Goal: Task Accomplishment & Management: Manage account settings

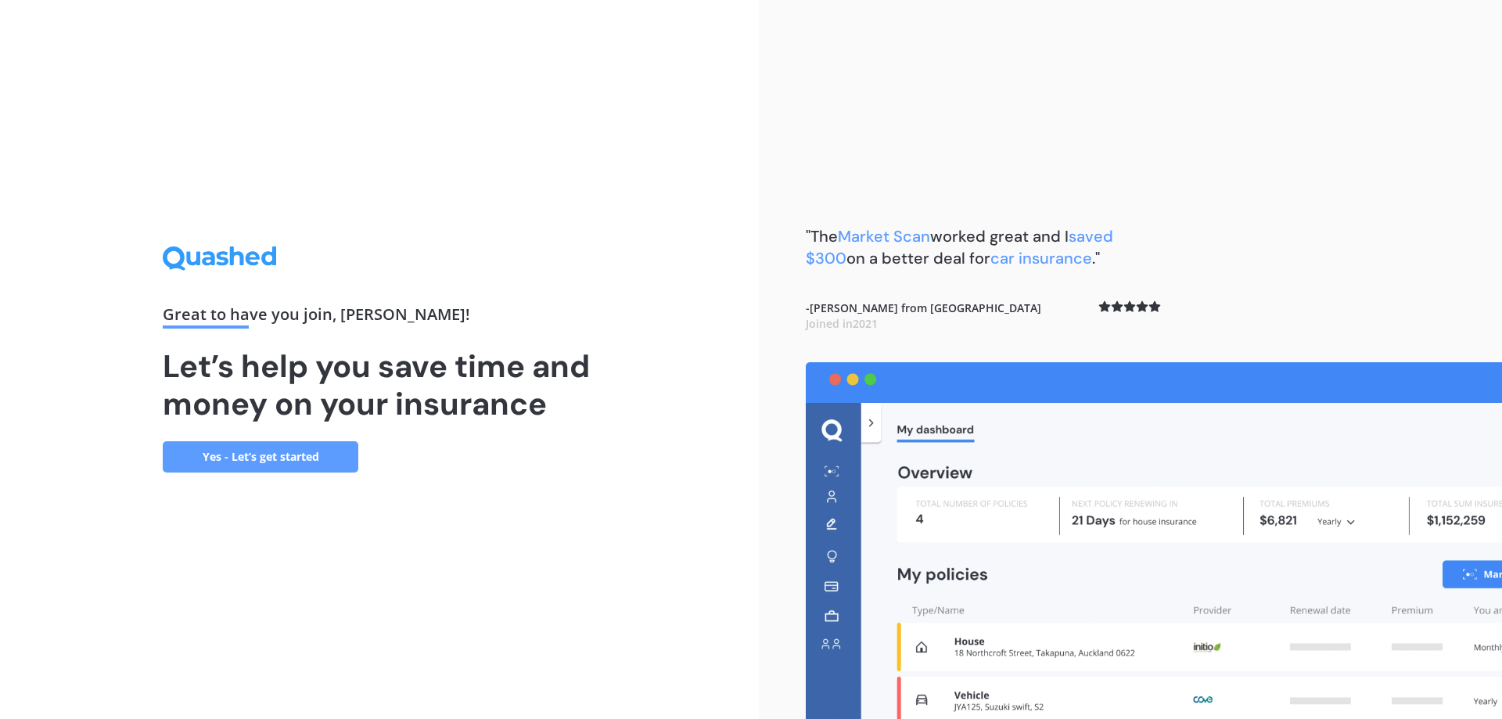
click at [262, 458] on link "Yes - Let’s get started" at bounding box center [261, 456] width 196 height 31
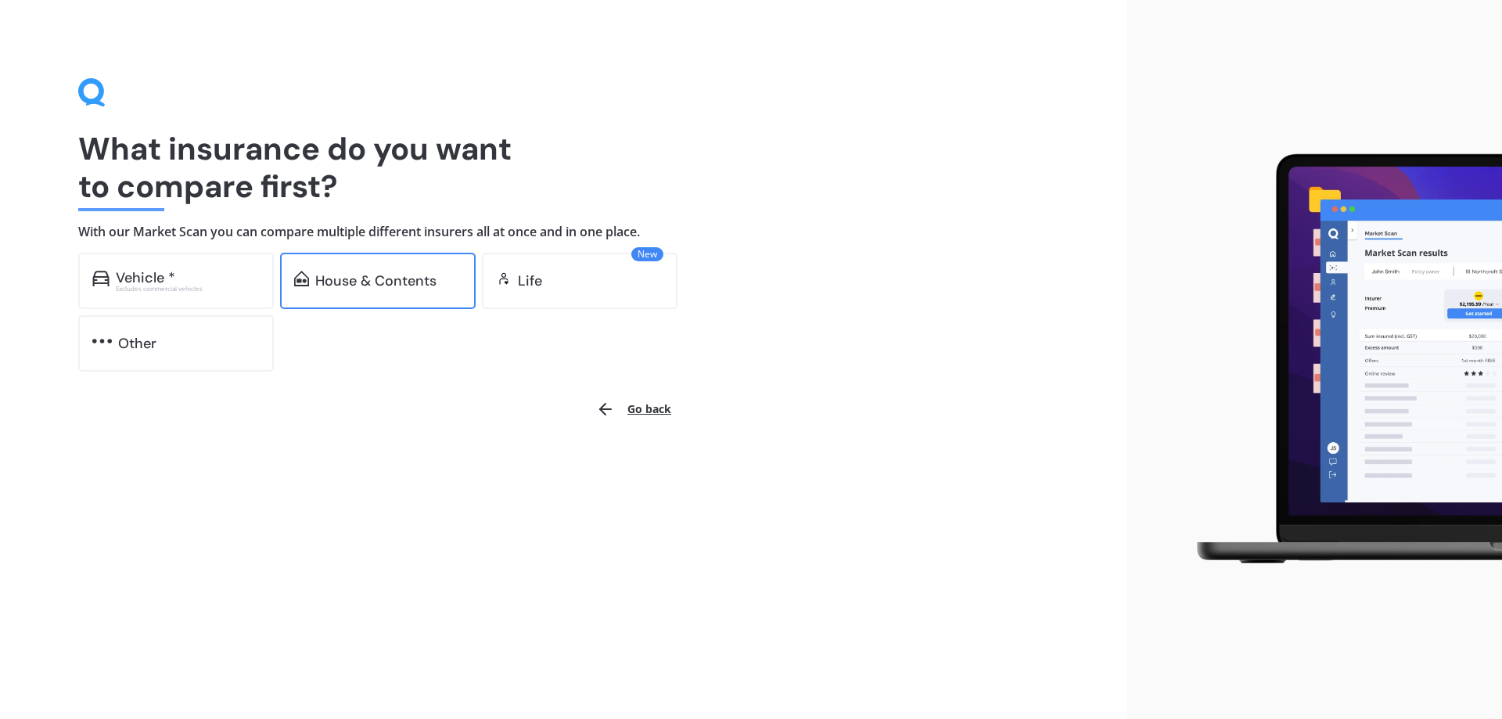
click at [345, 270] on div "House & Contents" at bounding box center [378, 281] width 196 height 56
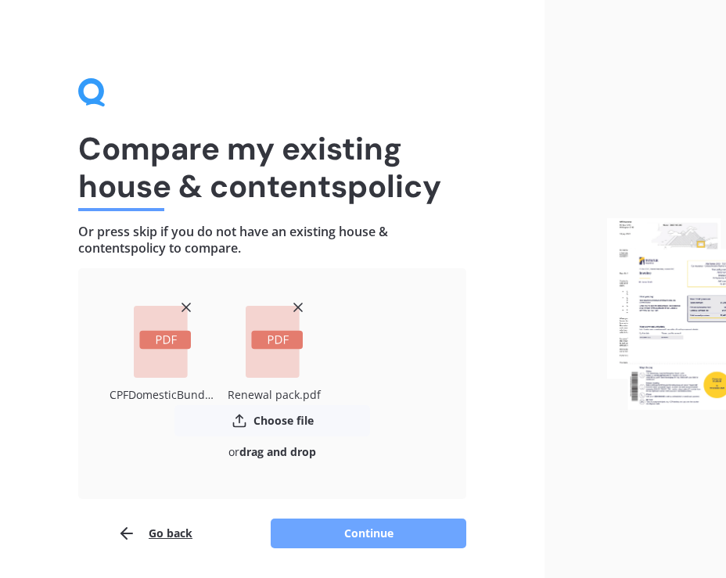
click at [356, 528] on button "Continue" at bounding box center [369, 534] width 196 height 30
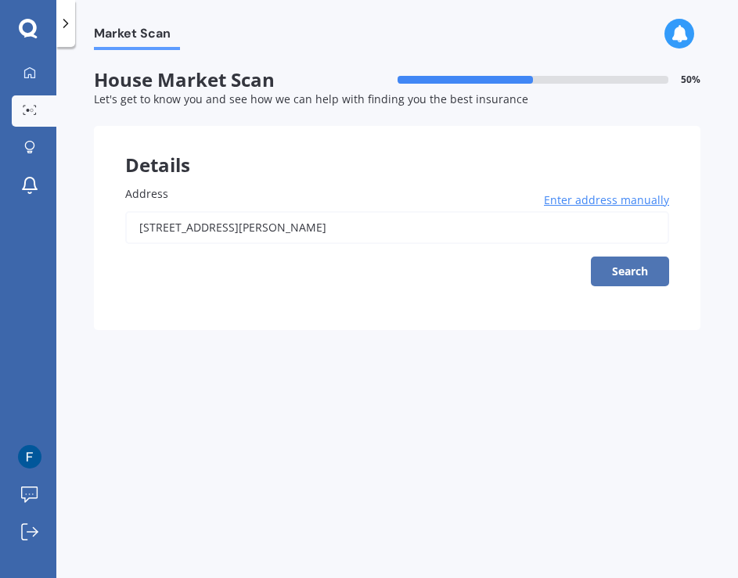
click at [620, 261] on button "Search" at bounding box center [630, 272] width 78 height 30
type input "[STREET_ADDRESS][PERSON_NAME]"
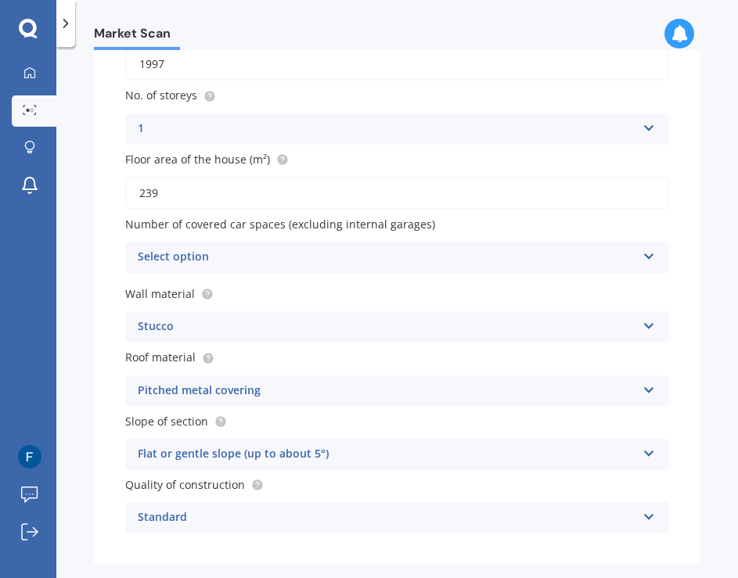
scroll to position [311, 0]
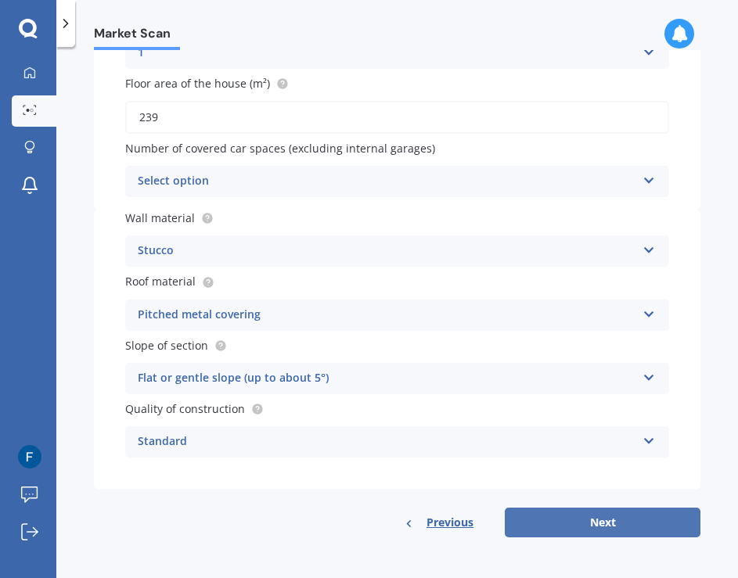
click at [574, 522] on button "Next" at bounding box center [603, 523] width 196 height 30
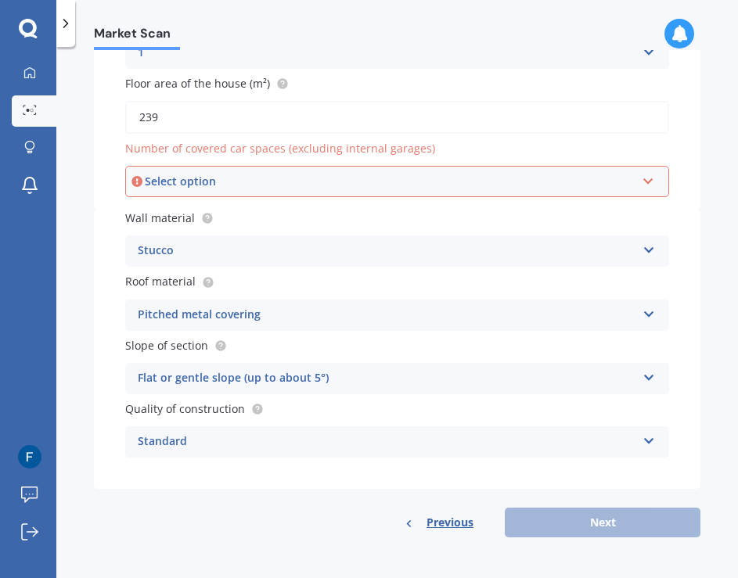
click at [303, 182] on div "Select option" at bounding box center [390, 181] width 490 height 17
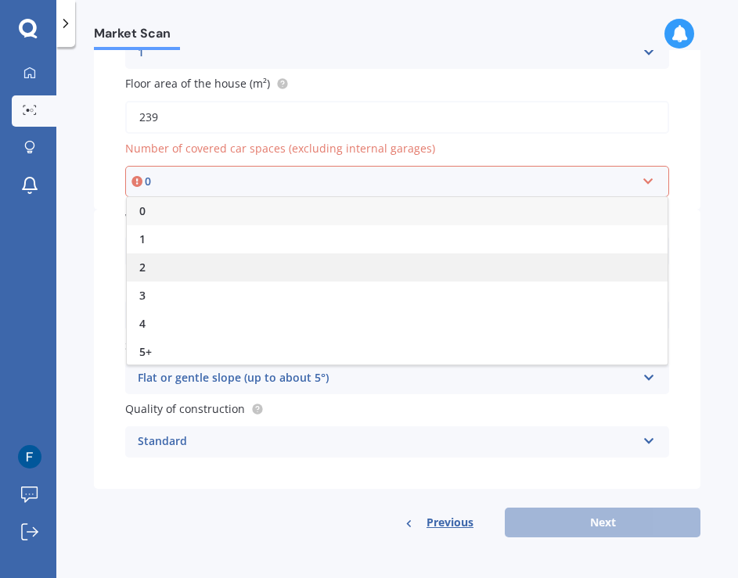
click at [239, 263] on div "2" at bounding box center [397, 267] width 540 height 28
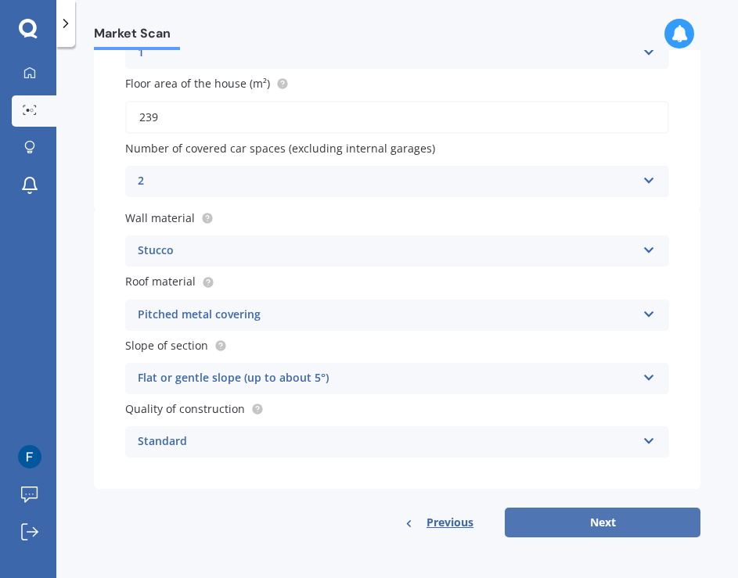
click at [590, 521] on button "Next" at bounding box center [603, 523] width 196 height 30
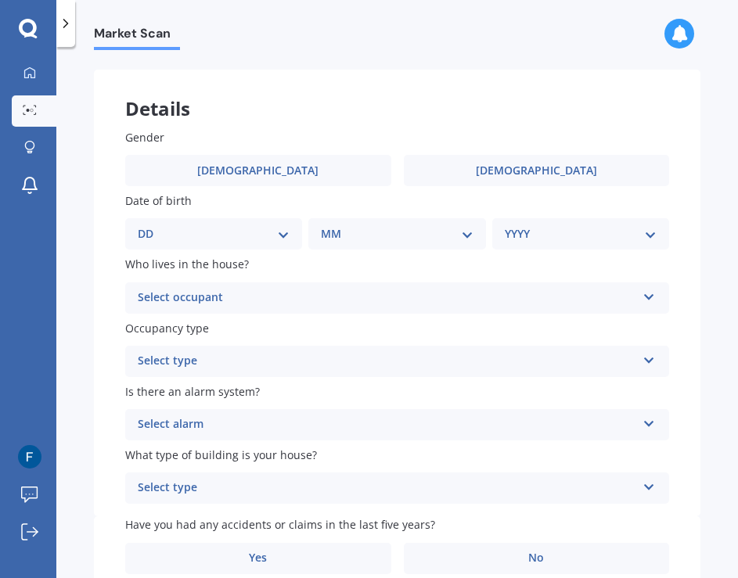
scroll to position [0, 0]
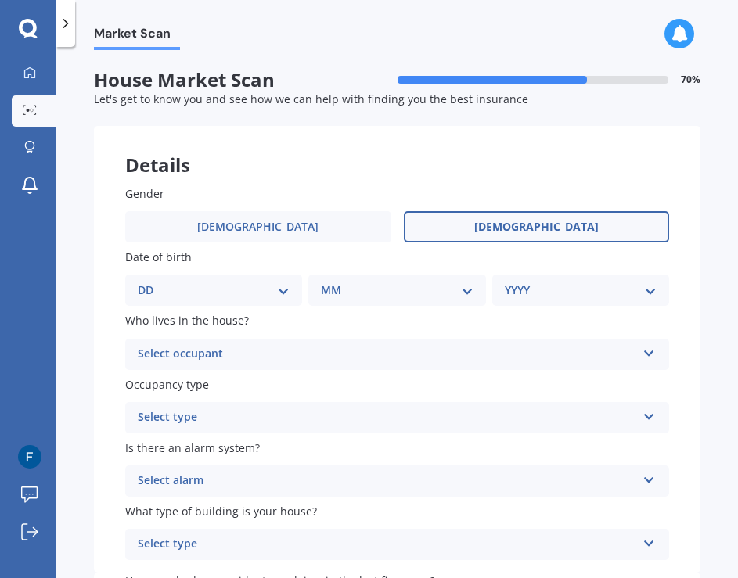
click at [557, 224] on label "[DEMOGRAPHIC_DATA]" at bounding box center [537, 226] width 266 height 31
click at [0, 0] on input "[DEMOGRAPHIC_DATA]" at bounding box center [0, 0] width 0 height 0
click at [258, 289] on select "DD 01 02 03 04 05 06 07 08 09 10 11 12 13 14 15 16 17 18 19 20 21 22 23 24 25 2…" at bounding box center [214, 290] width 152 height 17
select select "22"
click at [150, 282] on select "DD 01 02 03 04 05 06 07 08 09 10 11 12 13 14 15 16 17 18 19 20 21 22 23 24 25 2…" at bounding box center [214, 290] width 152 height 17
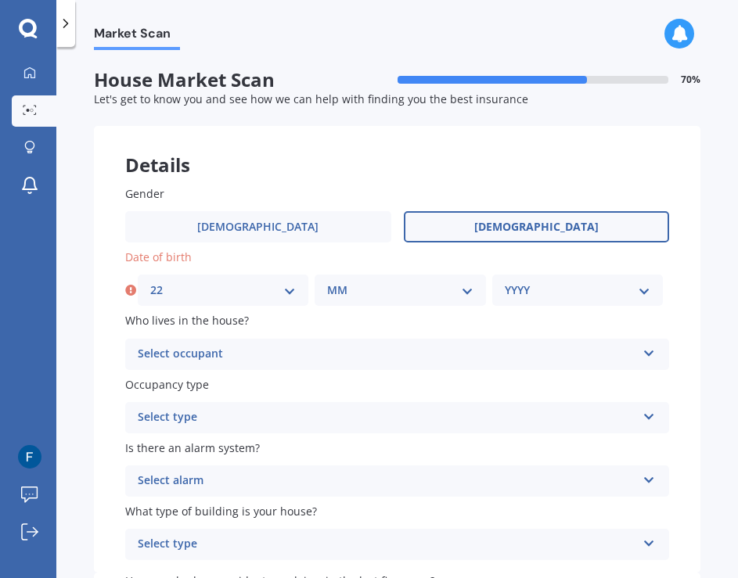
click at [369, 295] on select "MM 01 02 03 04 05 06 07 08 09 10 11 12" at bounding box center [399, 290] width 145 height 17
select select "07"
click at [327, 282] on select "MM 01 02 03 04 05 06 07 08 09 10 11 12" at bounding box center [399, 290] width 145 height 17
click at [523, 287] on select "YYYY 2009 2008 2007 2006 2005 2004 2003 2002 2001 2000 1999 1998 1997 1996 1995…" at bounding box center [577, 290] width 145 height 17
select select "1976"
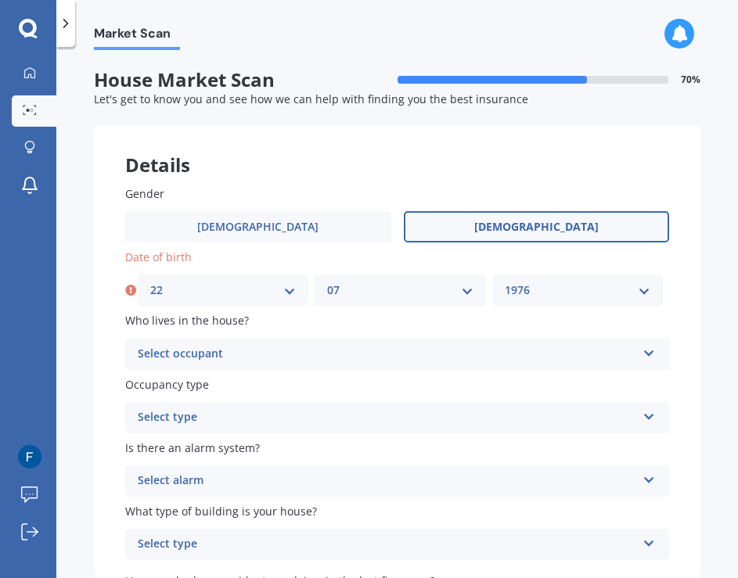
click at [505, 282] on select "YYYY 2009 2008 2007 2006 2005 2004 2003 2002 2001 2000 1999 1998 1997 1996 1995…" at bounding box center [577, 290] width 145 height 17
click at [251, 347] on div "Select occupant" at bounding box center [387, 354] width 498 height 19
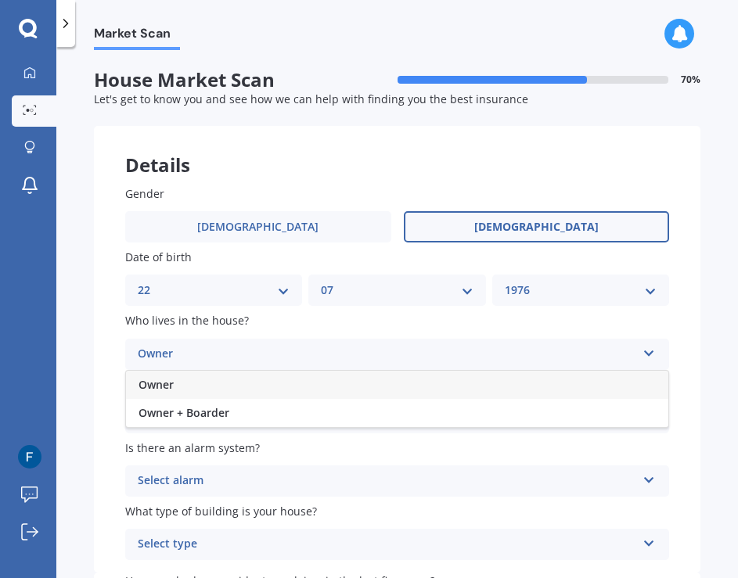
click at [221, 383] on div "Owner" at bounding box center [397, 385] width 542 height 28
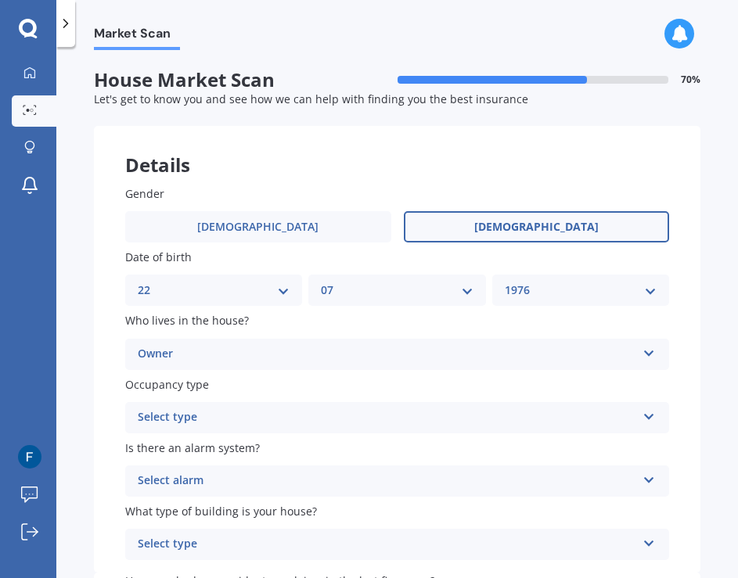
click at [221, 415] on div "Select type" at bounding box center [387, 417] width 498 height 19
click at [217, 451] on div "Permanent" at bounding box center [397, 448] width 542 height 28
click at [218, 469] on div "Select alarm Yes, monitored Yes, not monitored No" at bounding box center [397, 480] width 544 height 31
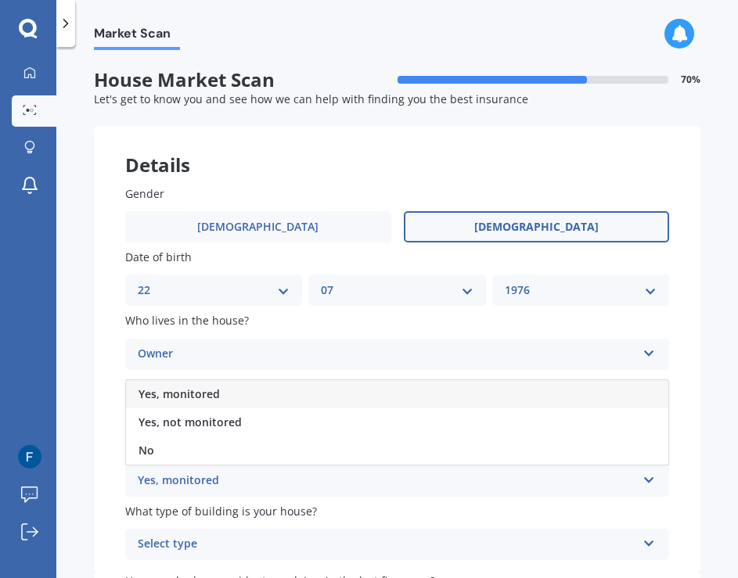
click at [210, 385] on div "Yes, monitored" at bounding box center [397, 394] width 542 height 28
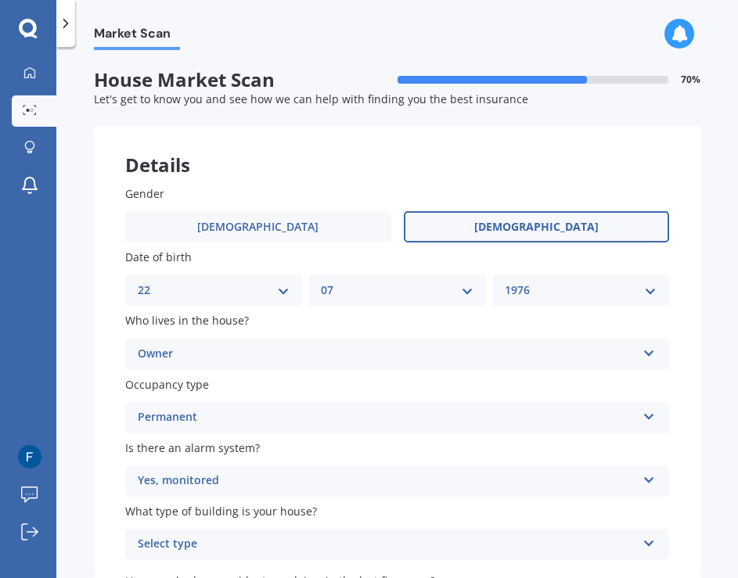
click at [202, 482] on div "Yes, monitored" at bounding box center [387, 481] width 498 height 19
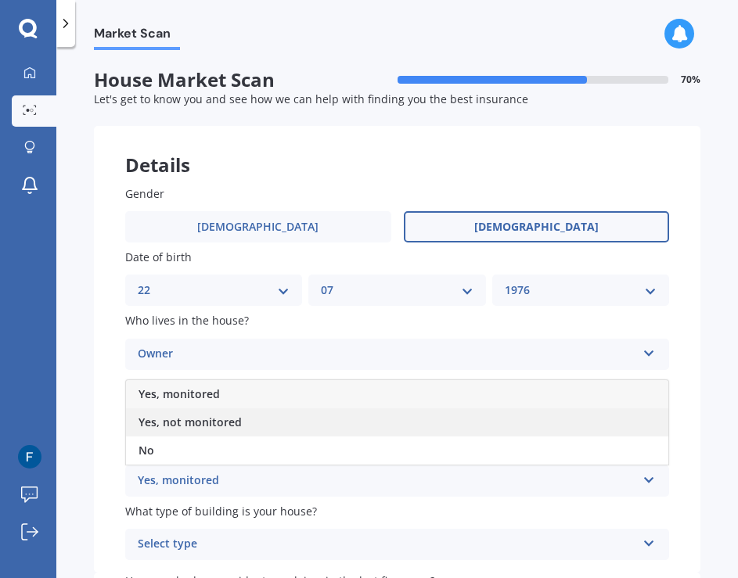
click at [199, 424] on span "Yes, not monitored" at bounding box center [189, 422] width 103 height 15
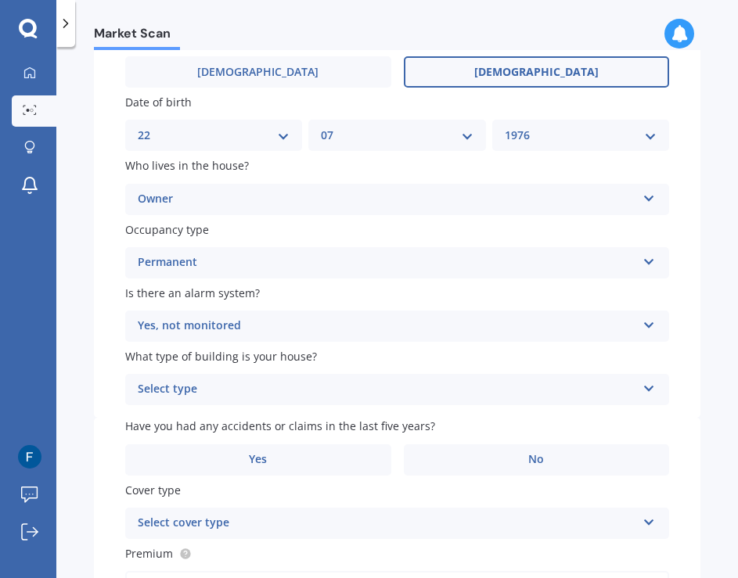
scroll to position [156, 0]
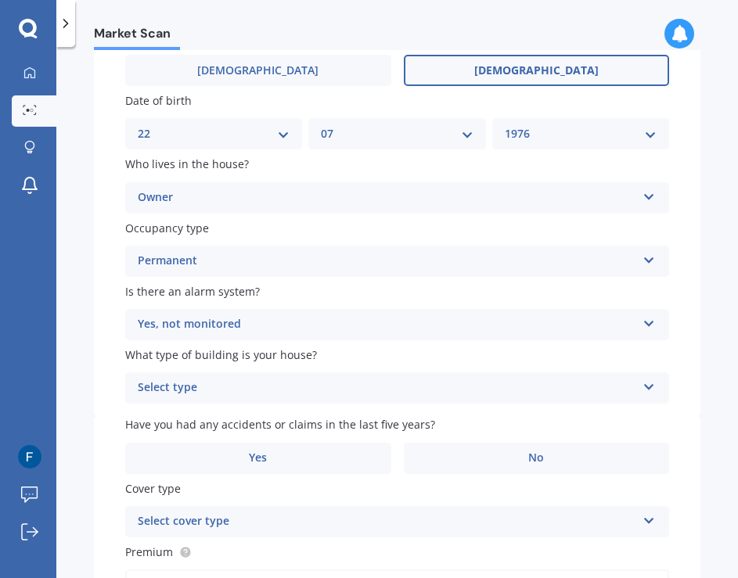
click at [207, 386] on div "Select type" at bounding box center [387, 388] width 498 height 19
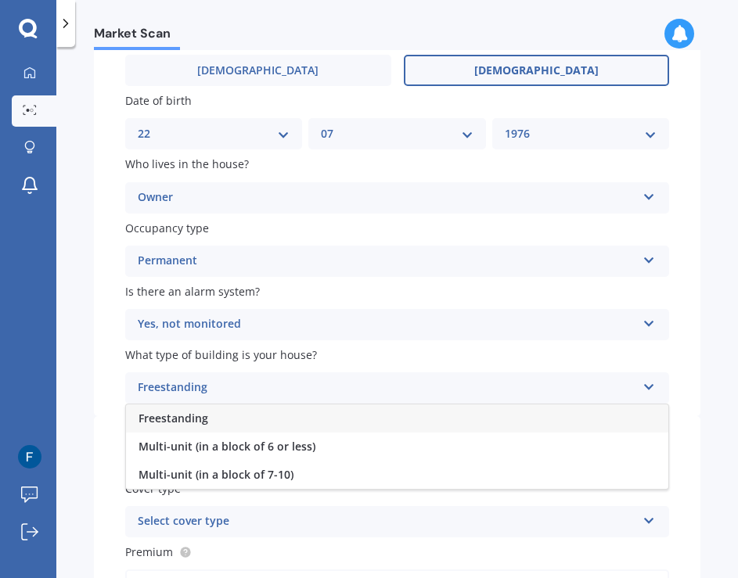
click at [209, 418] on div "Freestanding" at bounding box center [397, 418] width 542 height 28
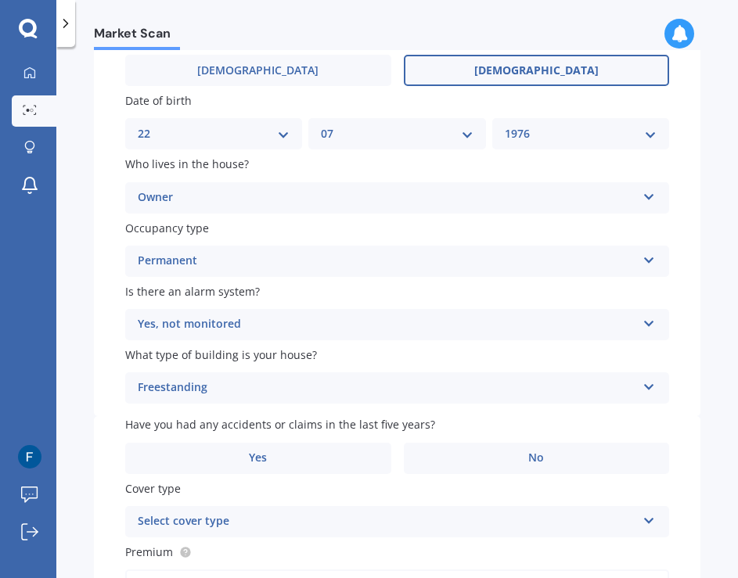
scroll to position [235, 0]
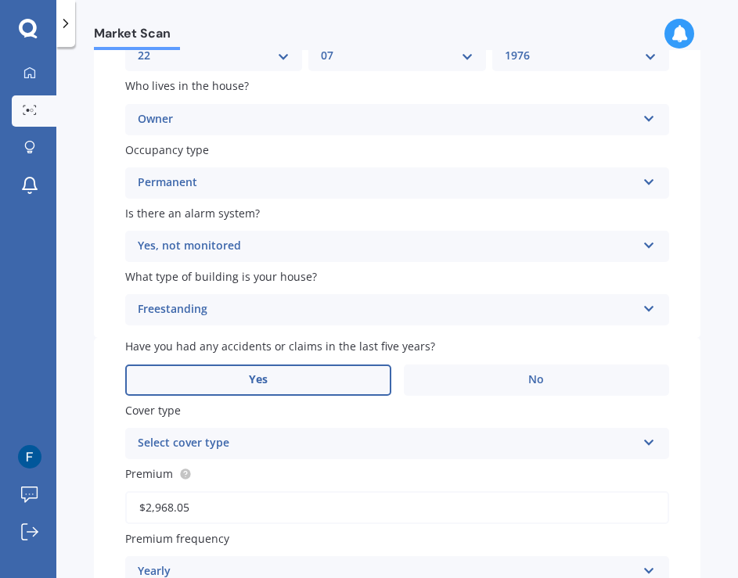
click at [276, 389] on label "Yes" at bounding box center [258, 379] width 266 height 31
click at [0, 0] on input "Yes" at bounding box center [0, 0] width 0 height 0
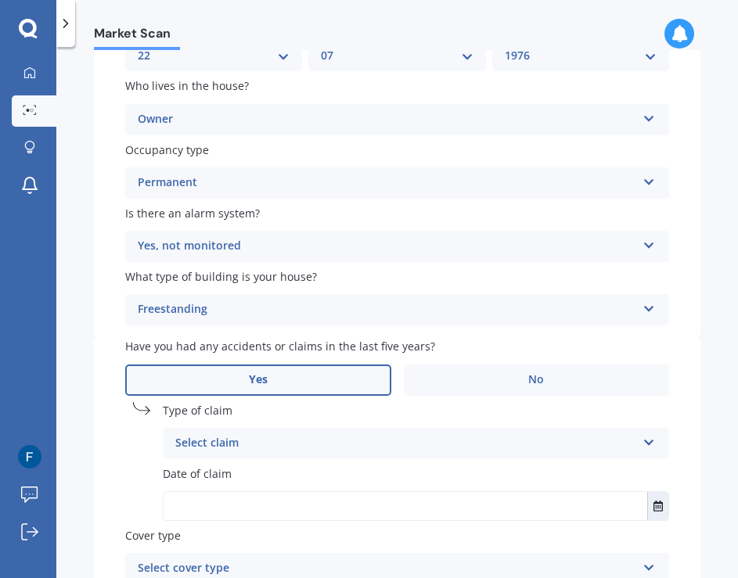
click at [247, 446] on div "Select claim" at bounding box center [405, 443] width 461 height 19
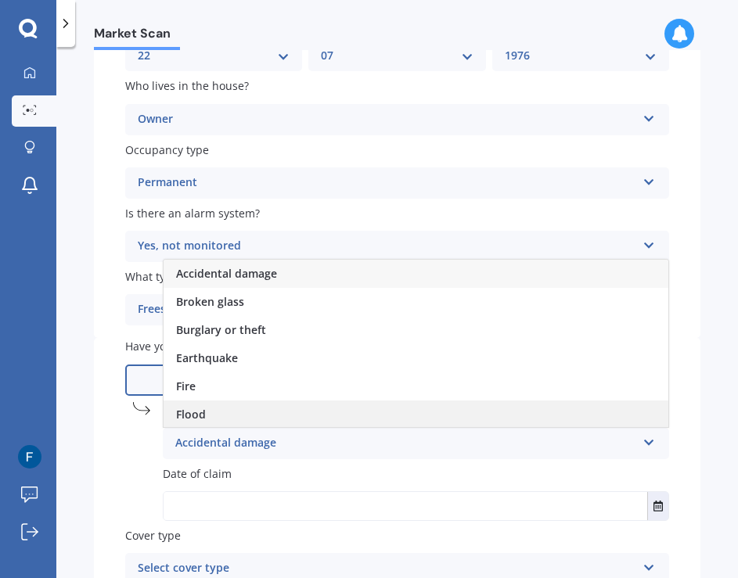
click at [242, 411] on div "Flood" at bounding box center [415, 414] width 505 height 28
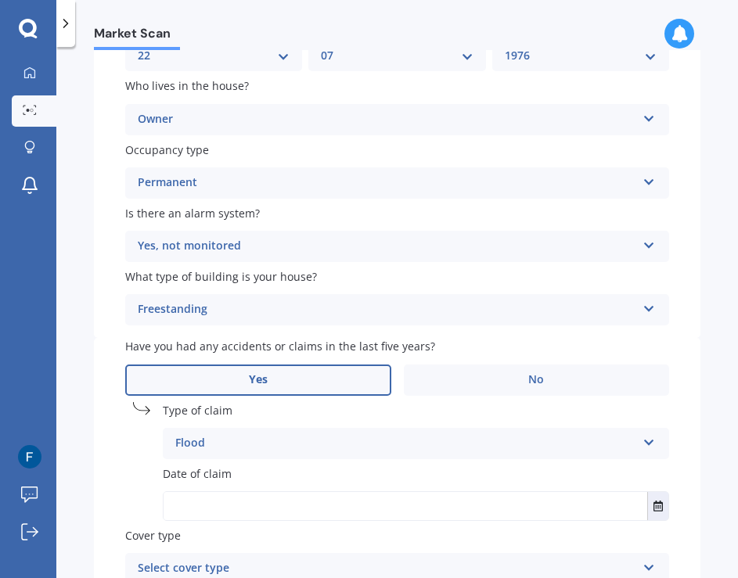
scroll to position [313, 0]
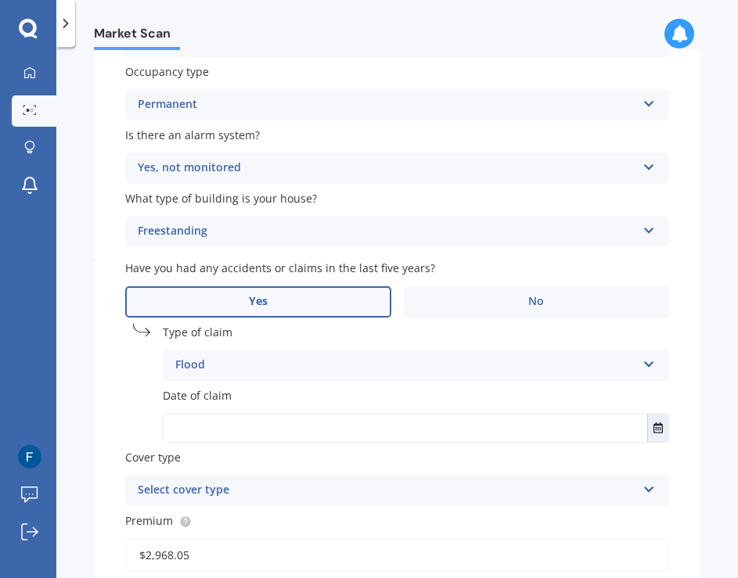
click at [316, 429] on input "text" at bounding box center [404, 428] width 483 height 28
type input "[DATE]"
click at [257, 483] on div "Select cover type" at bounding box center [387, 490] width 498 height 19
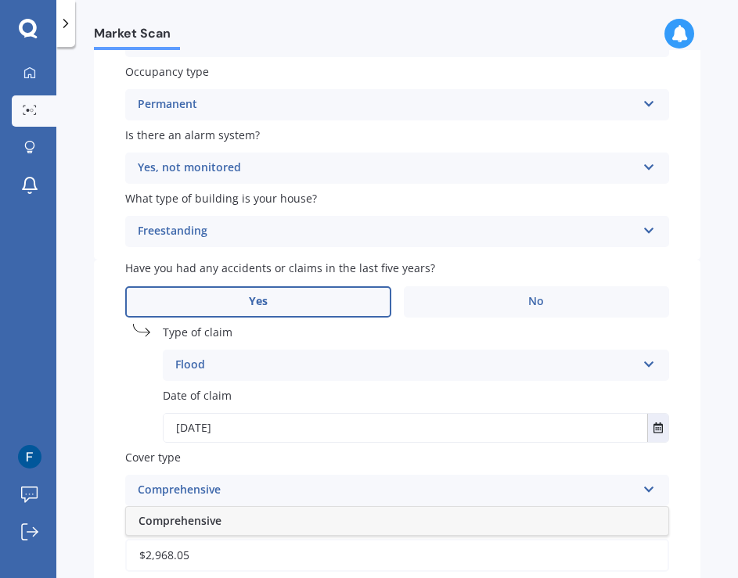
click at [238, 518] on div "Comprehensive" at bounding box center [397, 521] width 542 height 28
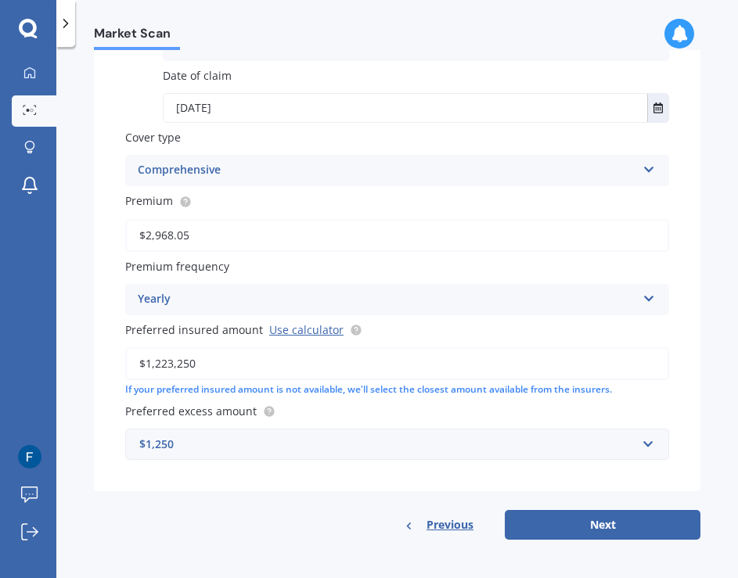
scroll to position [635, 0]
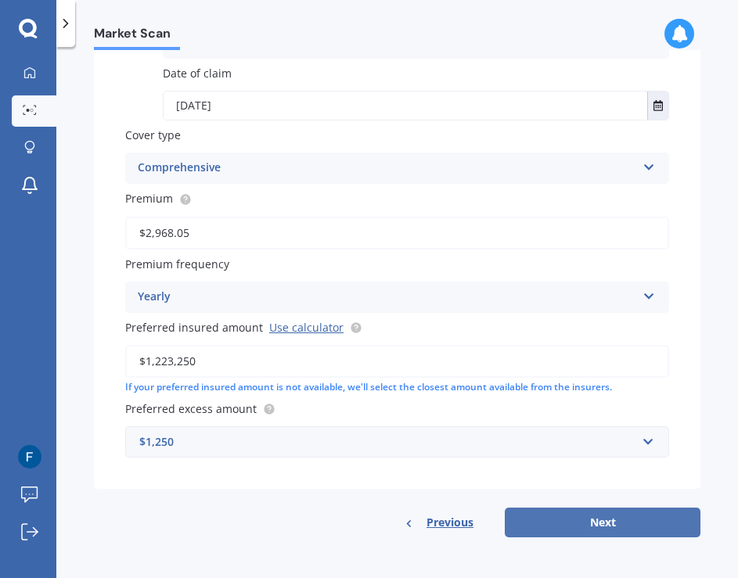
click at [594, 527] on button "Next" at bounding box center [603, 523] width 196 height 30
select select "22"
select select "07"
select select "1976"
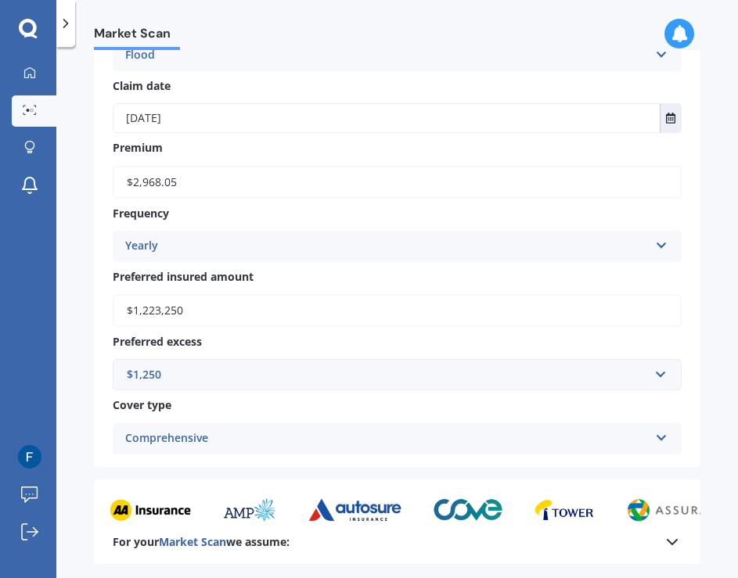
scroll to position [1251, 0]
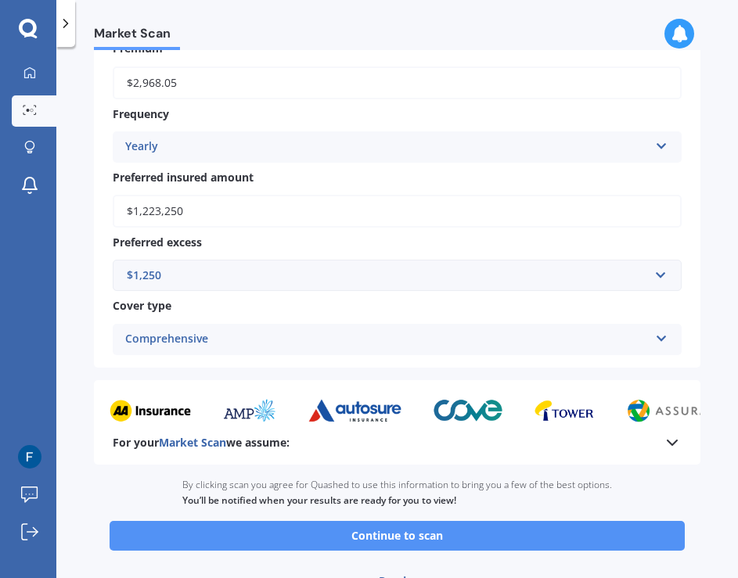
click at [398, 539] on button "Continue to scan" at bounding box center [397, 536] width 575 height 30
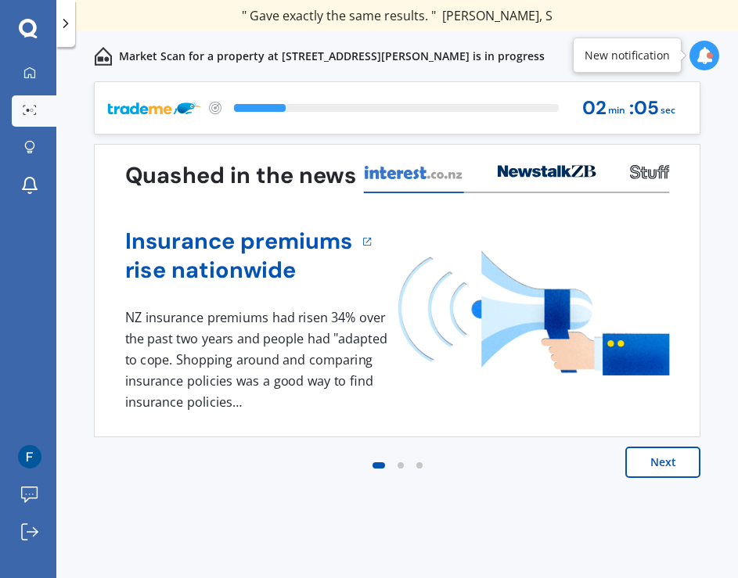
click at [665, 469] on button "Next" at bounding box center [662, 462] width 75 height 31
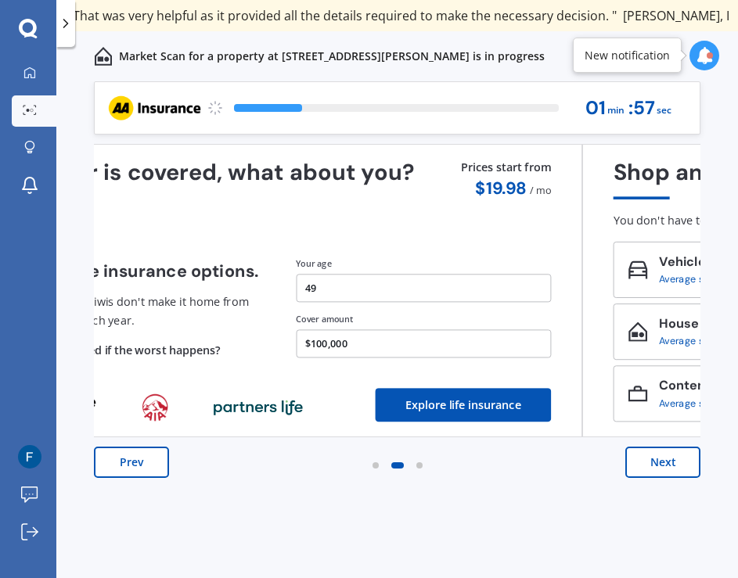
drag, startPoint x: 503, startPoint y: 333, endPoint x: 382, endPoint y: 341, distance: 120.7
click at [382, 341] on button "$100,000" at bounding box center [423, 343] width 255 height 28
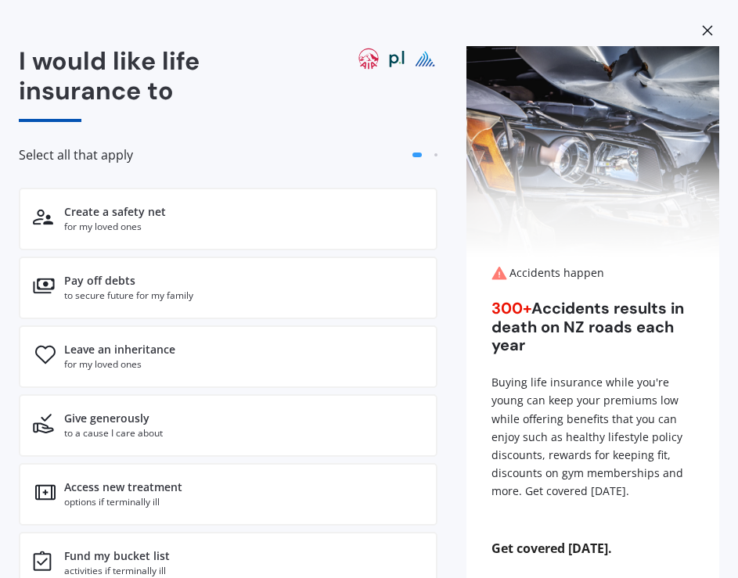
click at [146, 163] on div "Select all that apply" at bounding box center [228, 161] width 418 height 53
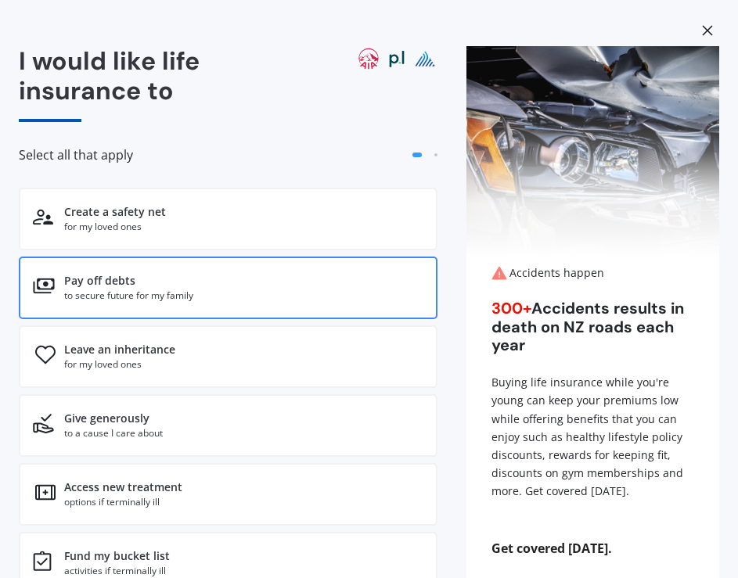
click at [119, 297] on div "to secure future for my family" at bounding box center [128, 296] width 129 height 14
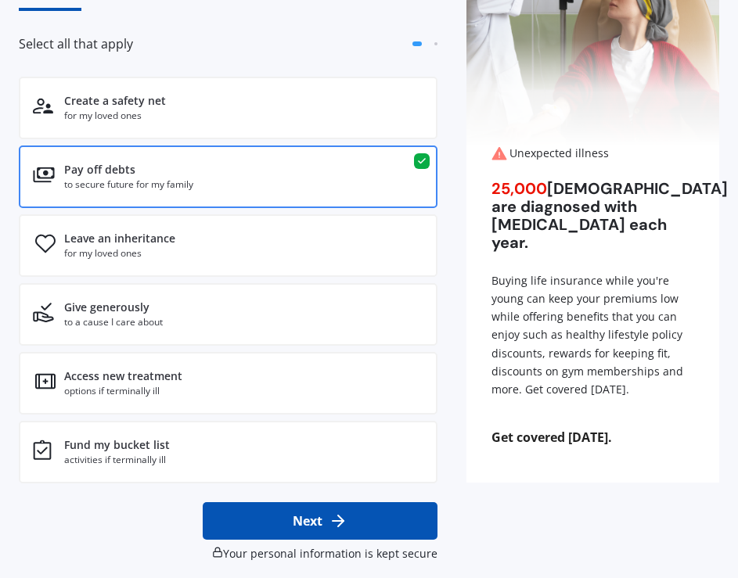
scroll to position [113, 0]
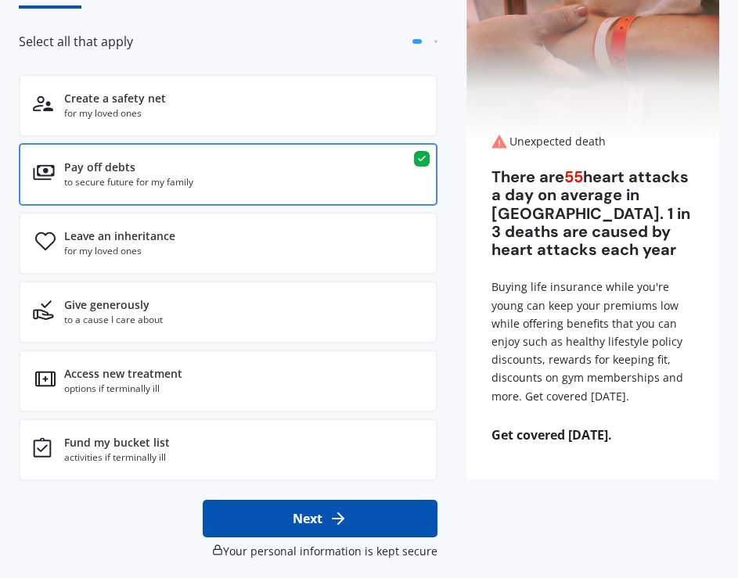
click at [264, 516] on button "Next" at bounding box center [320, 519] width 235 height 38
select select "22"
select select "07"
select select "1976"
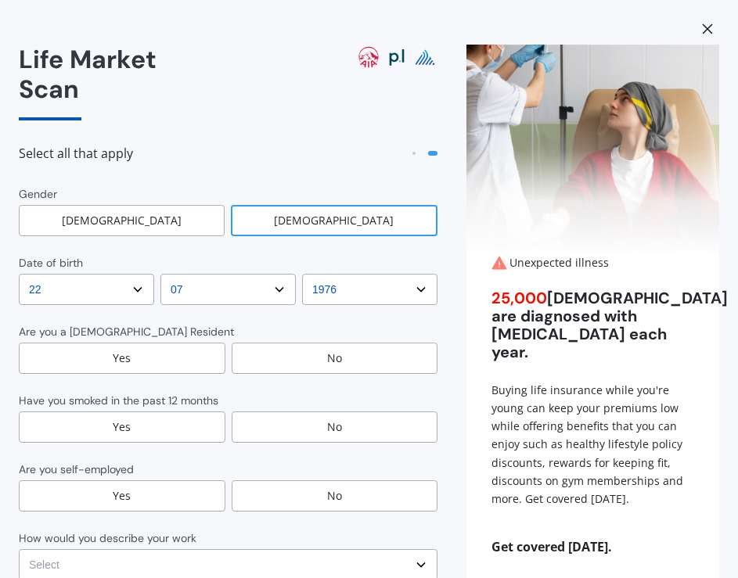
scroll to position [0, 0]
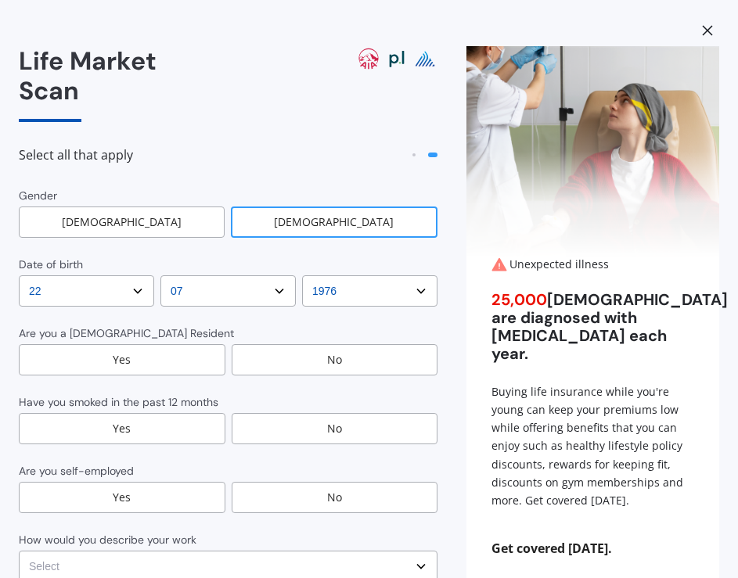
click at [315, 206] on div "[DEMOGRAPHIC_DATA]" at bounding box center [334, 221] width 206 height 31
click at [142, 344] on div "Yes" at bounding box center [122, 359] width 206 height 31
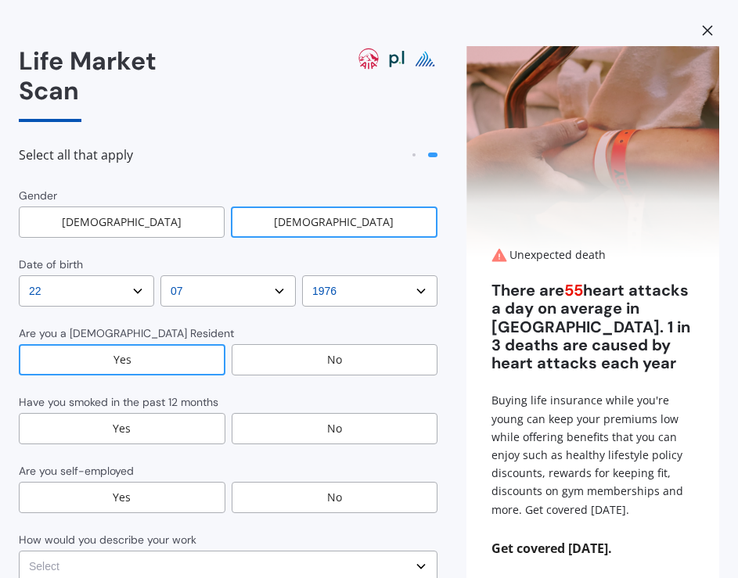
click at [277, 413] on div "No" at bounding box center [335, 428] width 206 height 31
click at [153, 413] on div "Yes" at bounding box center [122, 428] width 206 height 31
click at [305, 413] on div "No" at bounding box center [335, 428] width 206 height 31
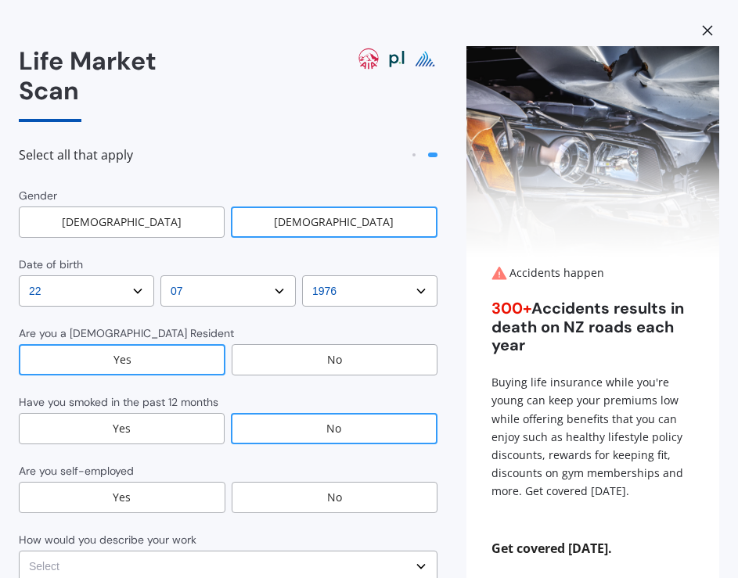
click at [291, 482] on div "No" at bounding box center [335, 497] width 206 height 31
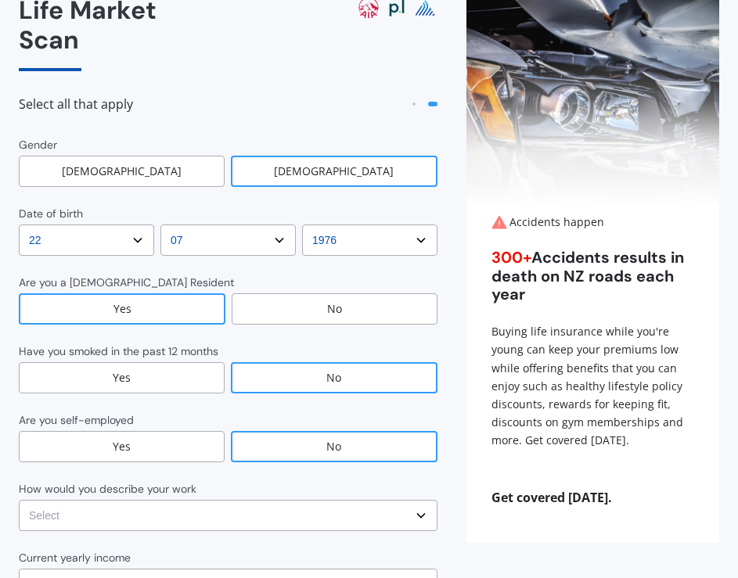
scroll to position [78, 0]
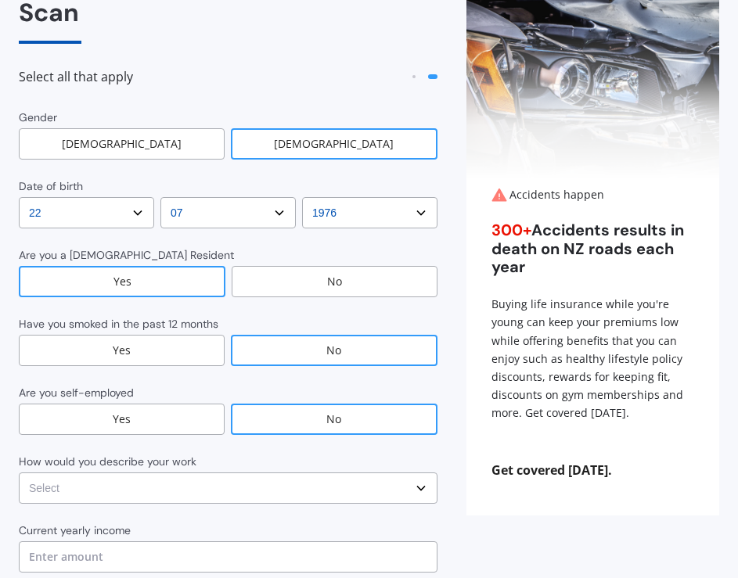
click at [235, 472] on select "Select No manual work e.g. lawyer, consultant, engineer Light manual work [PERS…" at bounding box center [228, 487] width 418 height 31
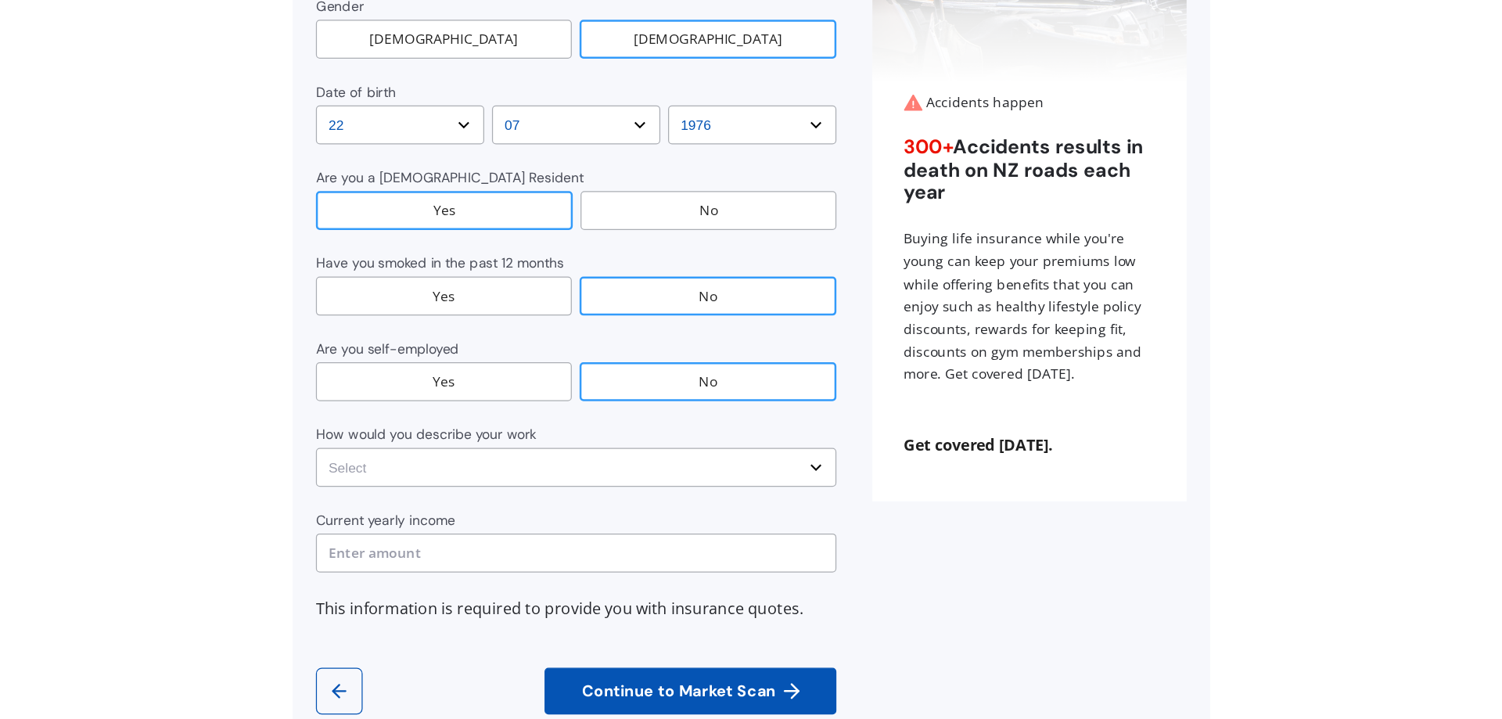
scroll to position [198, 0]
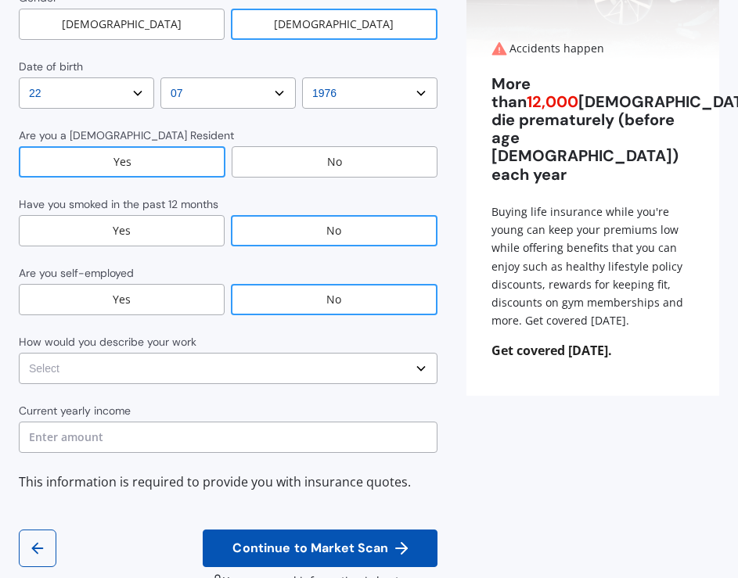
click at [221, 353] on select "Select No manual work e.g. lawyer, consultant, engineer Light manual work [PERS…" at bounding box center [228, 368] width 418 height 31
select select "No manual work e.g. lawyer, consultant, engineer"
click at [19, 353] on select "Select No manual work e.g. lawyer, consultant, engineer Light manual work [PERS…" at bounding box center [228, 368] width 418 height 31
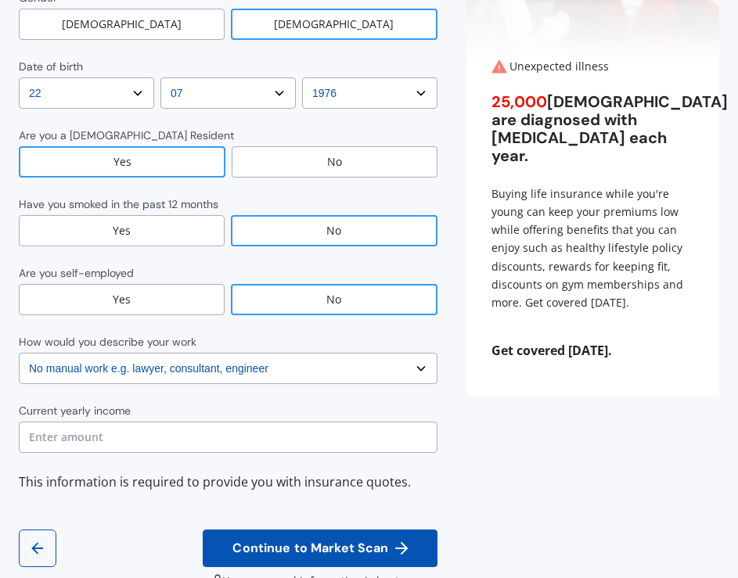
click at [133, 422] on input "text" at bounding box center [228, 437] width 418 height 31
type input "$200,000"
click at [335, 541] on span "Continue to Market Scan" at bounding box center [310, 548] width 162 height 15
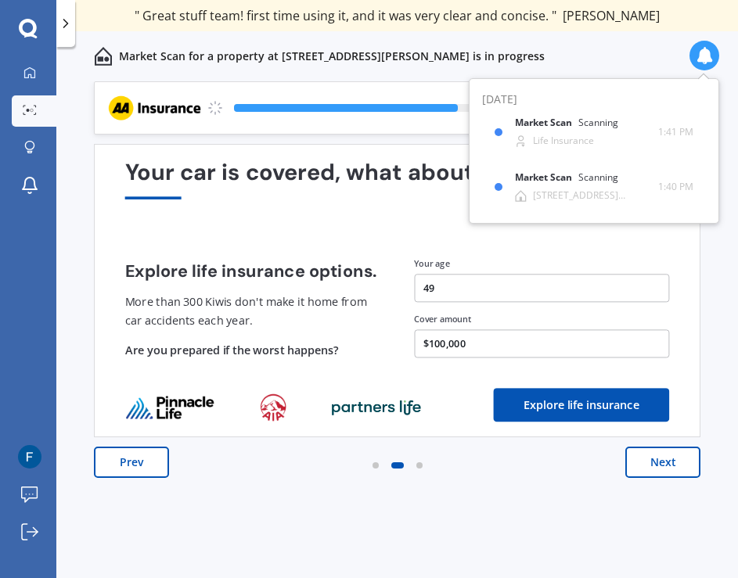
click at [670, 465] on button "Next" at bounding box center [662, 462] width 75 height 31
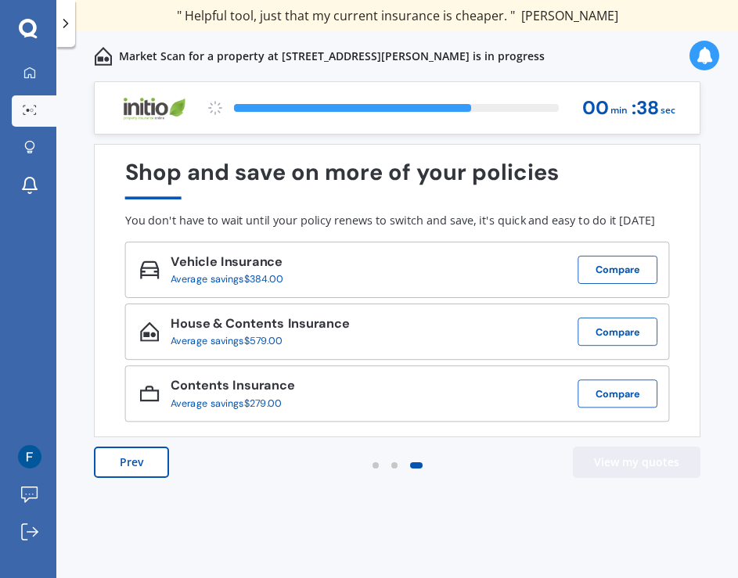
click at [633, 465] on button "View my quotes" at bounding box center [636, 462] width 127 height 31
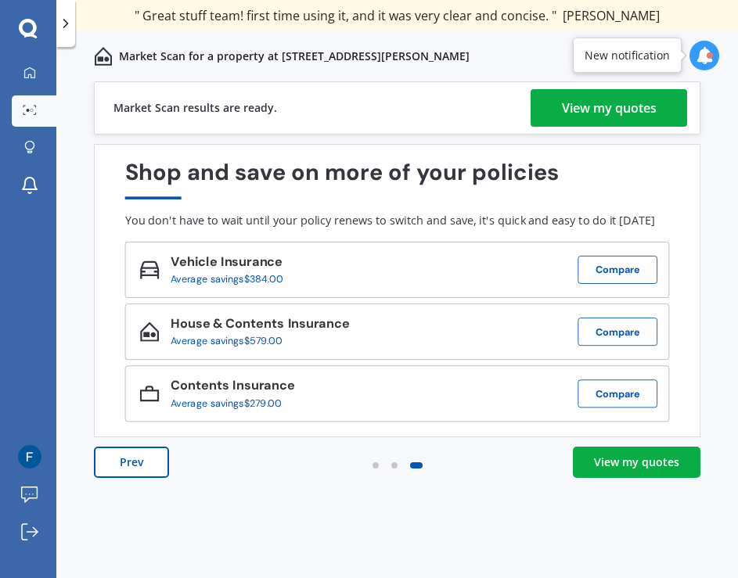
click at [633, 464] on div "View my quotes" at bounding box center [636, 462] width 85 height 16
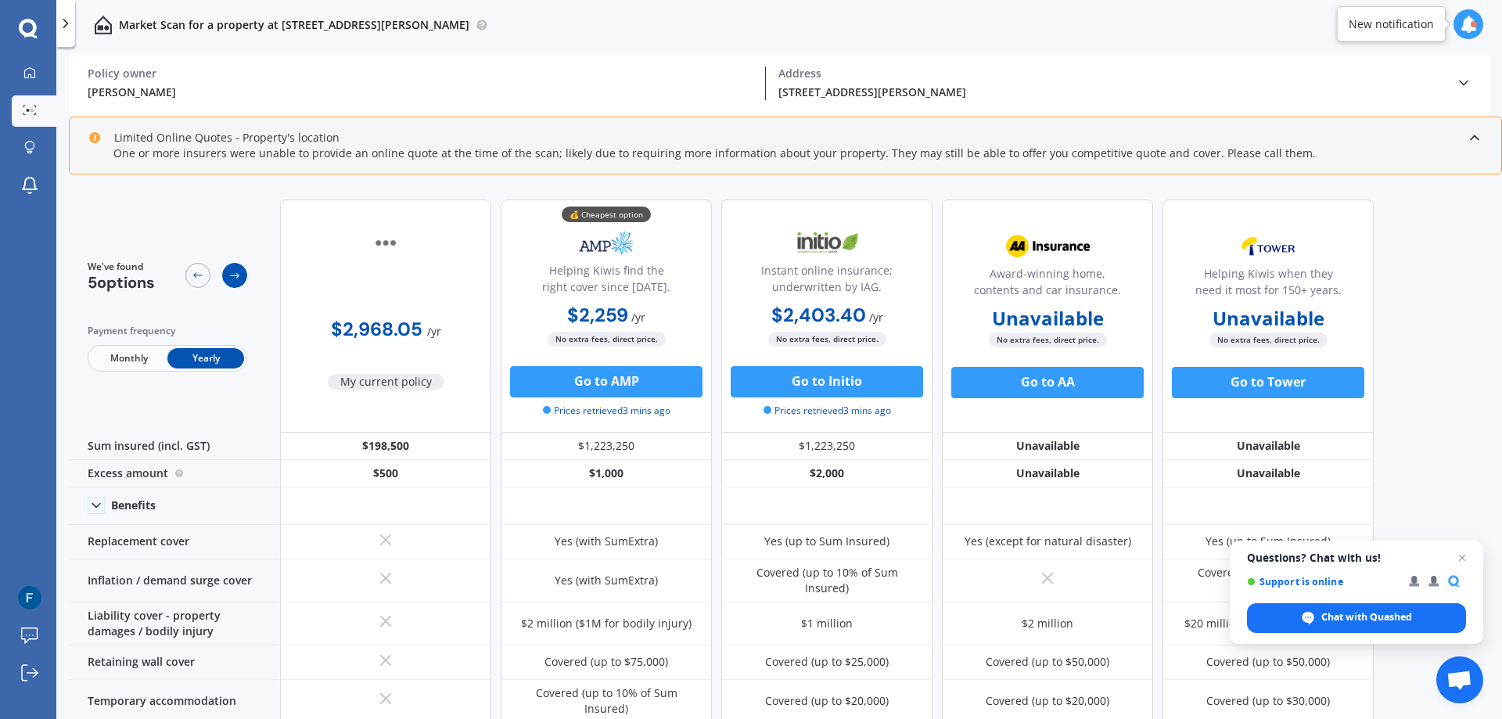
click at [235, 275] on icon at bounding box center [234, 275] width 13 height 13
click at [205, 278] on div at bounding box center [197, 275] width 25 height 25
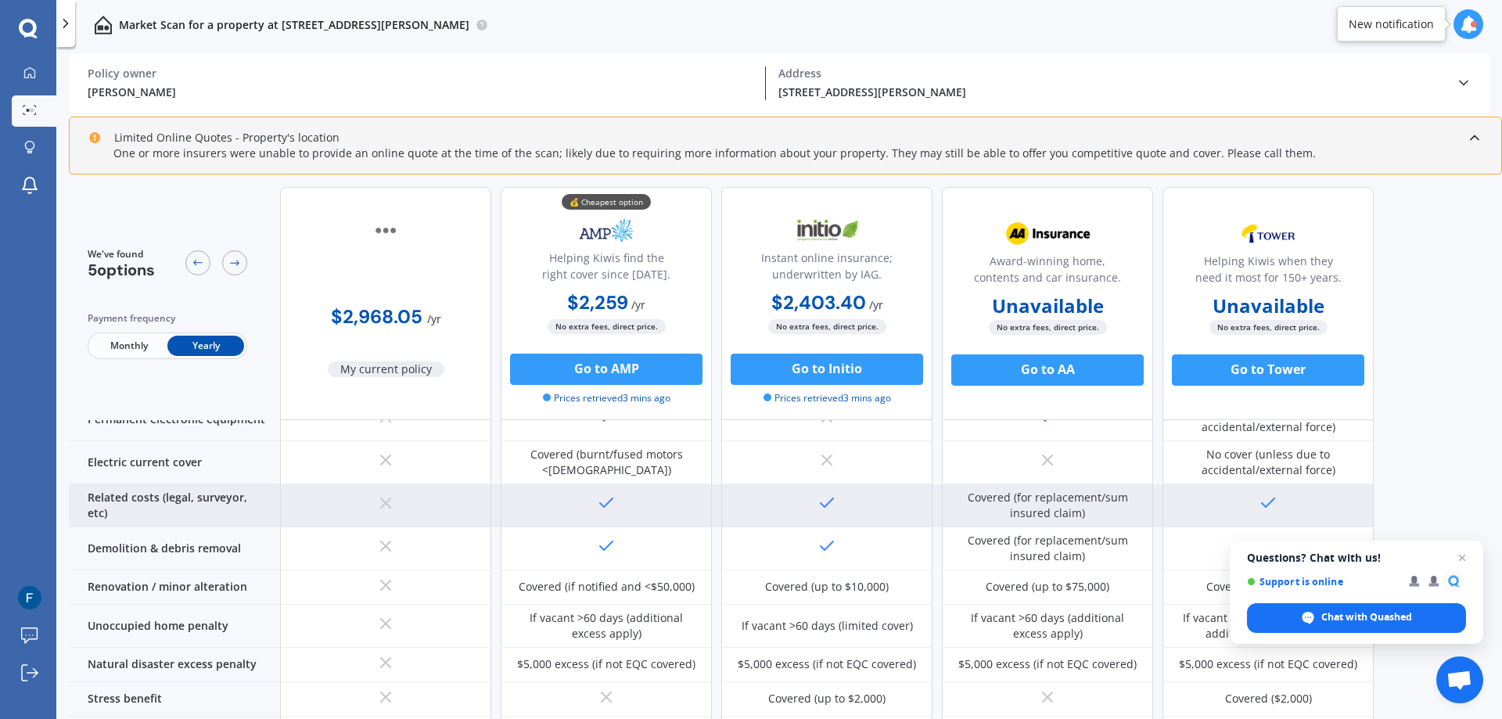
scroll to position [626, 0]
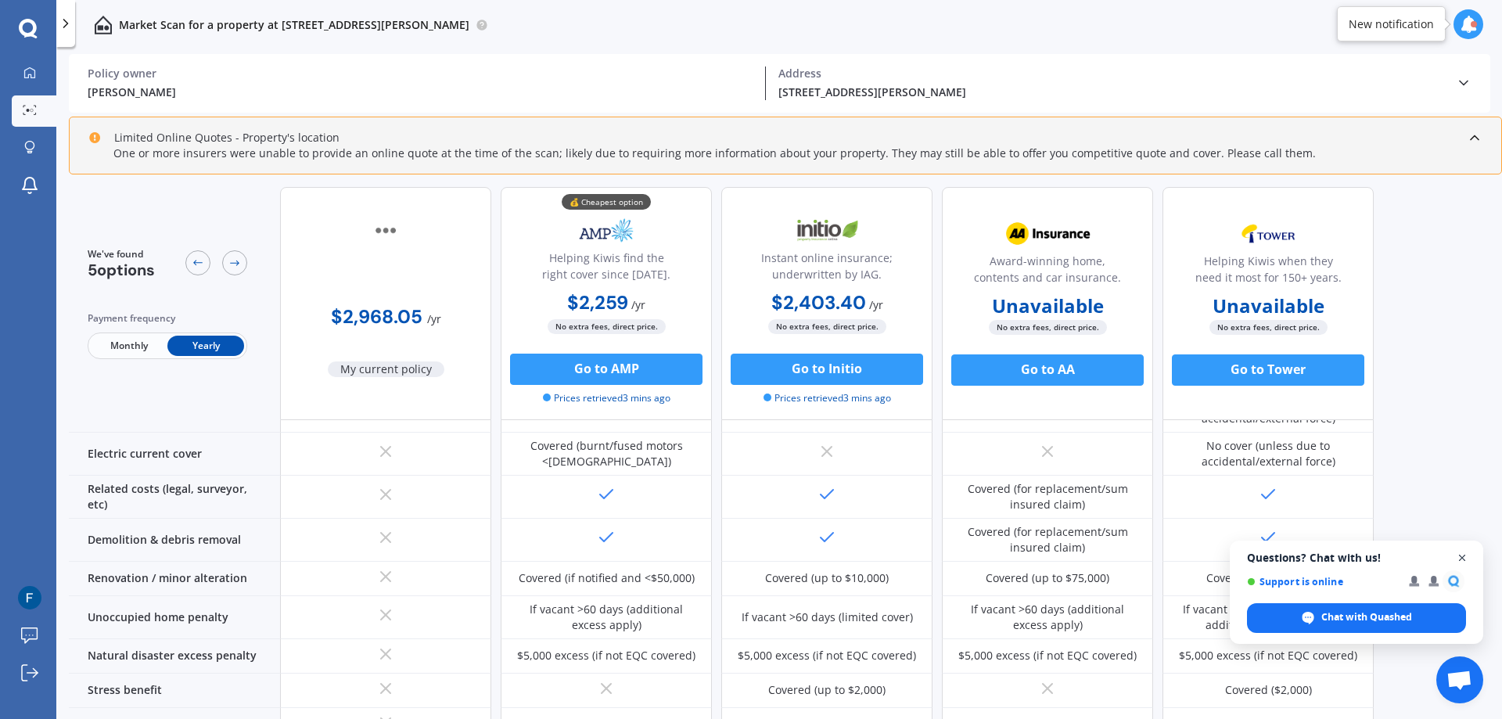
click at [1459, 555] on span "Open chat" at bounding box center [1462, 558] width 20 height 20
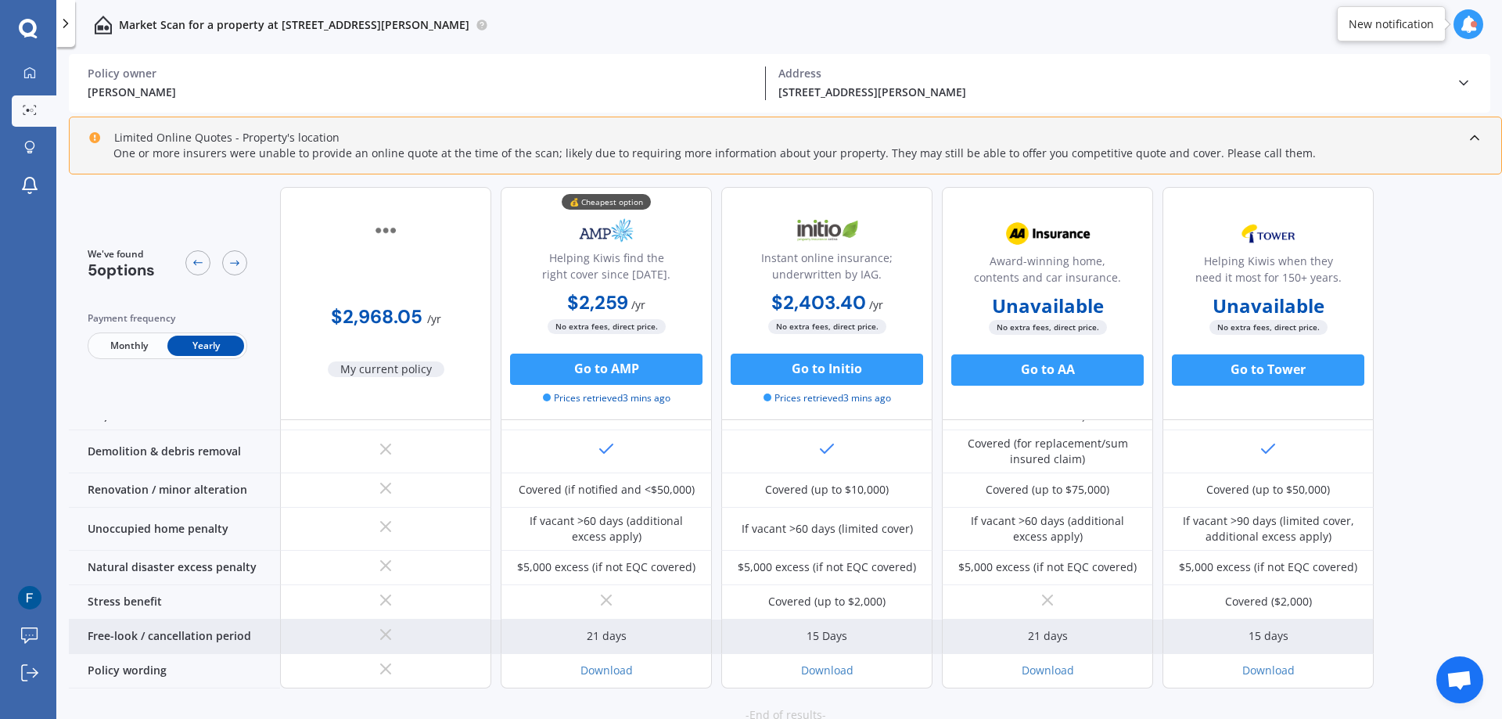
scroll to position [734, 0]
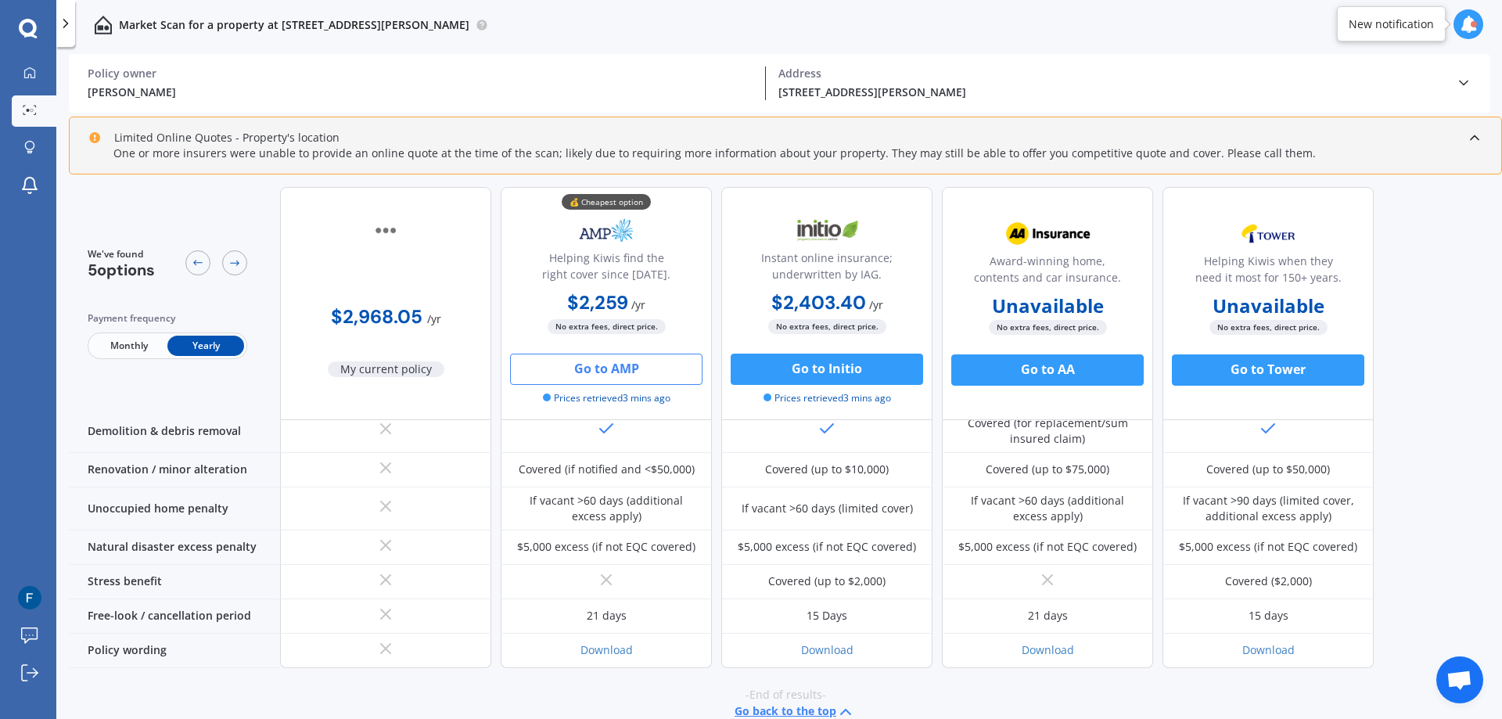
click at [600, 366] on button "Go to AMP" at bounding box center [606, 369] width 192 height 31
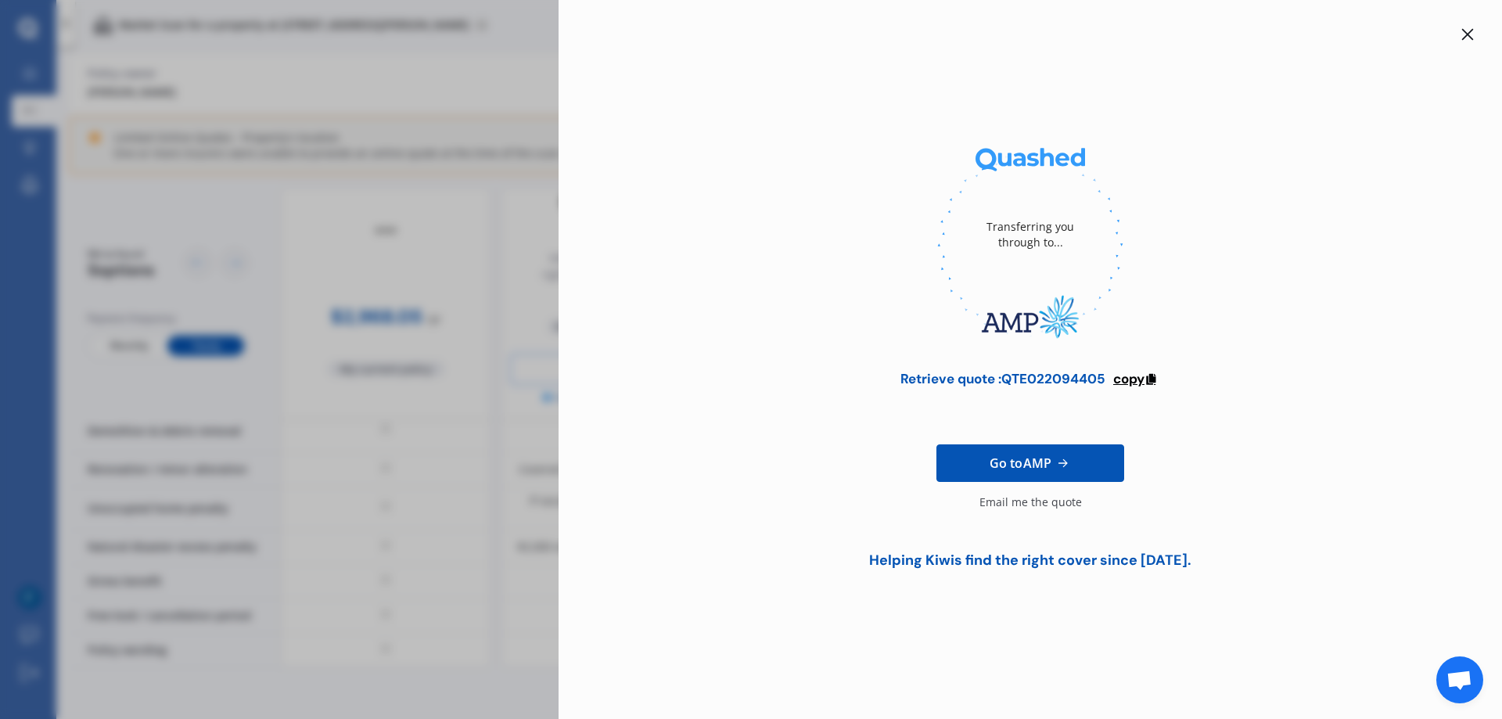
click at [1142, 381] on span "copy" at bounding box center [1128, 378] width 31 height 17
click at [1004, 506] on div "Email me the quote" at bounding box center [1030, 509] width 102 height 31
click at [1465, 34] on icon at bounding box center [1467, 34] width 13 height 13
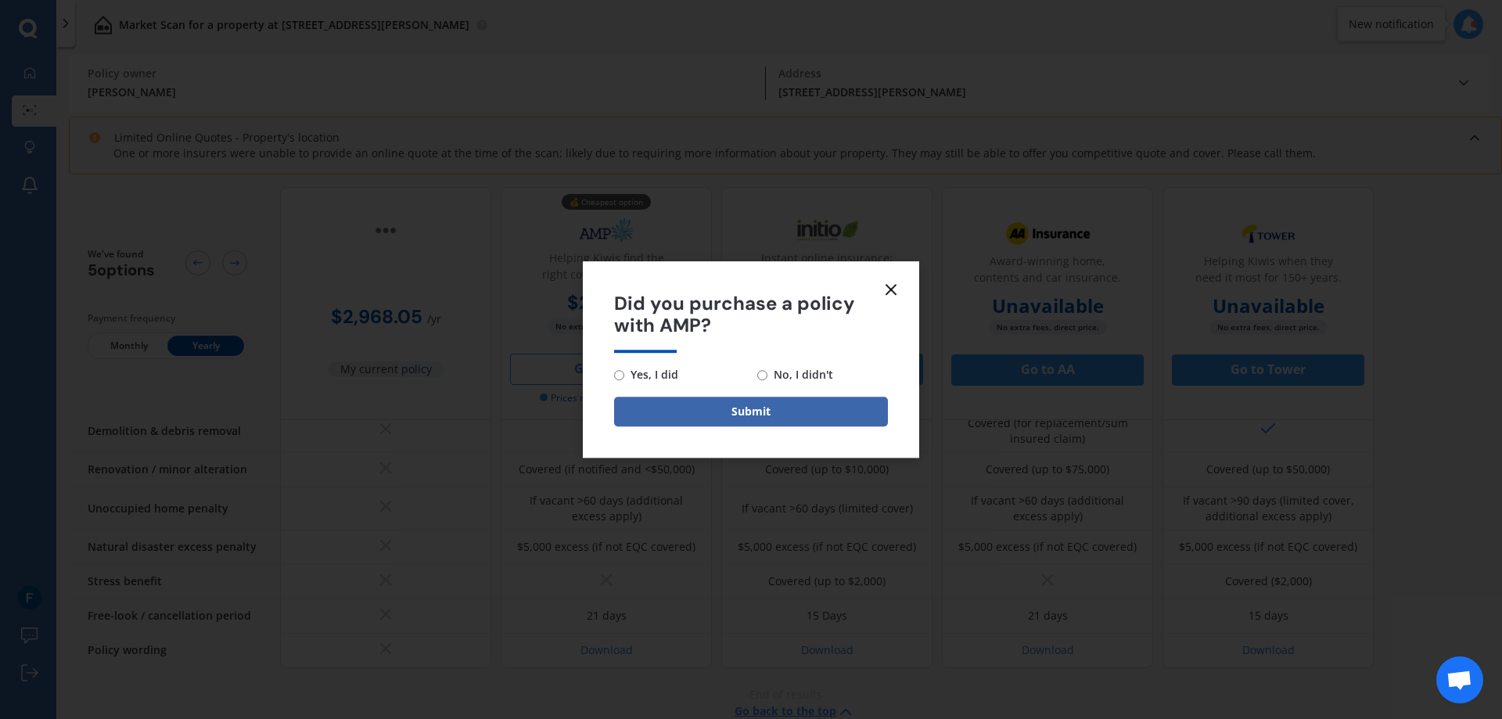
click at [892, 283] on icon at bounding box center [891, 289] width 19 height 19
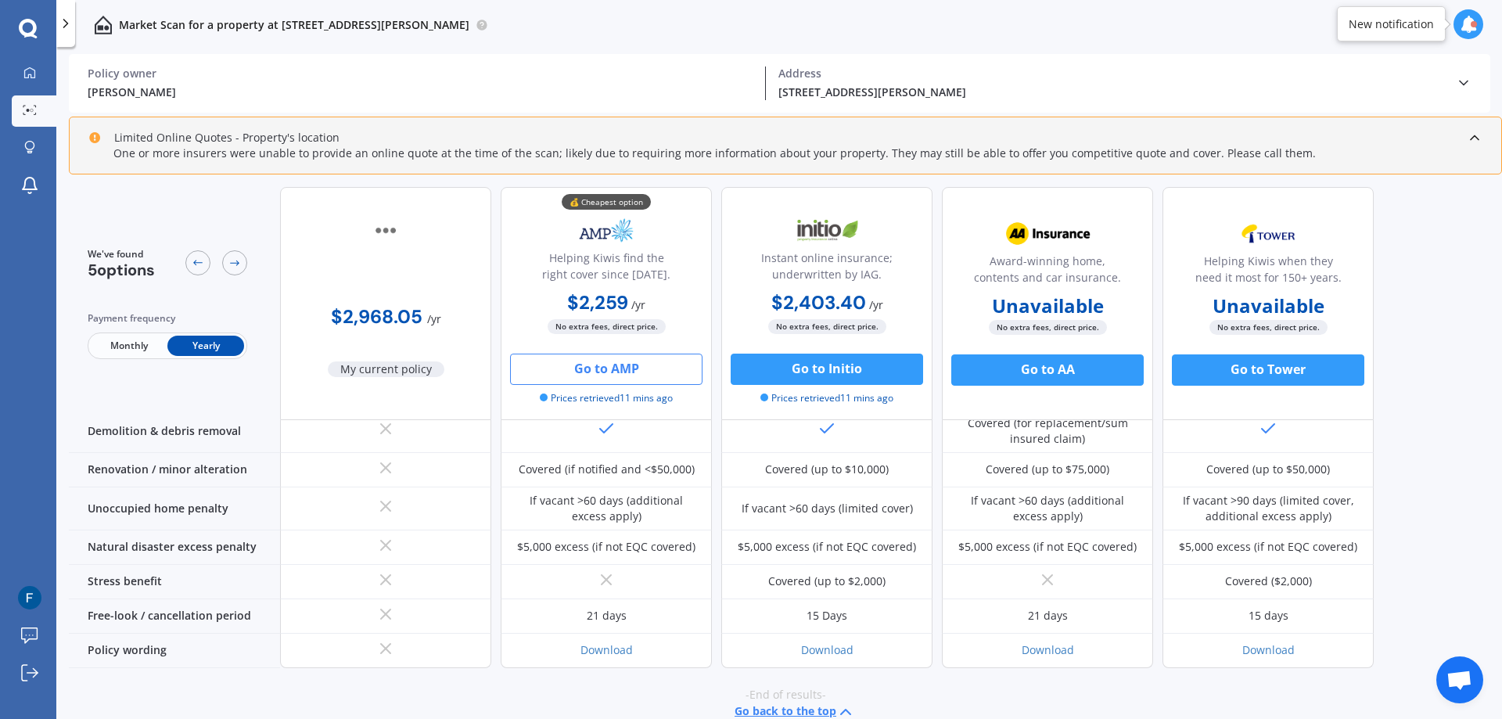
scroll to position [422, 0]
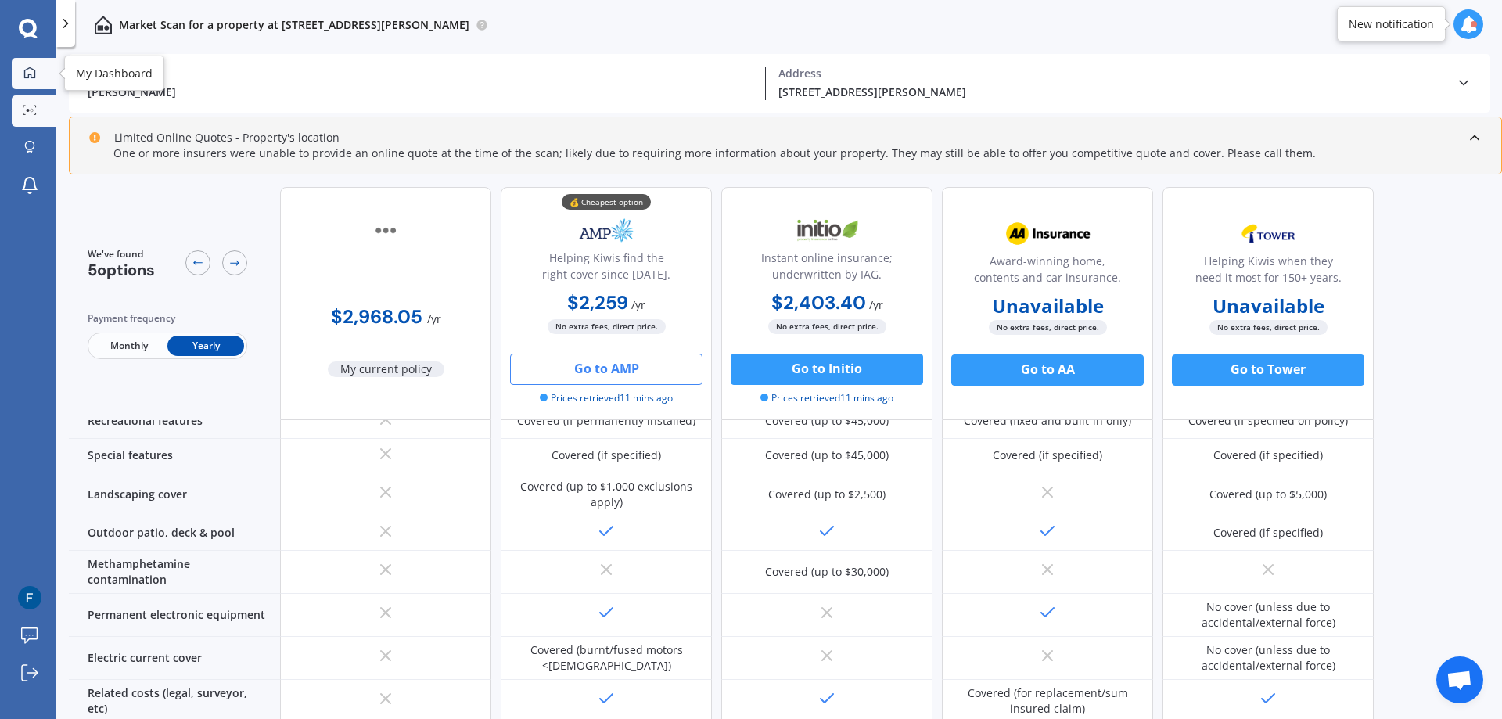
click at [38, 79] on div at bounding box center [29, 73] width 23 height 14
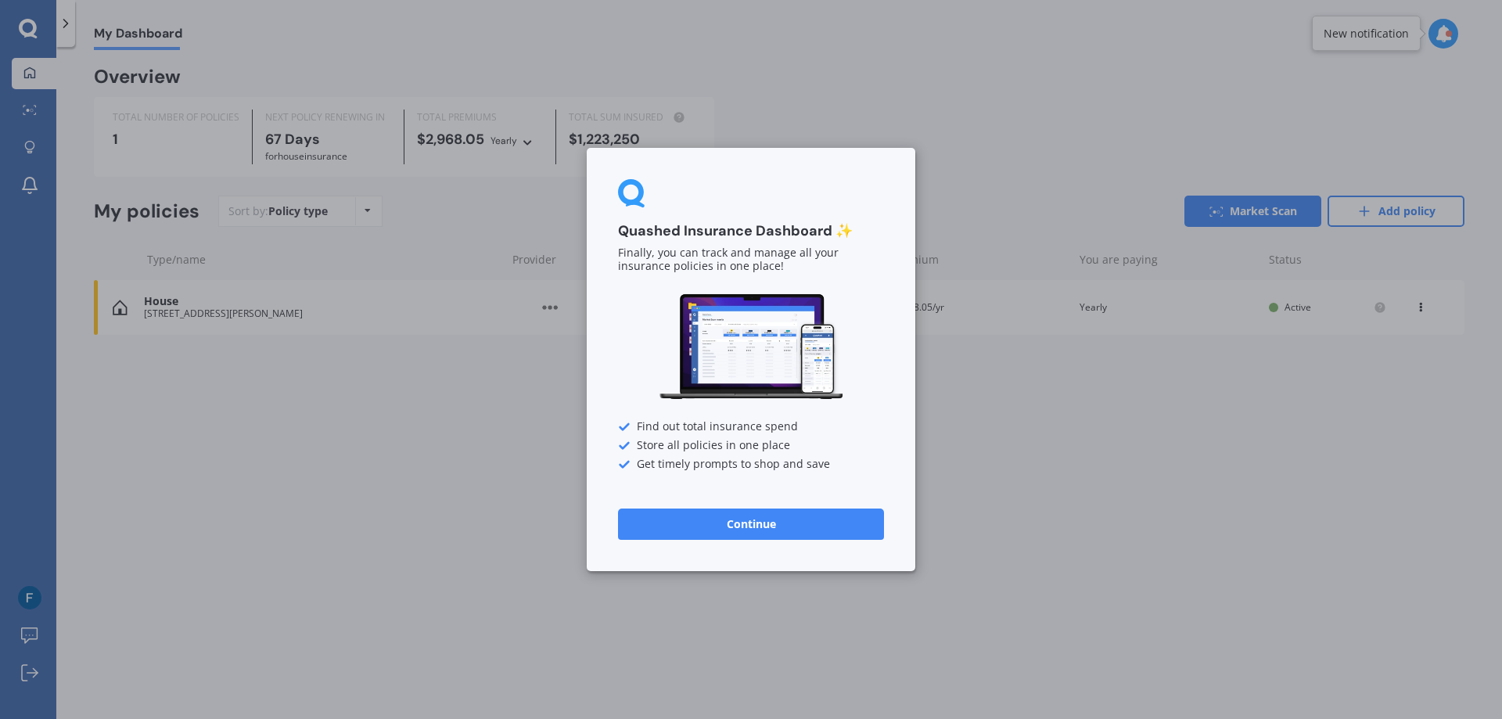
click at [763, 530] on button "Continue" at bounding box center [751, 523] width 266 height 31
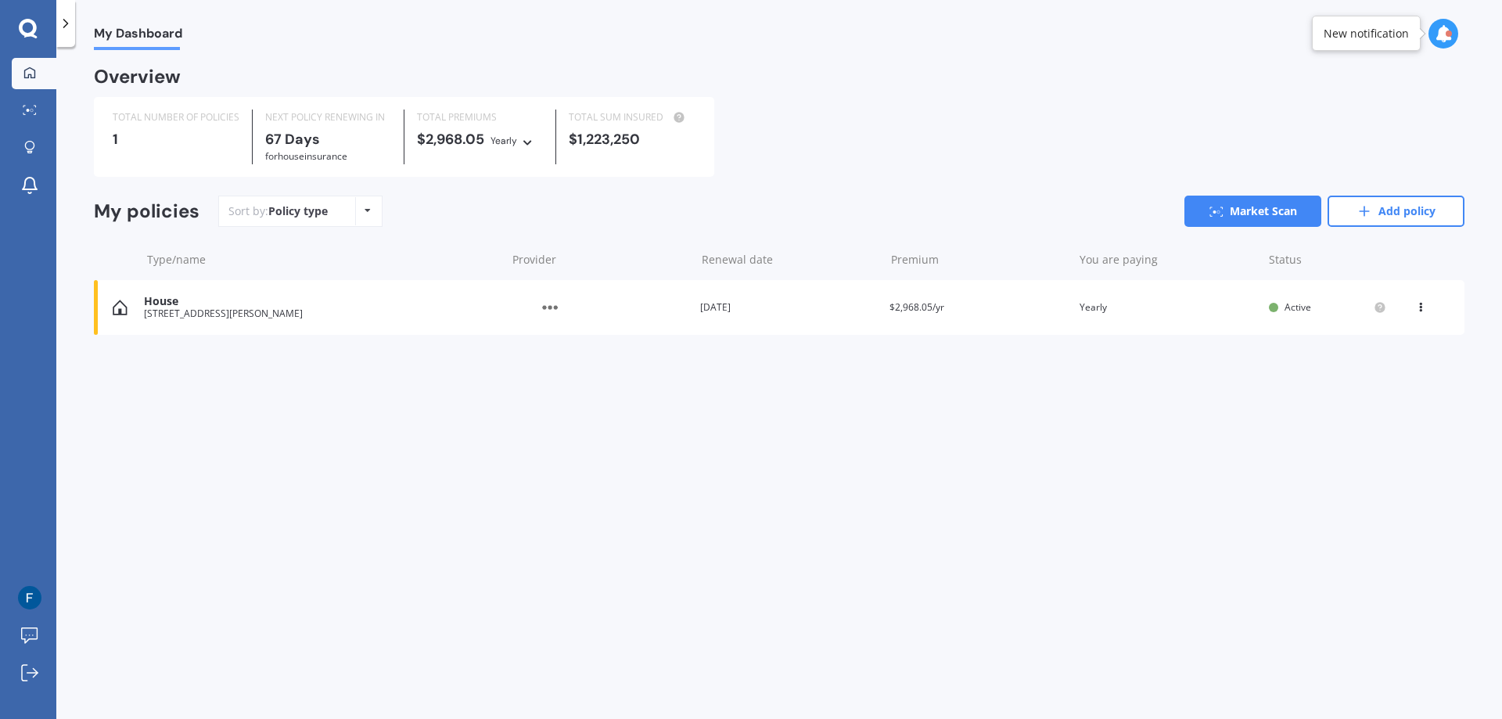
click at [540, 145] on div "$2,968.05 Yearly Yearly Six-Monthly Quarterly Monthly Fortnightly Weekly" at bounding box center [480, 139] width 126 height 17
click at [522, 138] on div "Yearly Yearly Six-Monthly Quarterly Monthly Fortnightly Weekly" at bounding box center [512, 139] width 45 height 17
click at [526, 142] on icon at bounding box center [527, 139] width 11 height 9
click at [916, 310] on span "$2,968.05/yr" at bounding box center [916, 306] width 55 height 13
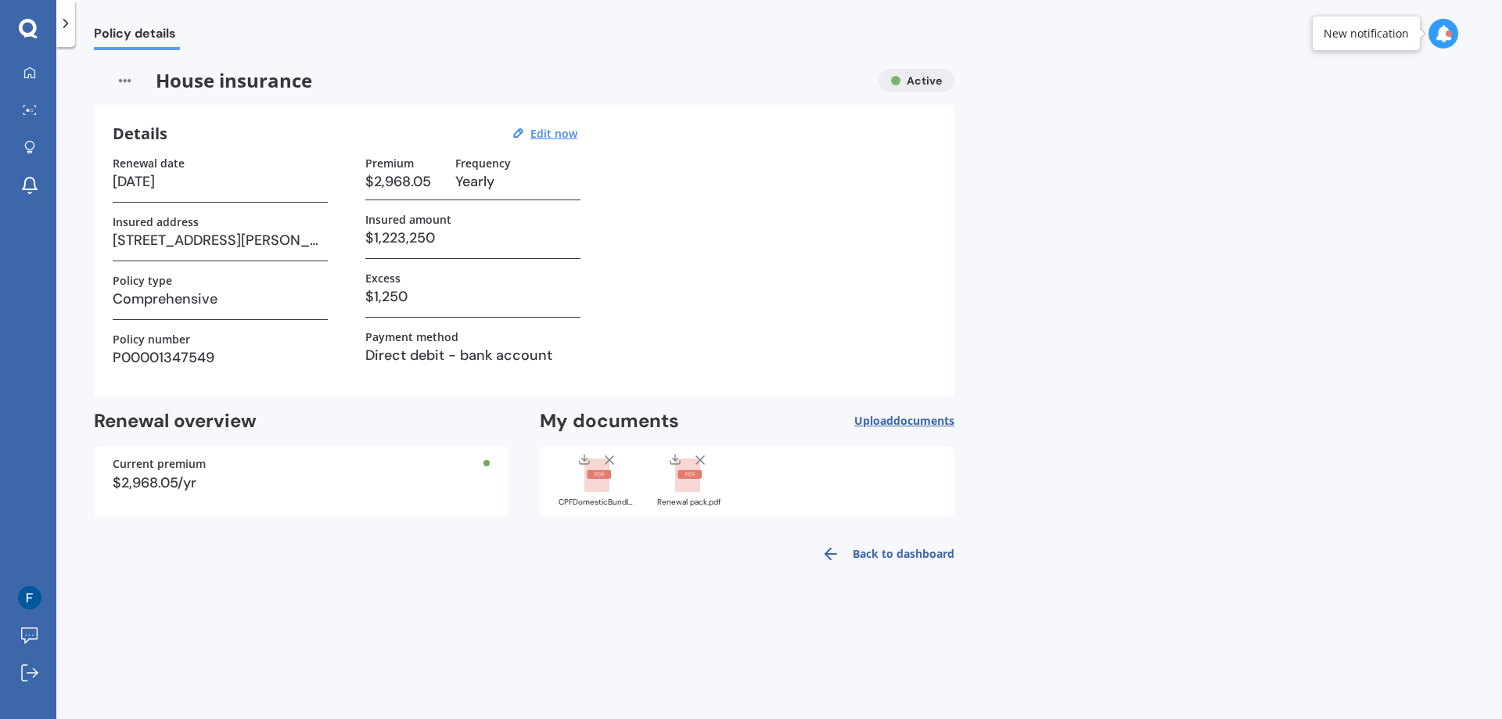
click at [690, 475] on rect at bounding box center [689, 474] width 24 height 9
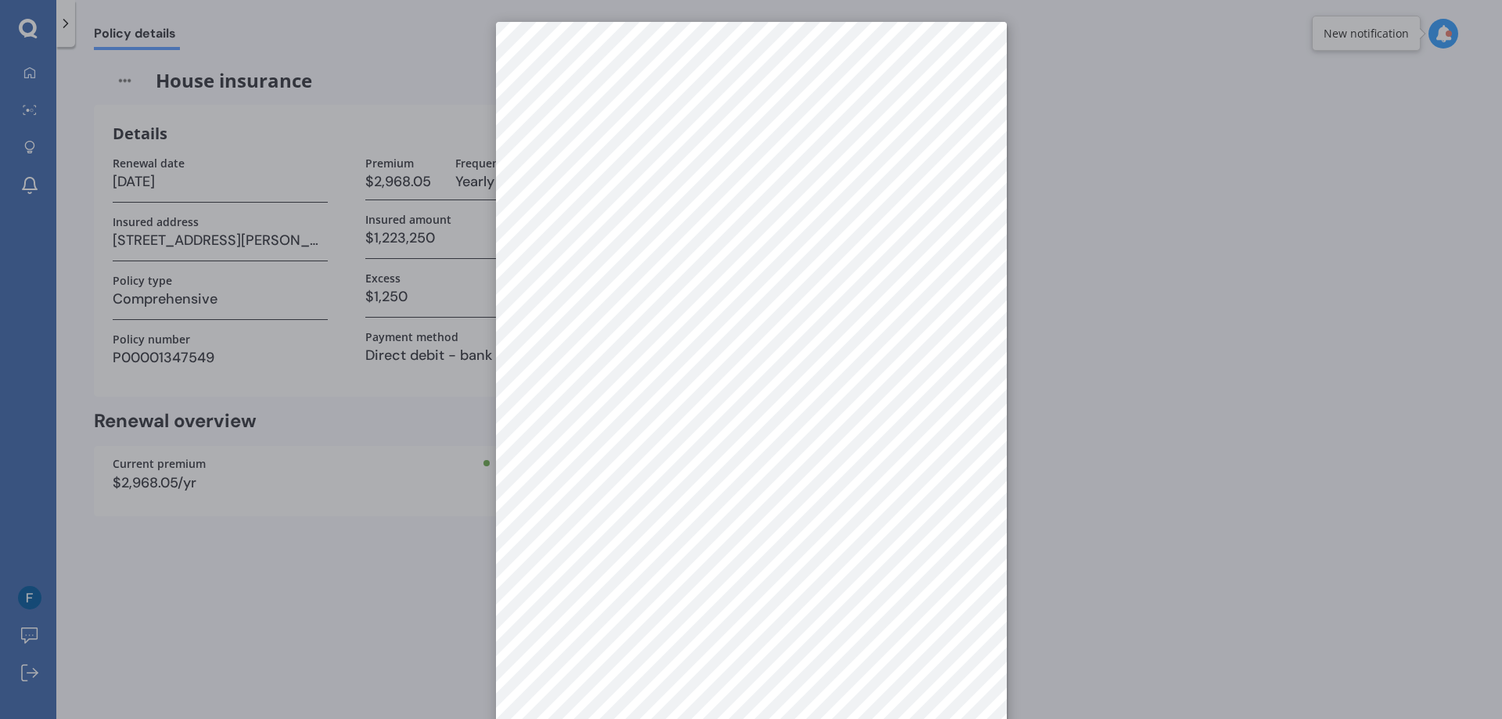
click at [447, 561] on div at bounding box center [751, 359] width 1502 height 719
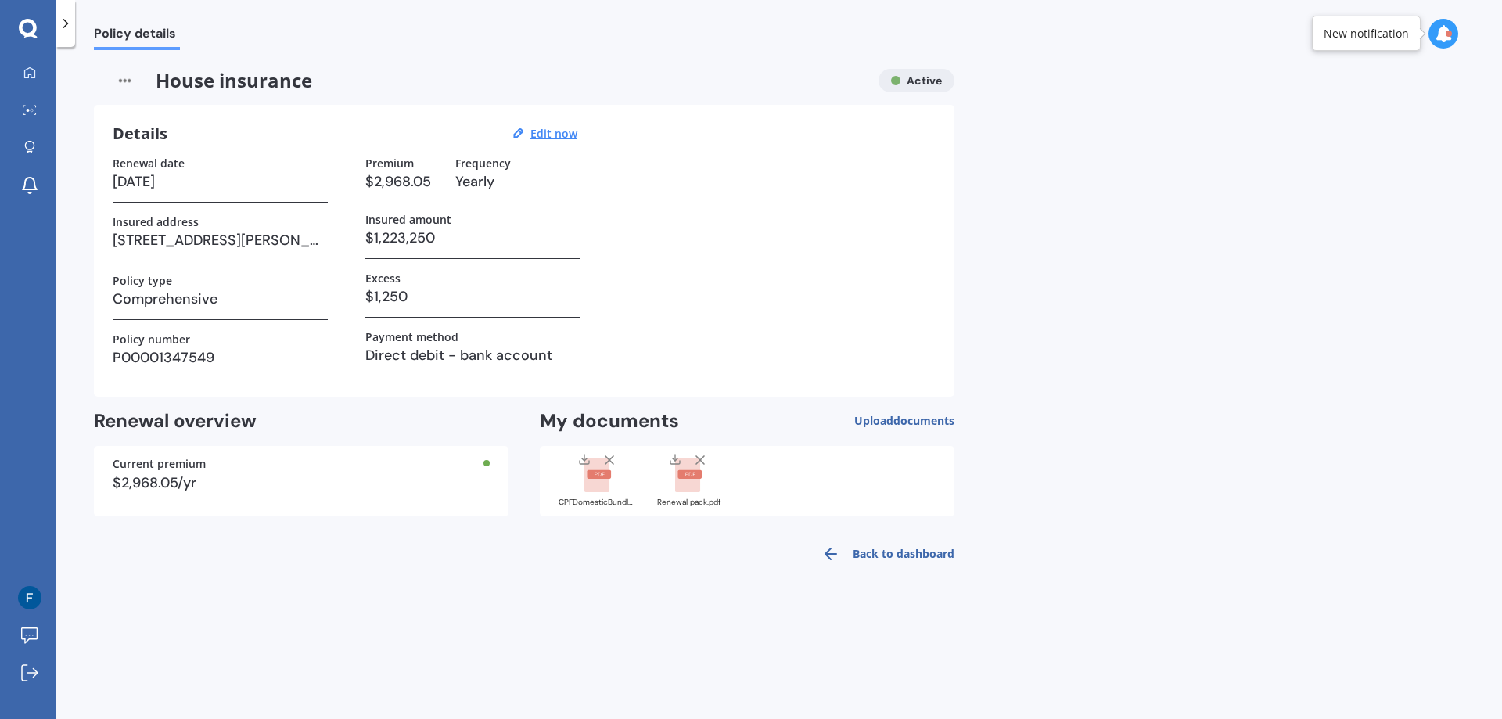
click at [603, 473] on rect at bounding box center [599, 474] width 24 height 9
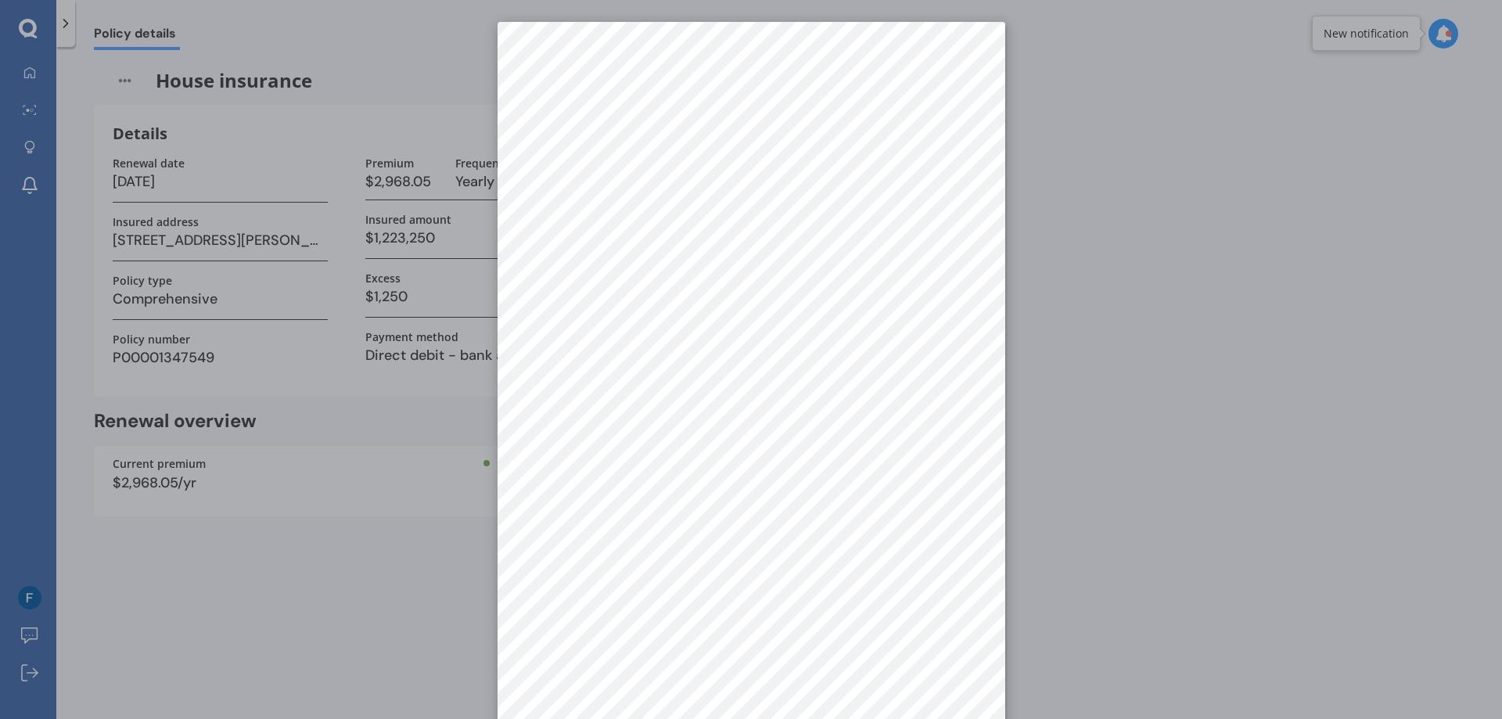
click at [279, 608] on div at bounding box center [751, 359] width 1502 height 719
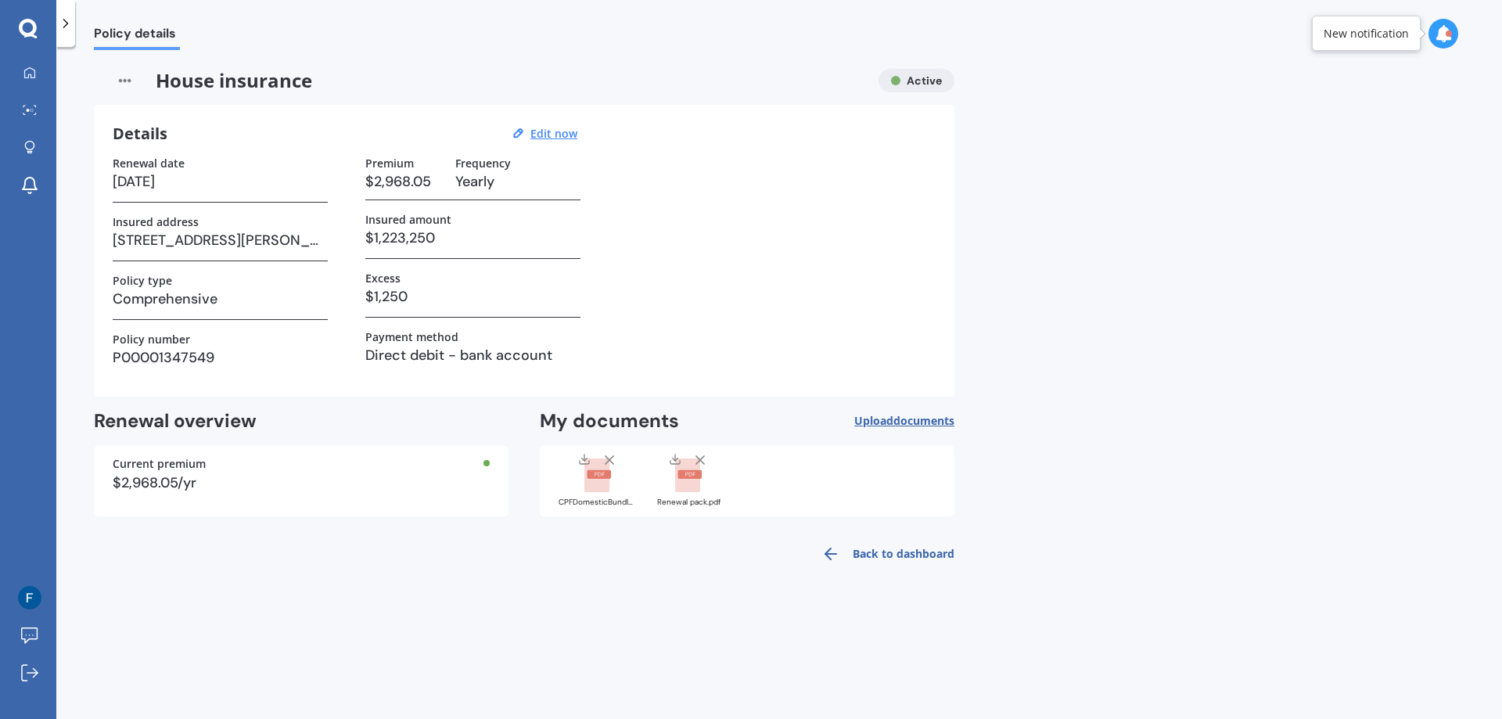
click at [702, 460] on icon at bounding box center [700, 460] width 16 height 16
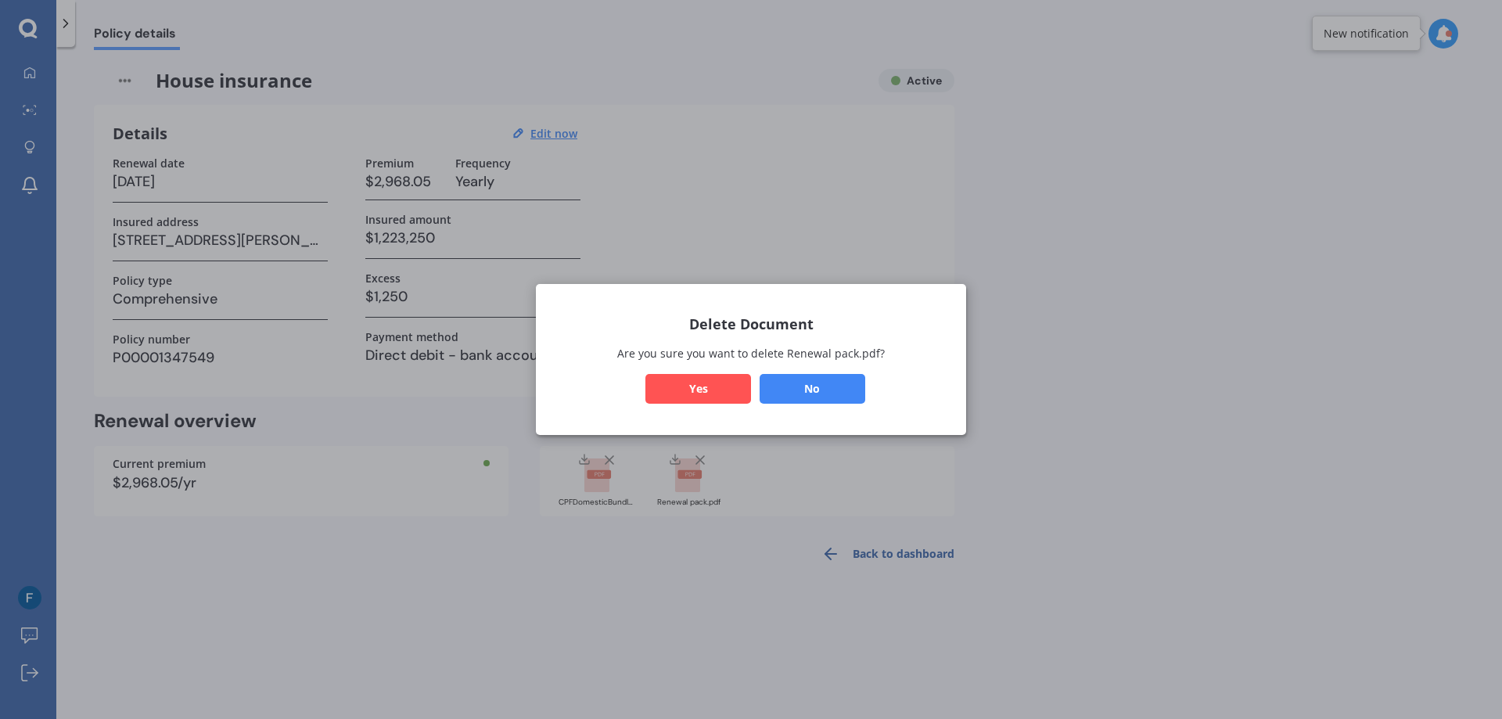
click at [689, 386] on button "Yes" at bounding box center [698, 389] width 106 height 30
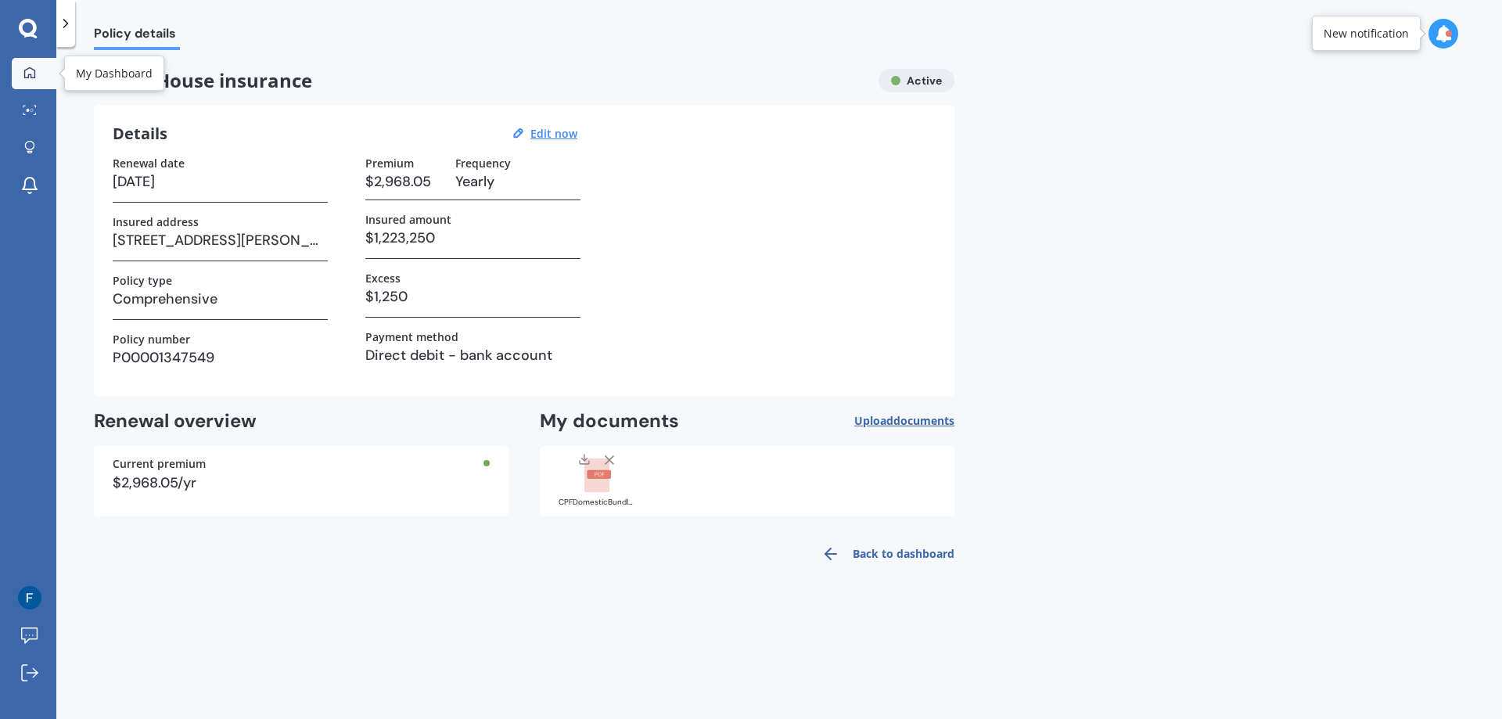
click at [34, 77] on icon at bounding box center [29, 72] width 13 height 13
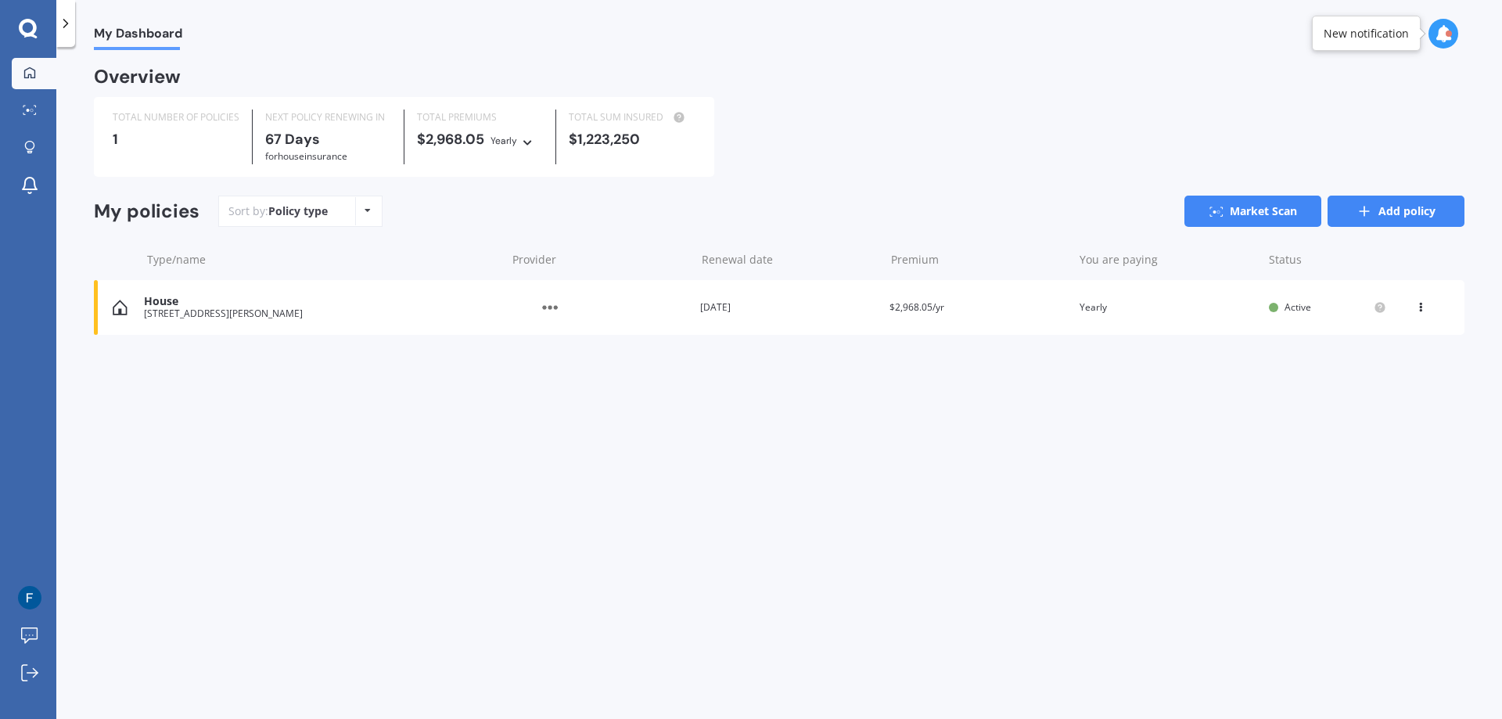
click at [1430, 216] on link "Add policy" at bounding box center [1395, 211] width 137 height 31
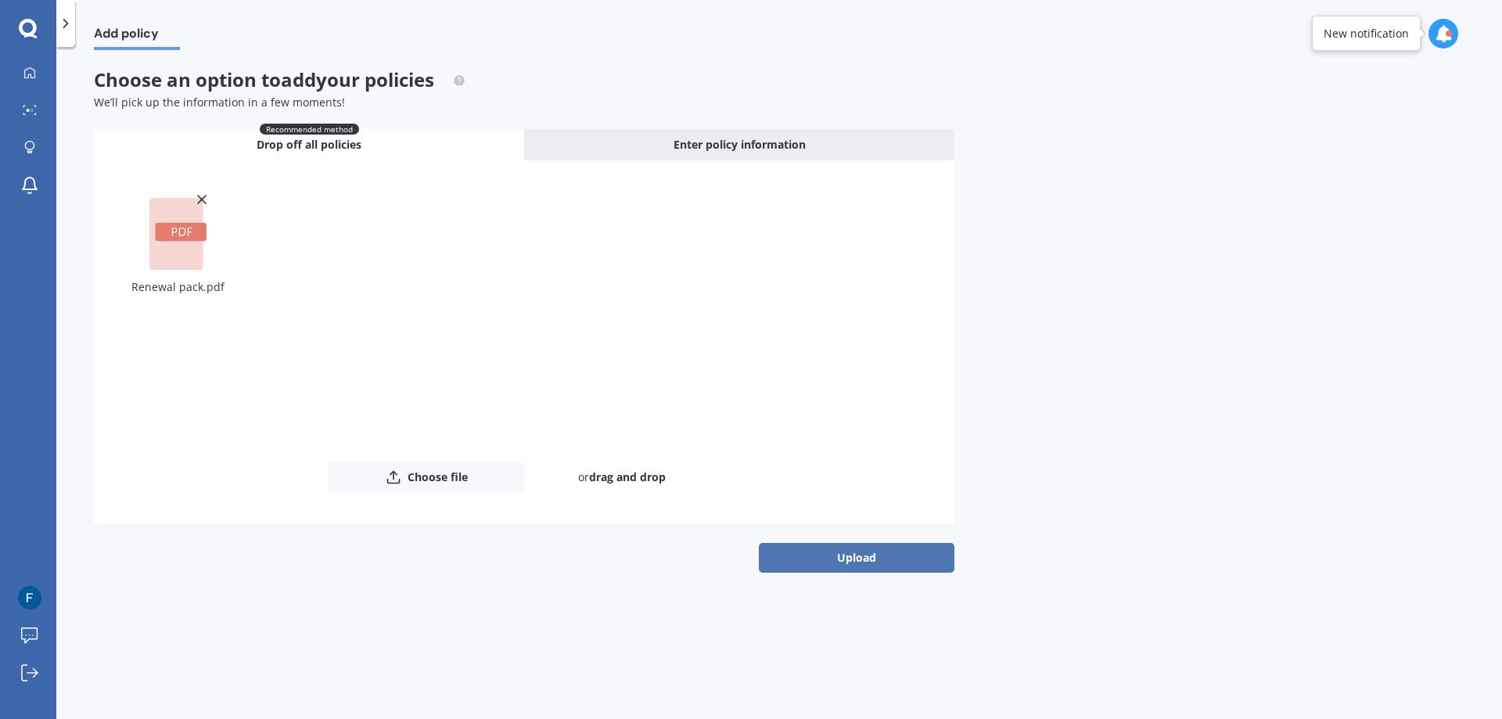
click at [859, 561] on button "Upload" at bounding box center [857, 558] width 196 height 30
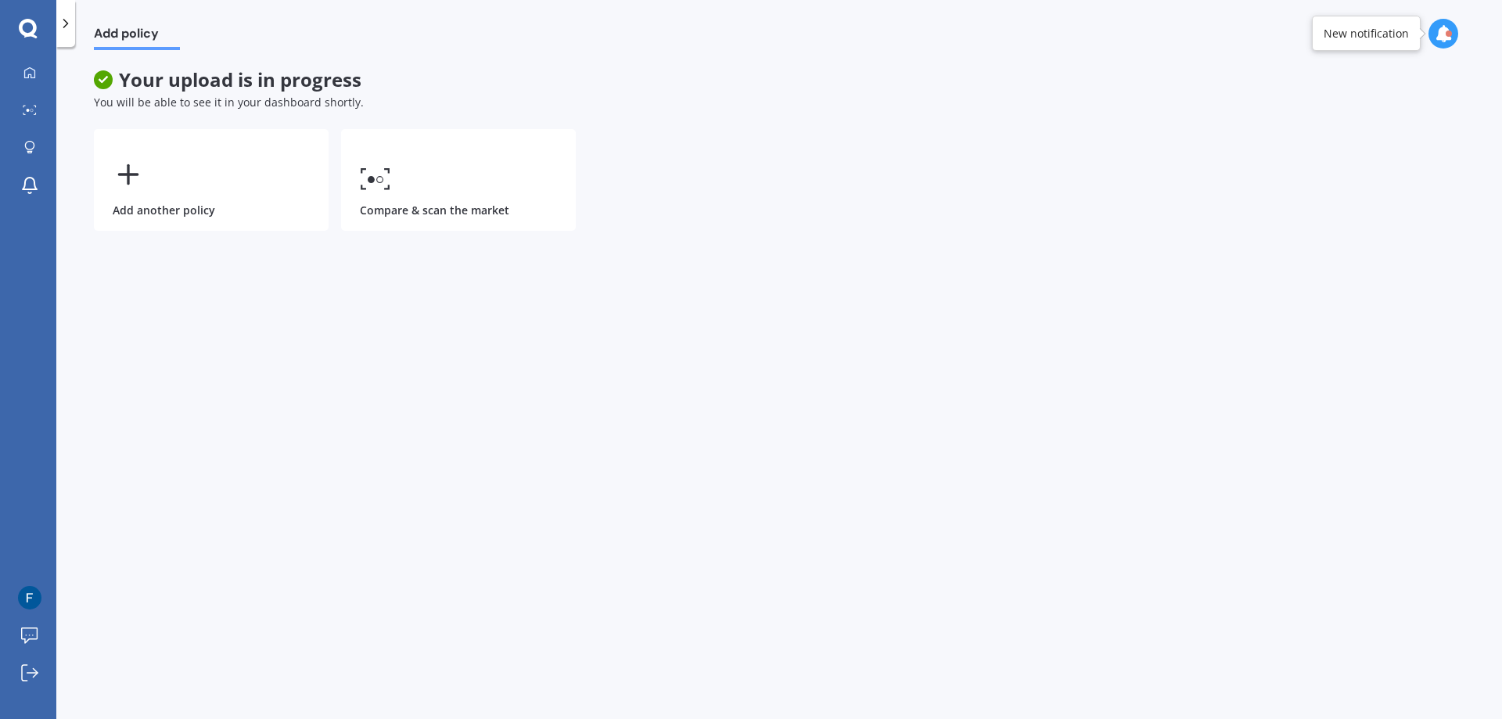
click at [1373, 41] on div "New notification" at bounding box center [1366, 33] width 109 height 35
click at [1449, 39] on icon at bounding box center [1443, 33] width 17 height 17
click at [1311, 160] on b "Market Scan" at bounding box center [1286, 155] width 63 height 11
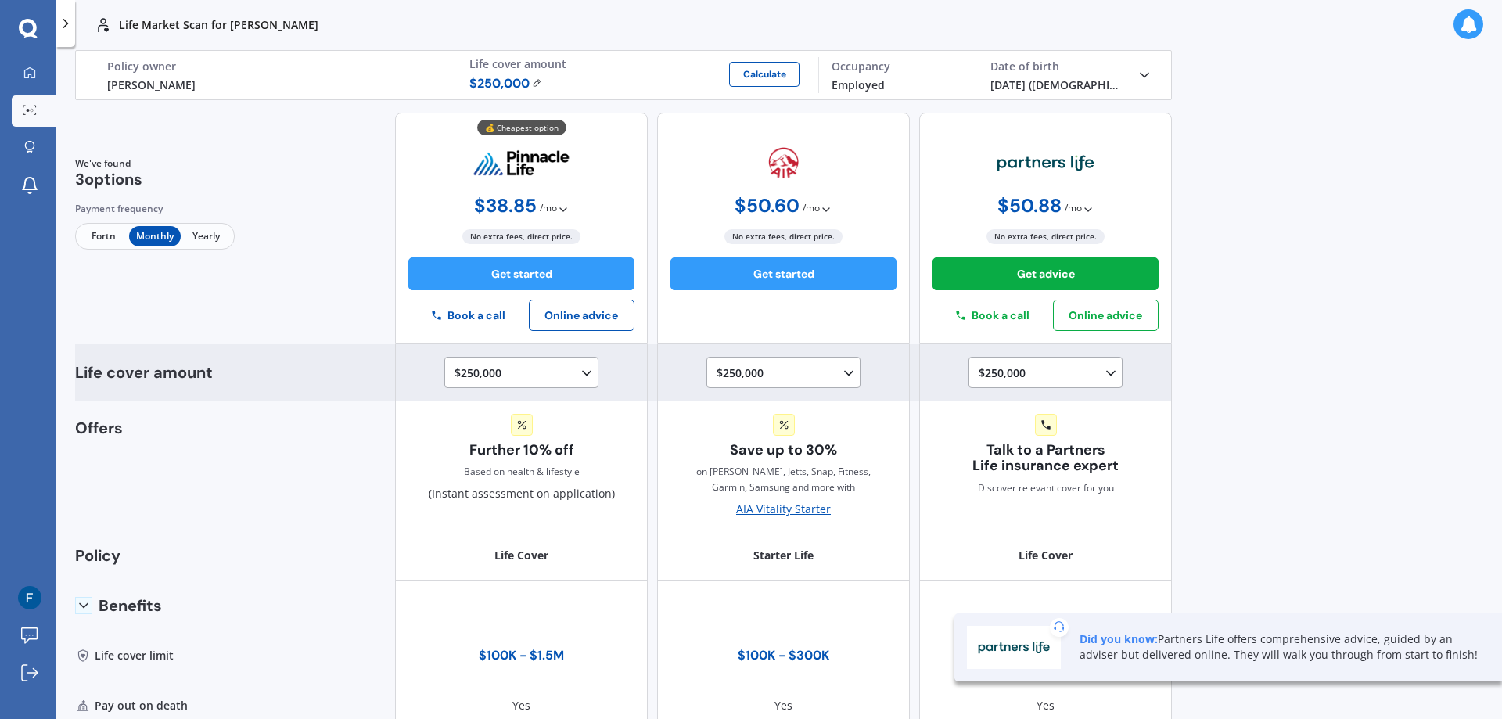
click at [583, 372] on polyline at bounding box center [587, 373] width 8 height 4
click at [537, 465] on div "$750,000" at bounding box center [524, 472] width 138 height 28
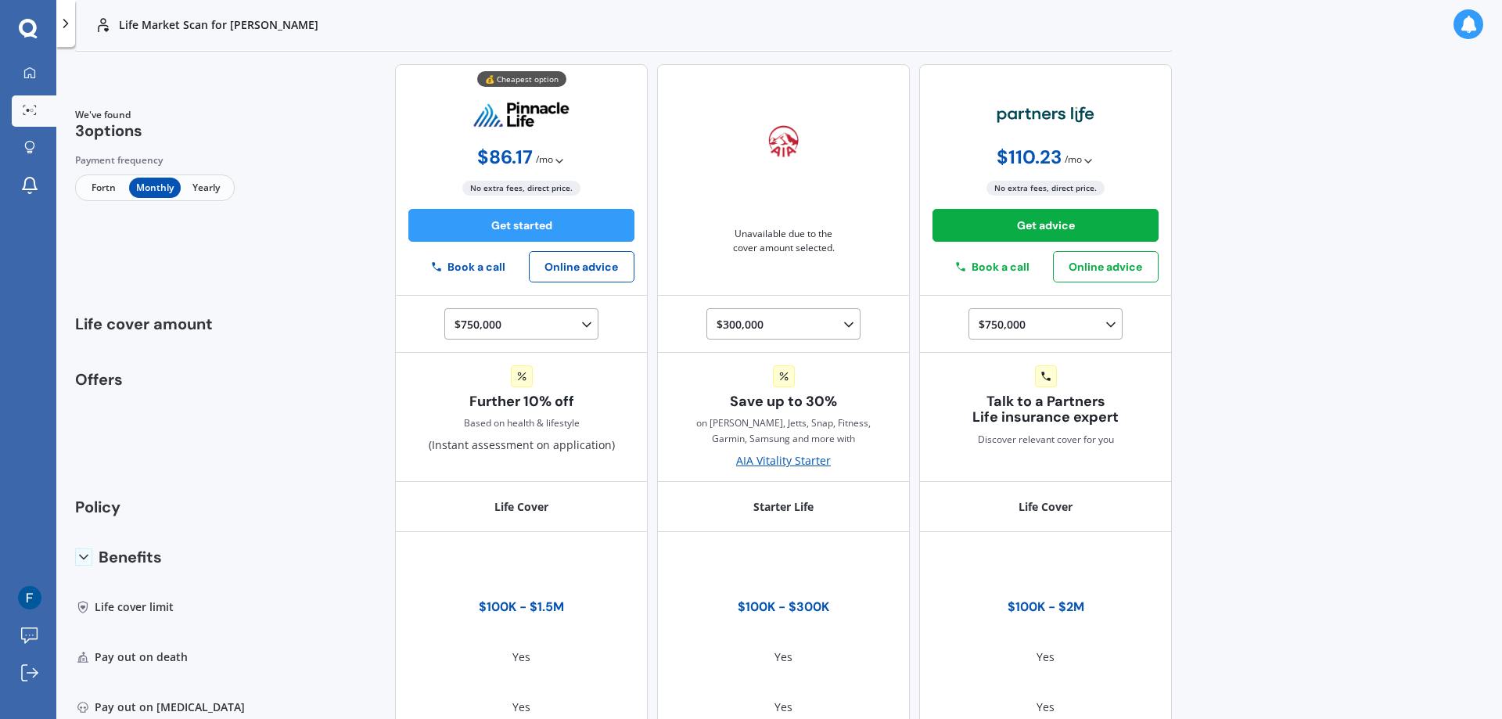
scroll to position [0, 0]
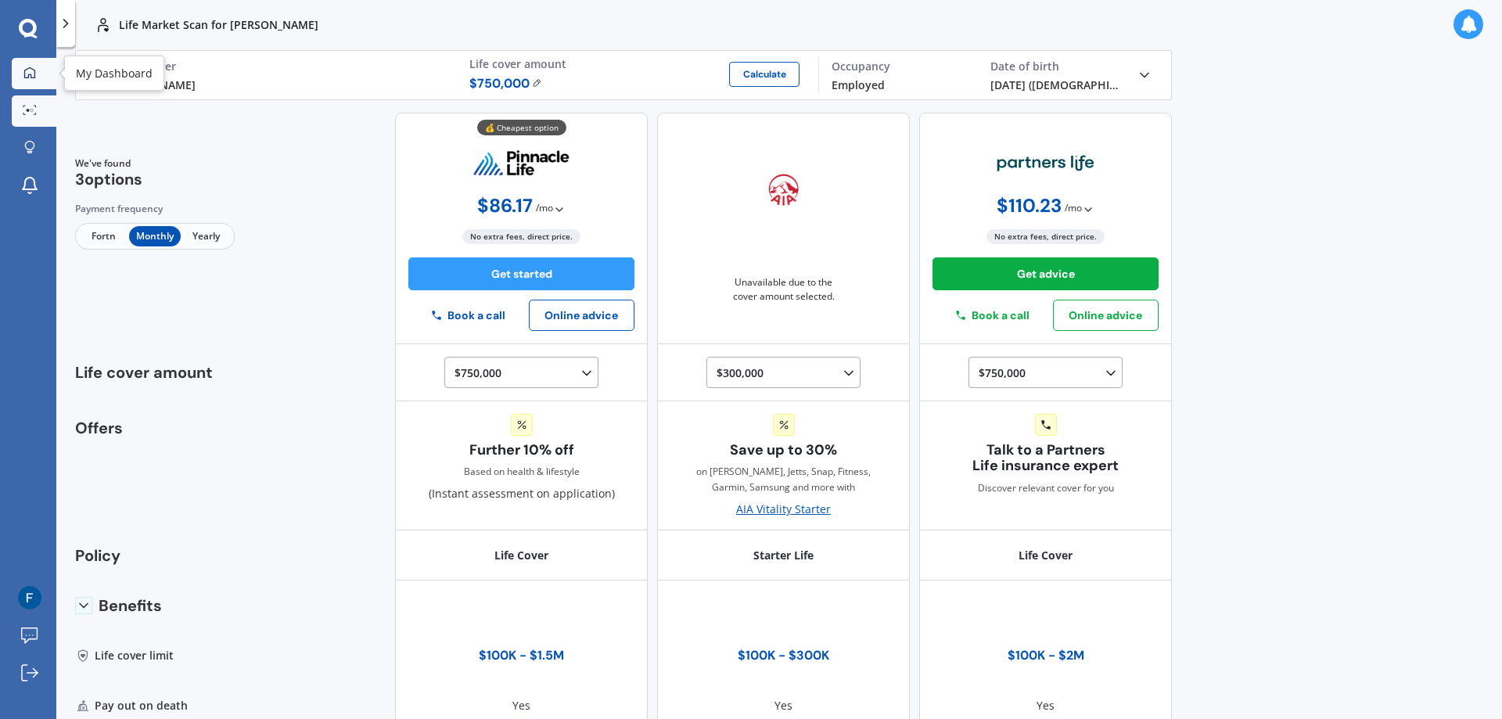
click at [28, 70] on icon at bounding box center [29, 72] width 13 height 13
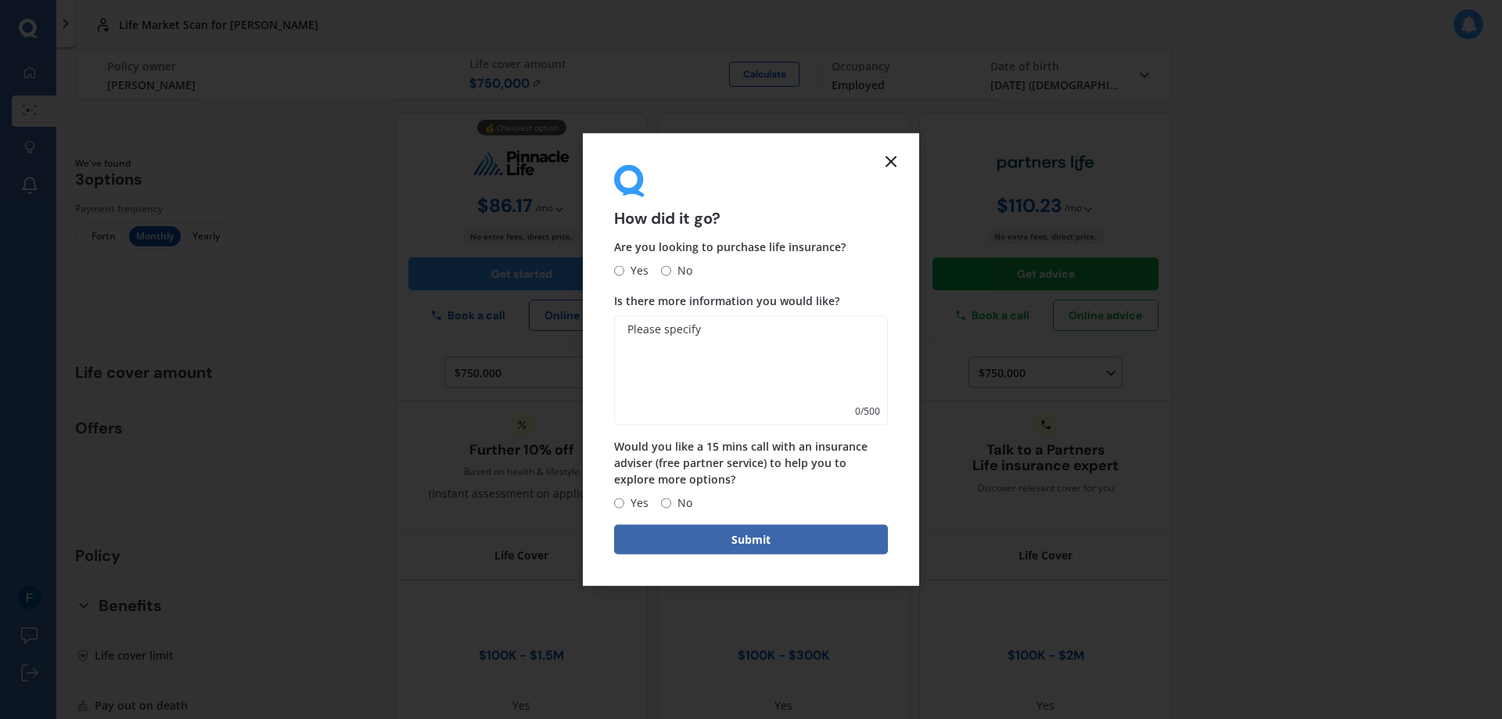
click at [673, 505] on span "No" at bounding box center [681, 503] width 21 height 19
click at [671, 505] on input "No" at bounding box center [666, 502] width 10 height 10
radio input "true"
click at [618, 273] on input "Yes" at bounding box center [619, 270] width 10 height 10
radio input "true"
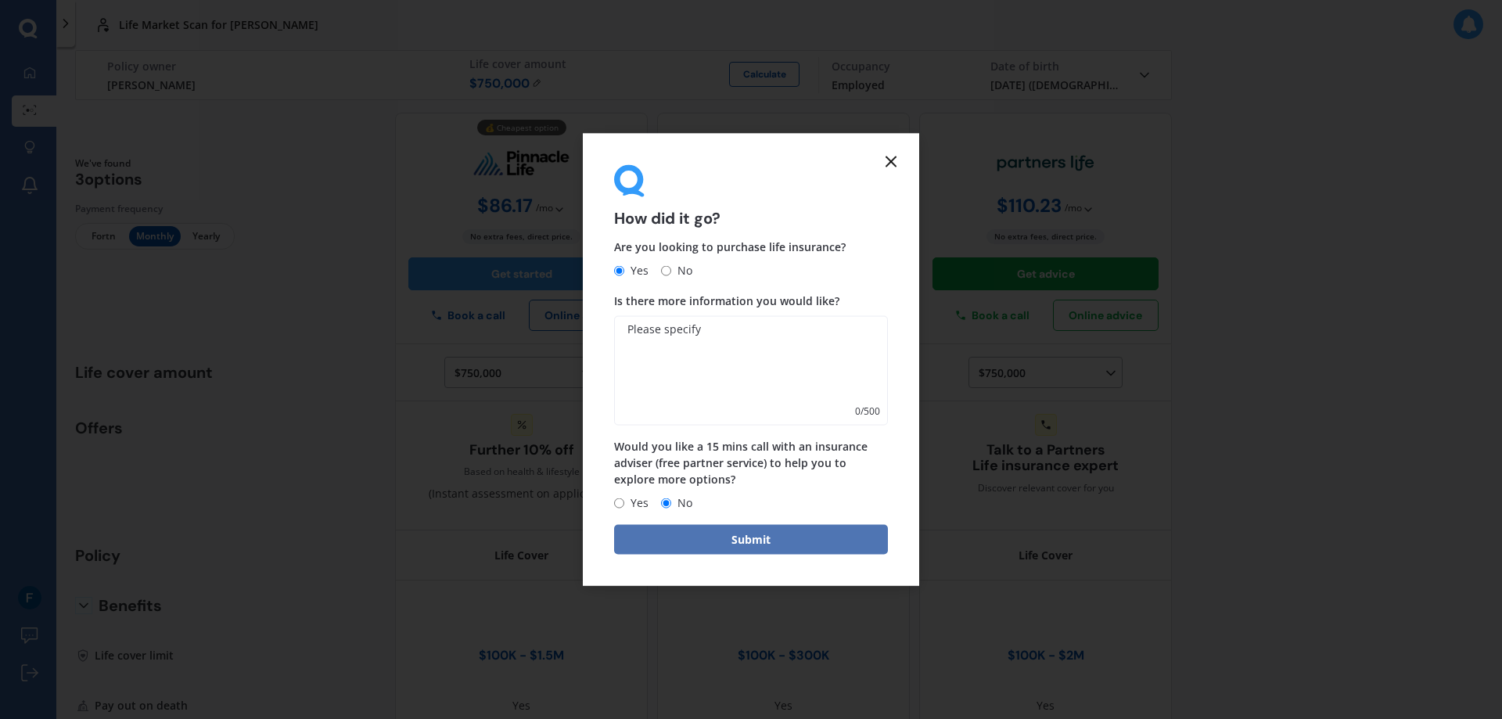
click at [679, 534] on button "Submit" at bounding box center [751, 540] width 274 height 30
type textarea "looking at quotes only"
click at [801, 539] on button "Submit" at bounding box center [751, 540] width 274 height 30
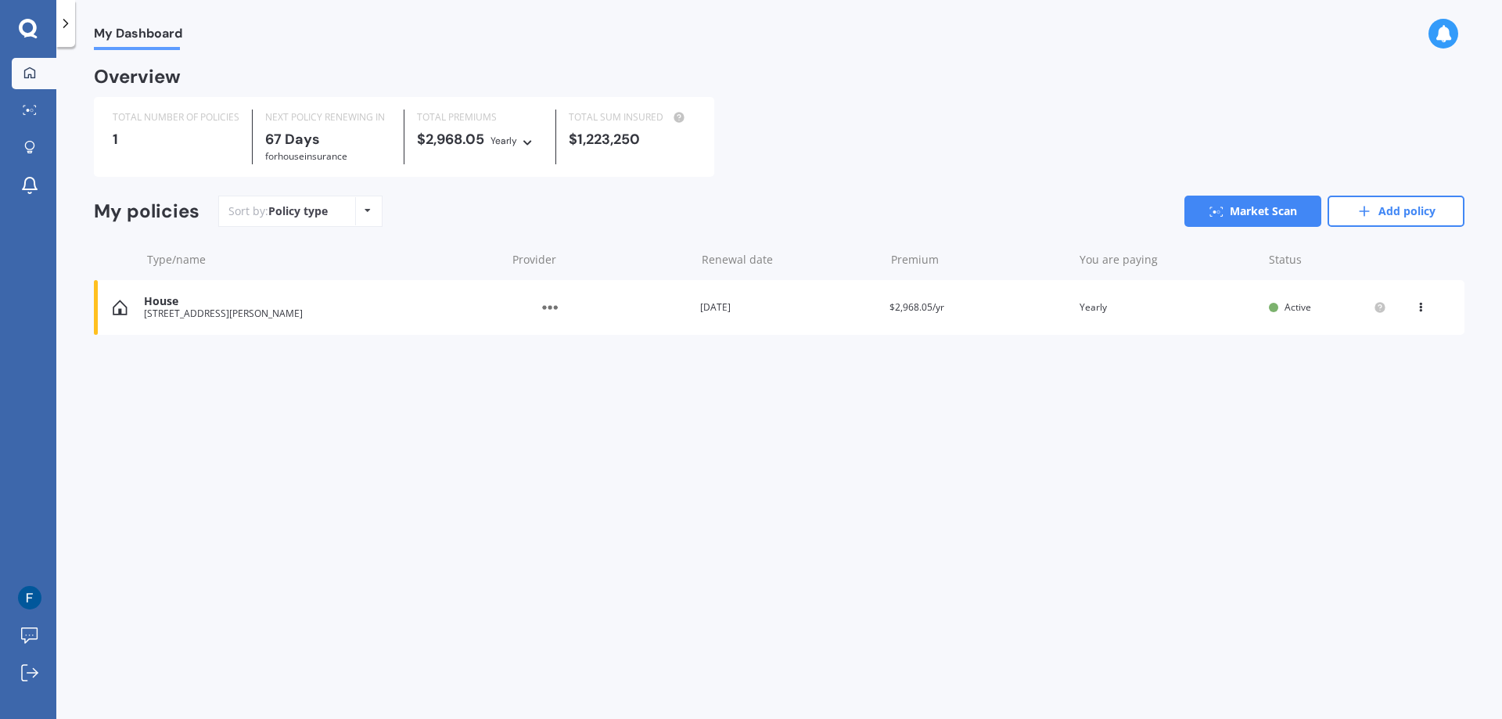
click at [142, 39] on span "My Dashboard" at bounding box center [138, 36] width 88 height 21
click at [1435, 206] on link "Add policy" at bounding box center [1395, 211] width 137 height 31
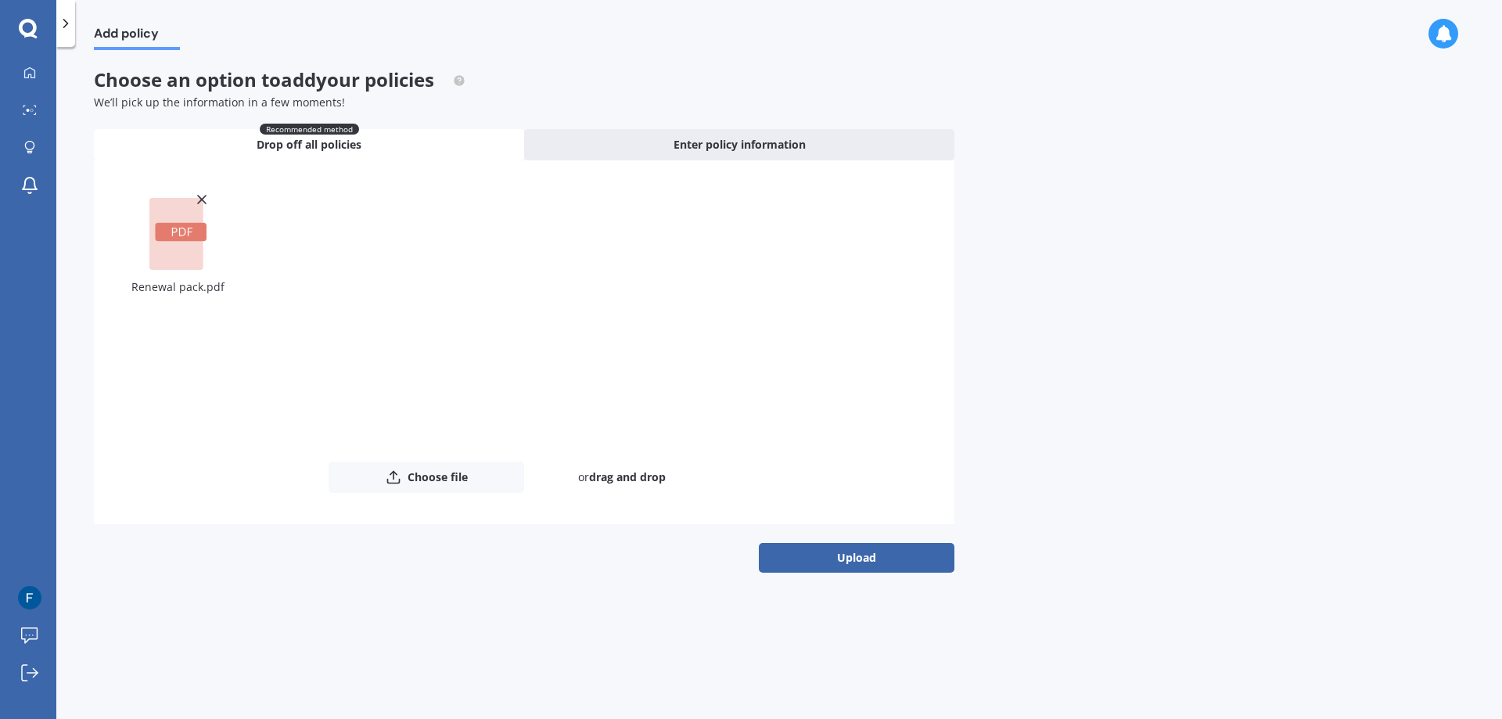
click at [812, 568] on button "Upload" at bounding box center [857, 558] width 196 height 30
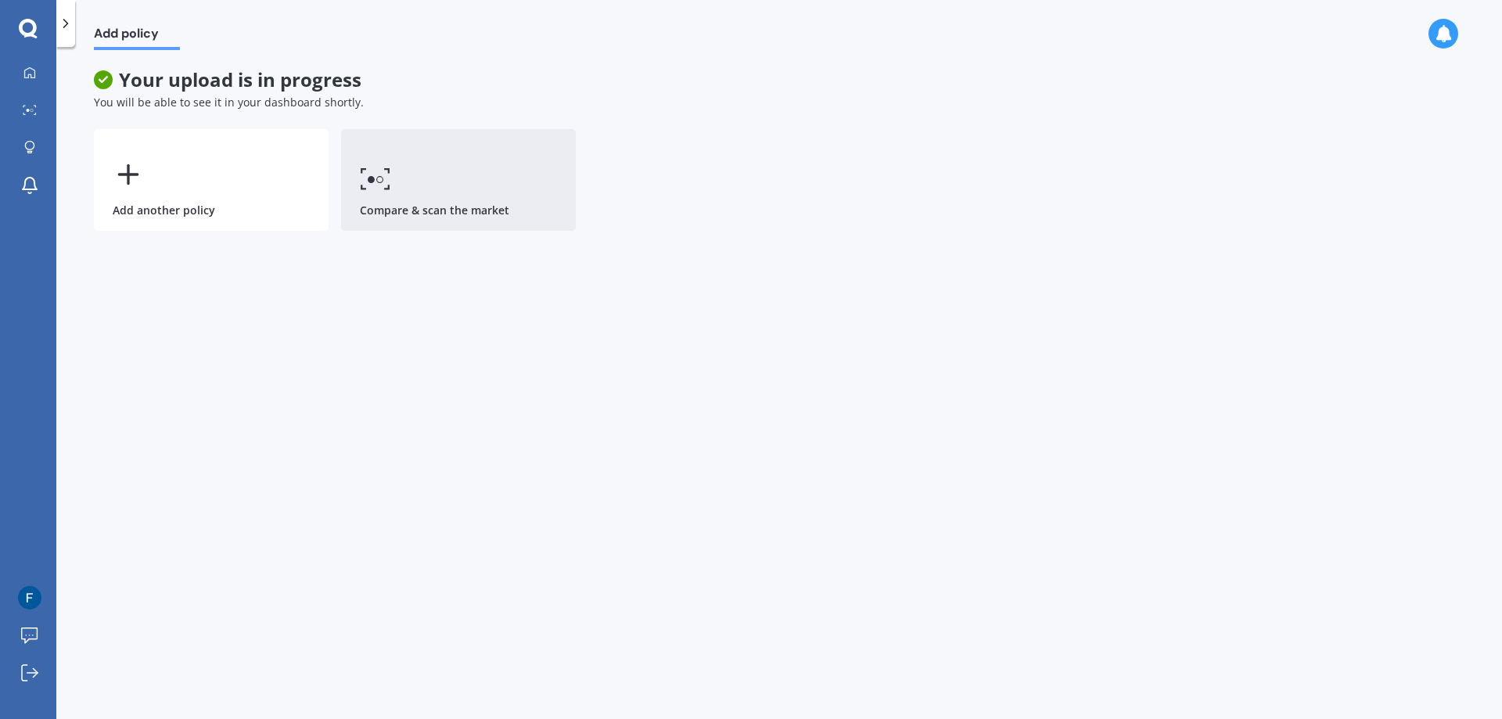
click at [382, 187] on icon at bounding box center [375, 178] width 31 height 23
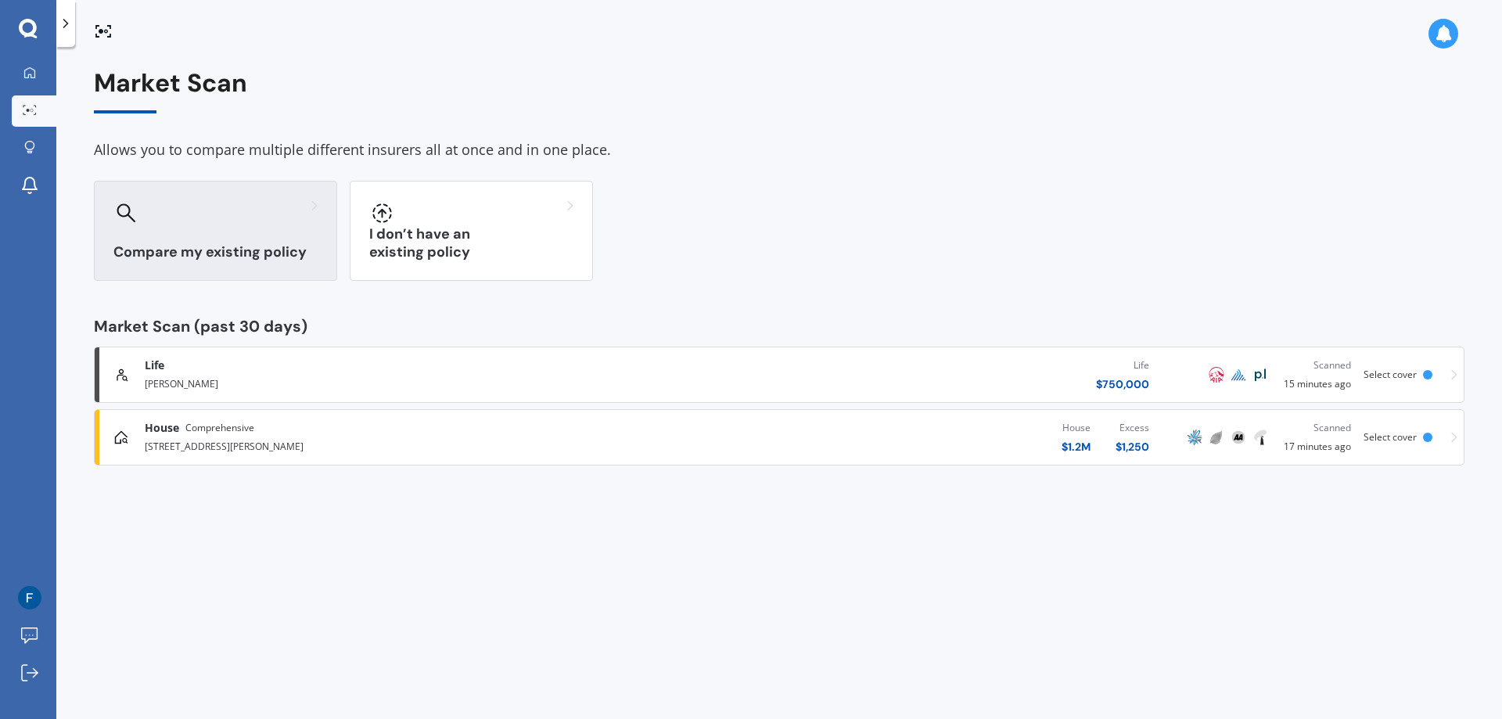
click at [197, 239] on div "Compare my existing policy" at bounding box center [215, 231] width 243 height 100
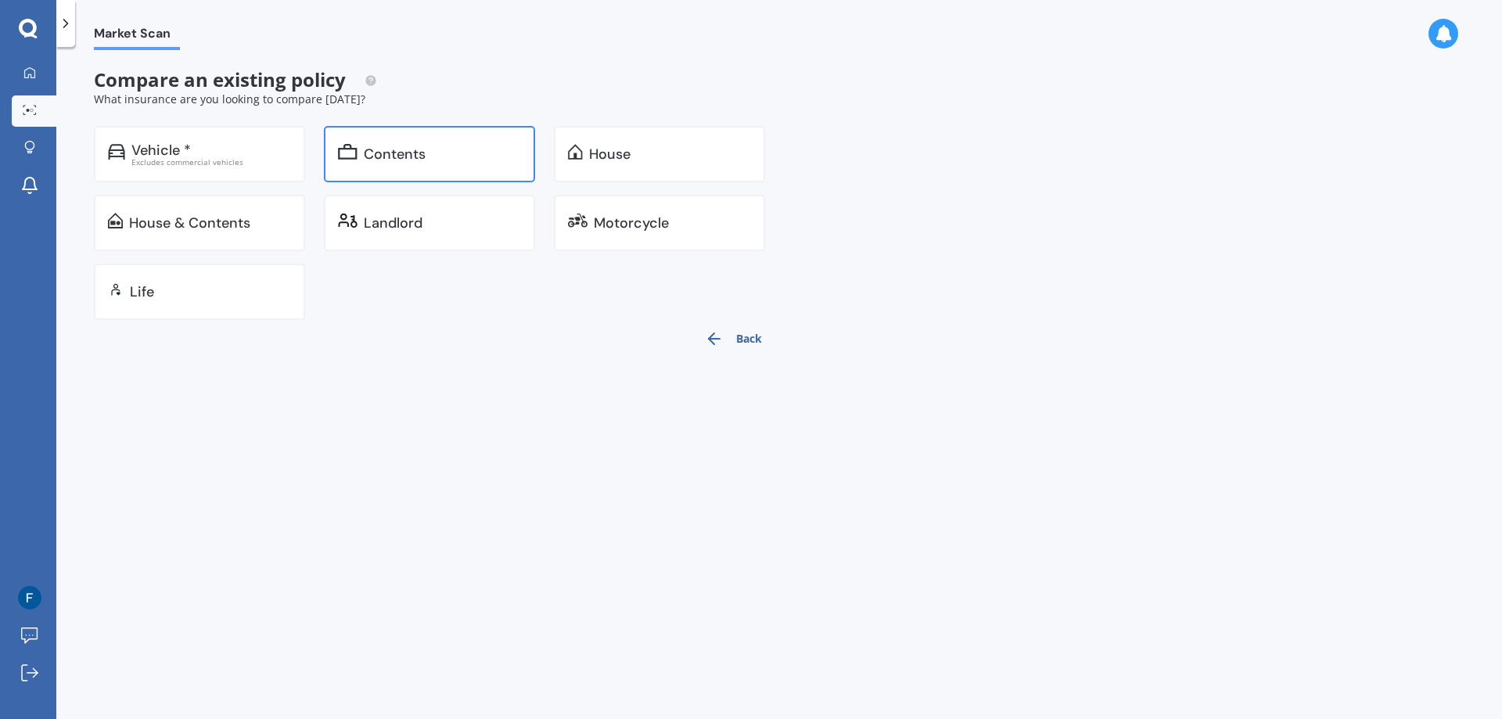
click at [388, 151] on div "Contents" at bounding box center [395, 154] width 62 height 16
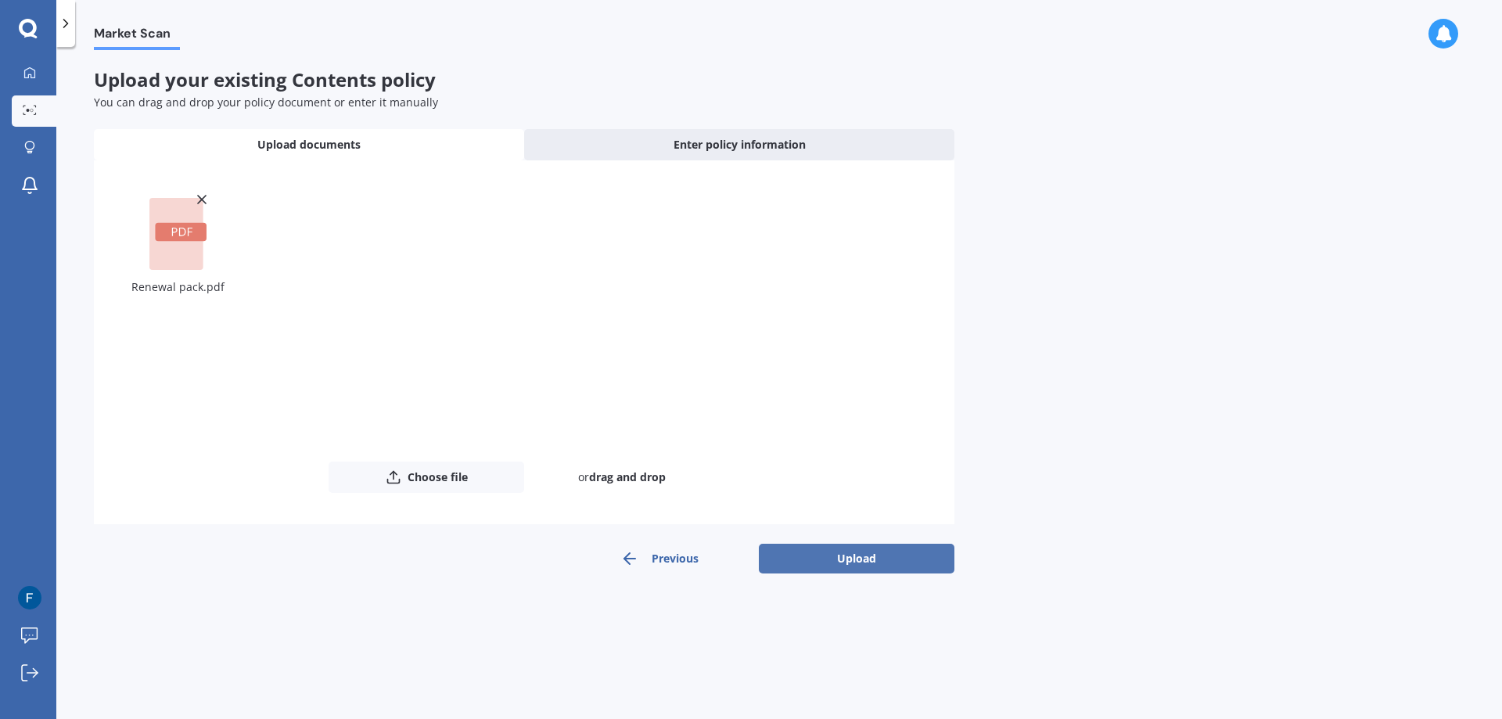
click at [869, 555] on button "Upload" at bounding box center [857, 559] width 196 height 30
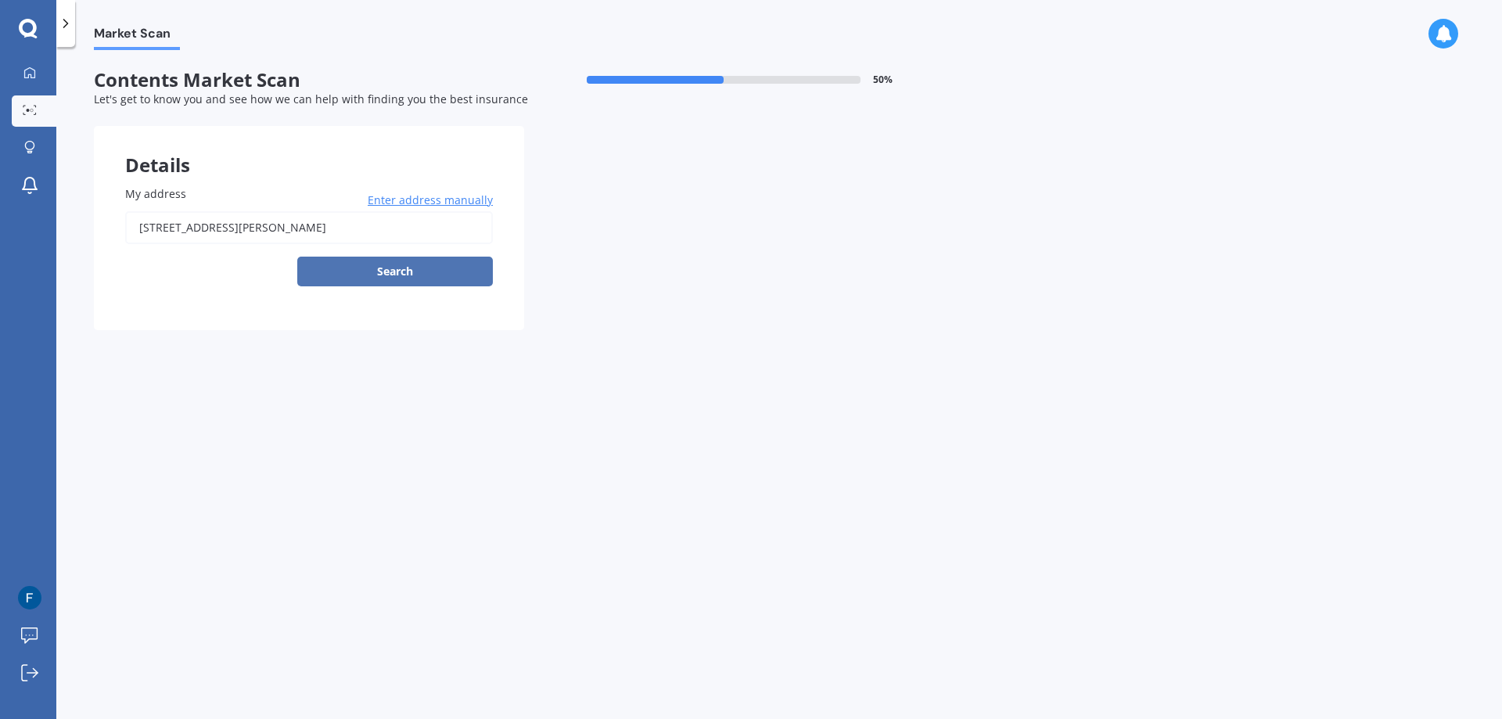
click at [409, 272] on button "Search" at bounding box center [395, 272] width 196 height 30
click at [282, 224] on input "[STREET_ADDRESS][PERSON_NAME]" at bounding box center [309, 227] width 368 height 33
type input "[STREET_ADDRESS][PERSON_NAME]"
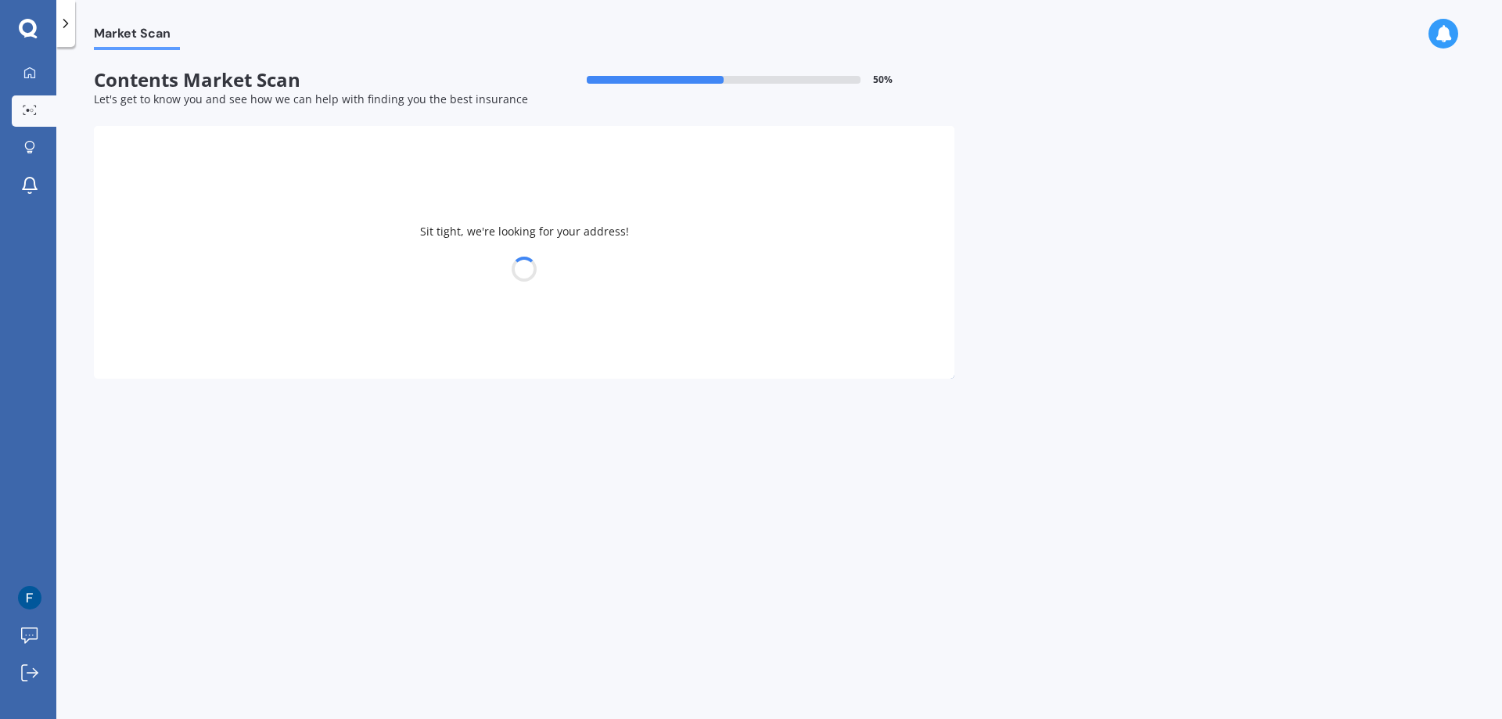
select select "22"
select select "07"
select select "1976"
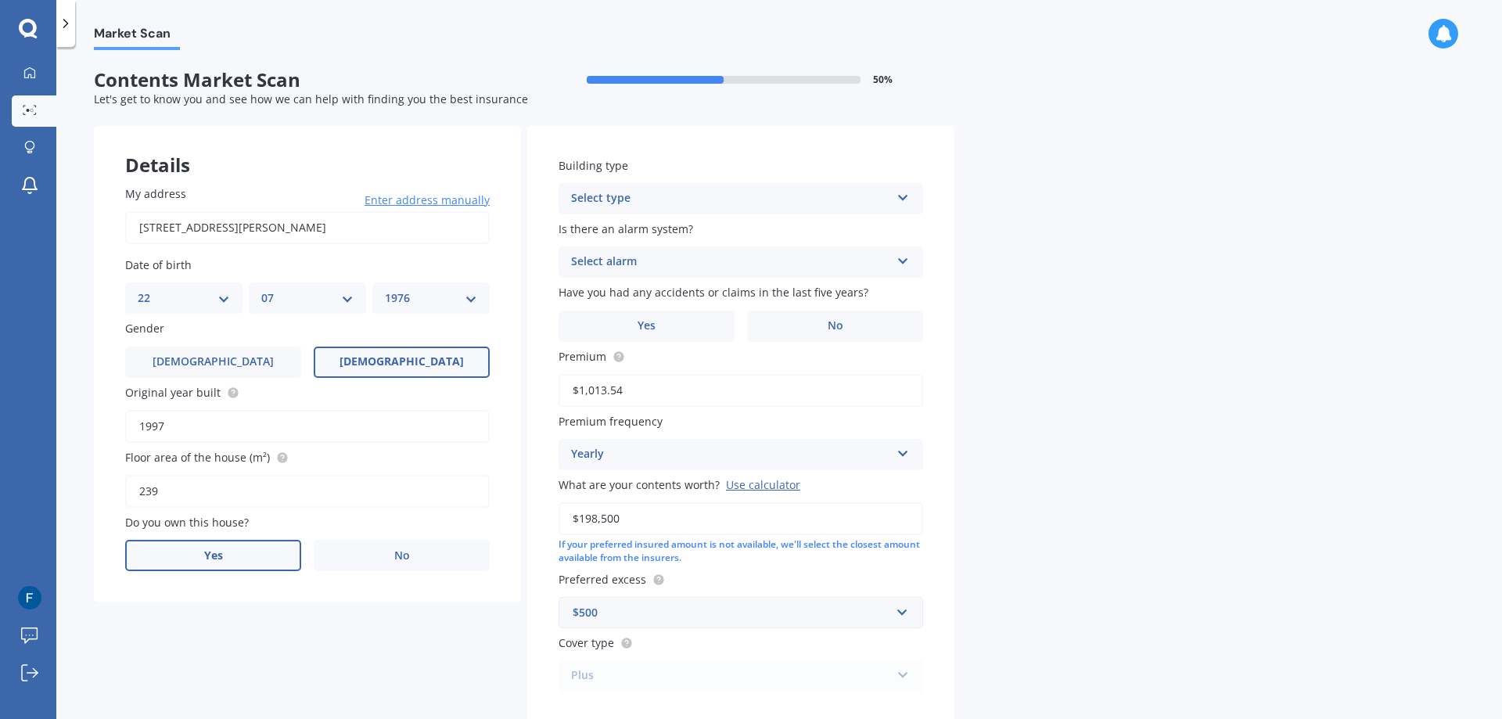
click at [203, 543] on label "Yes" at bounding box center [213, 555] width 176 height 31
click at [0, 0] on input "Yes" at bounding box center [0, 0] width 0 height 0
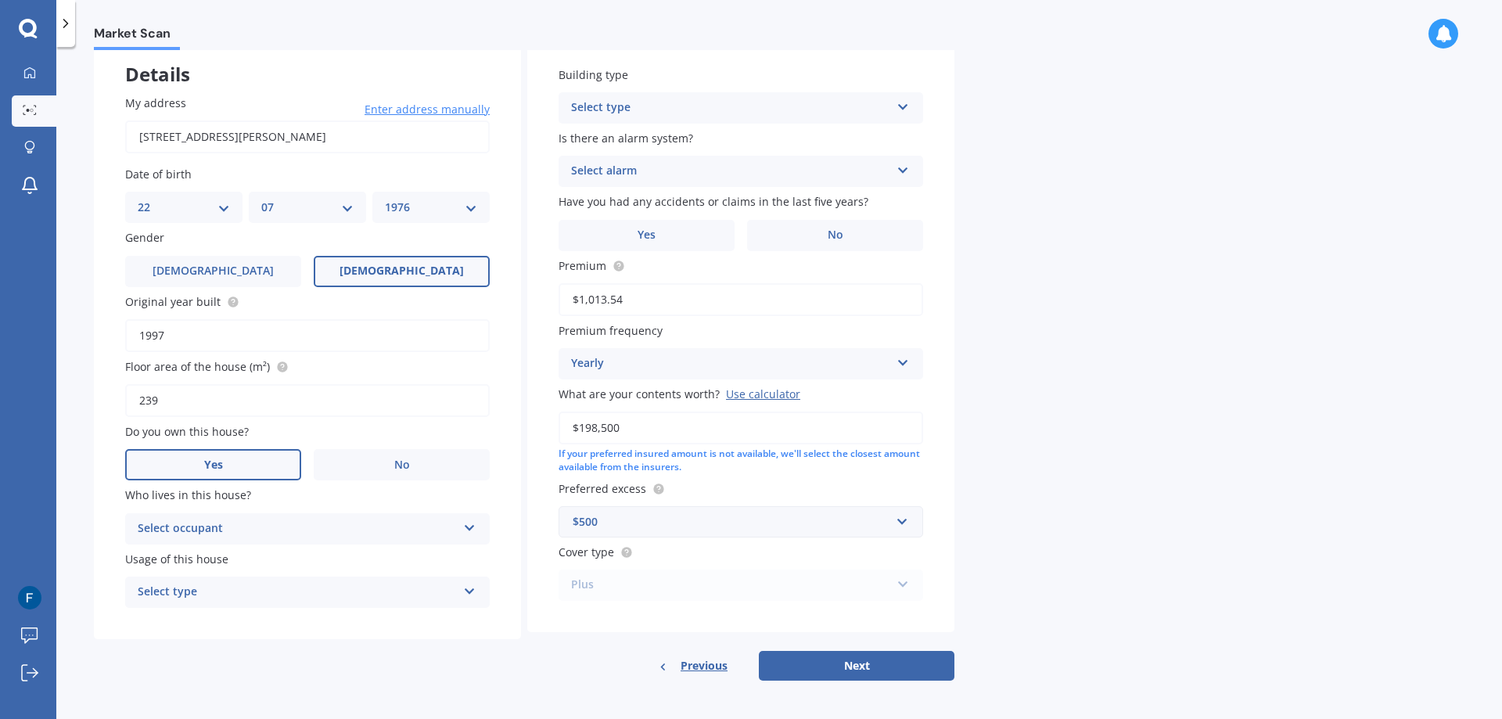
scroll to position [93, 0]
click at [269, 530] on div "Select occupant" at bounding box center [297, 526] width 319 height 19
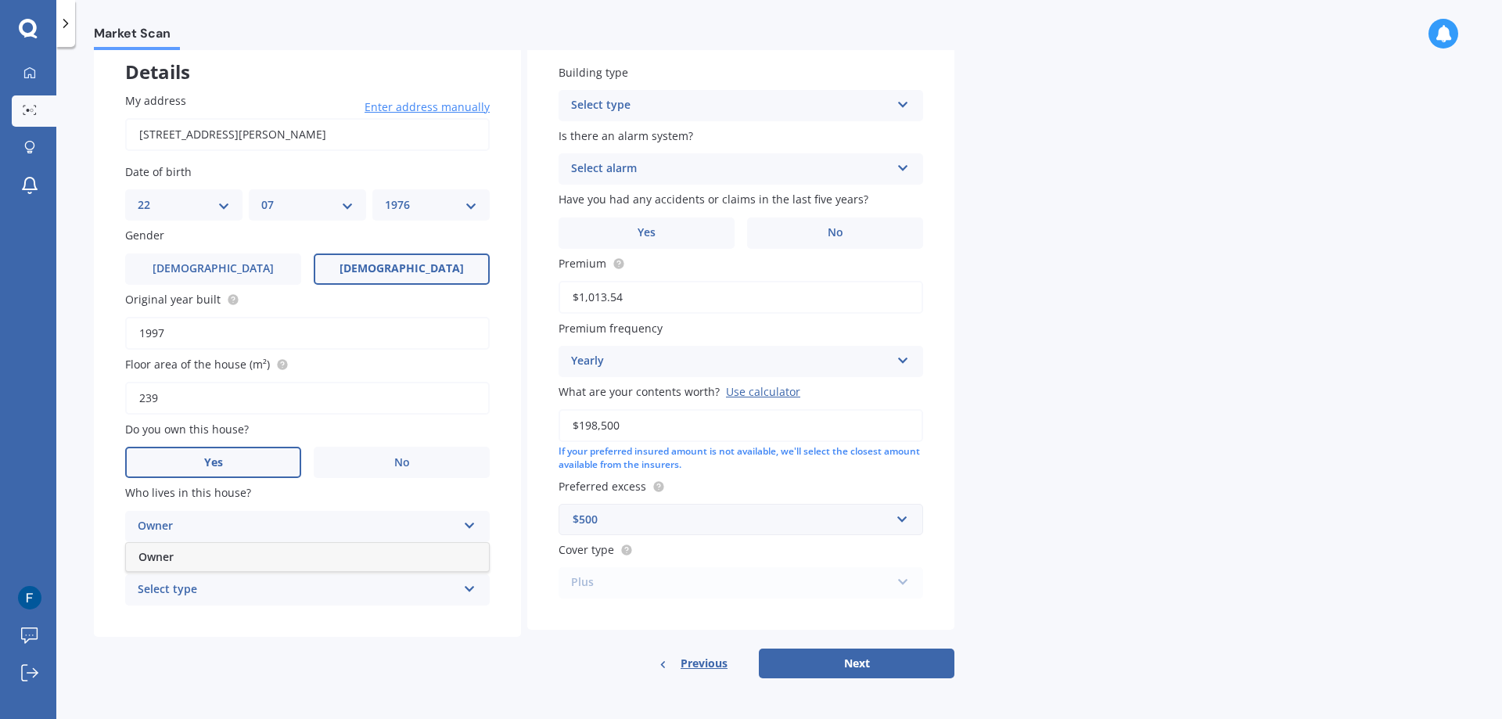
click at [246, 526] on div "Owner" at bounding box center [297, 526] width 319 height 19
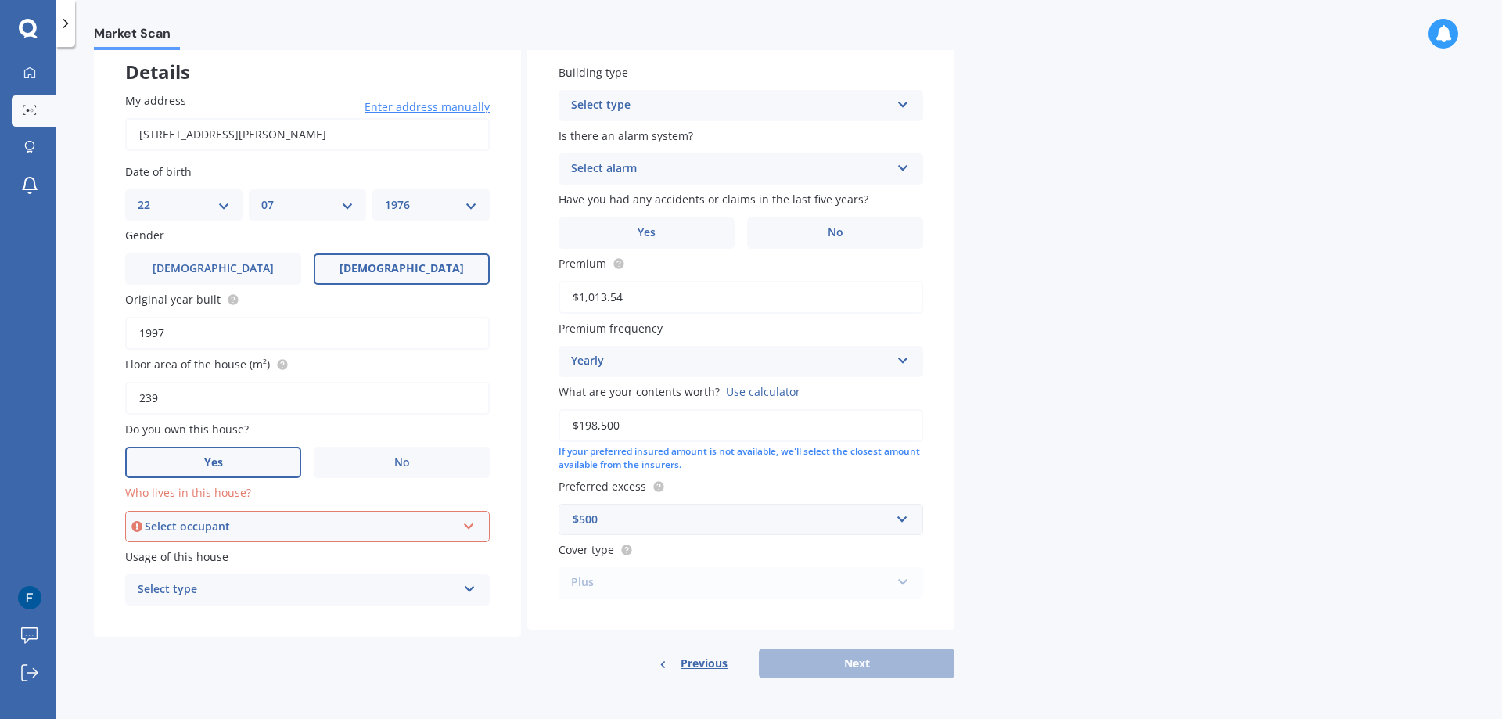
click at [249, 534] on div "Select occupant" at bounding box center [300, 526] width 311 height 17
click at [216, 563] on div "Owner" at bounding box center [307, 556] width 361 height 28
click at [218, 595] on div "Select type" at bounding box center [297, 589] width 319 height 19
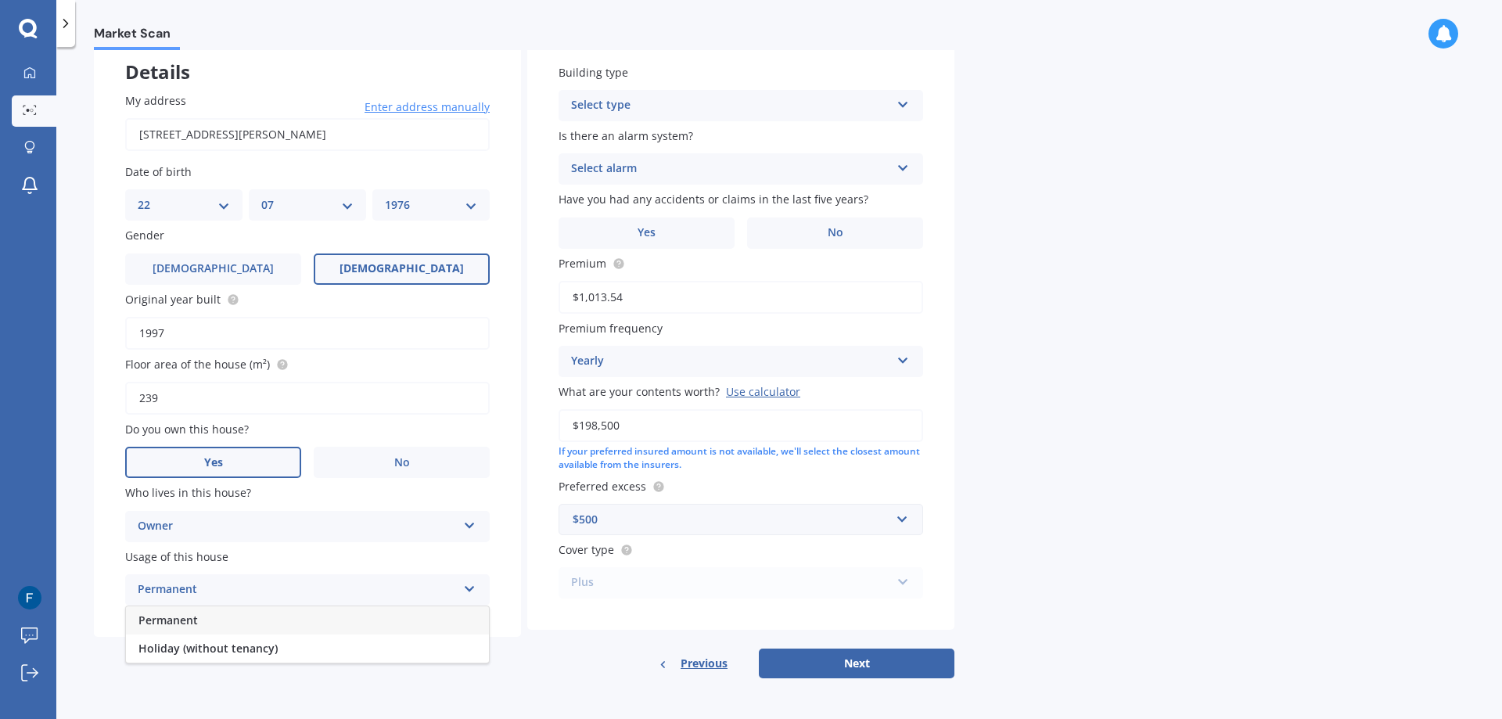
click at [214, 620] on div "Permanent" at bounding box center [307, 620] width 363 height 28
click at [738, 116] on div "Select type Freestanding Multi-unit (in a block of 6 or less) Multi-unit (in a …" at bounding box center [740, 105] width 364 height 31
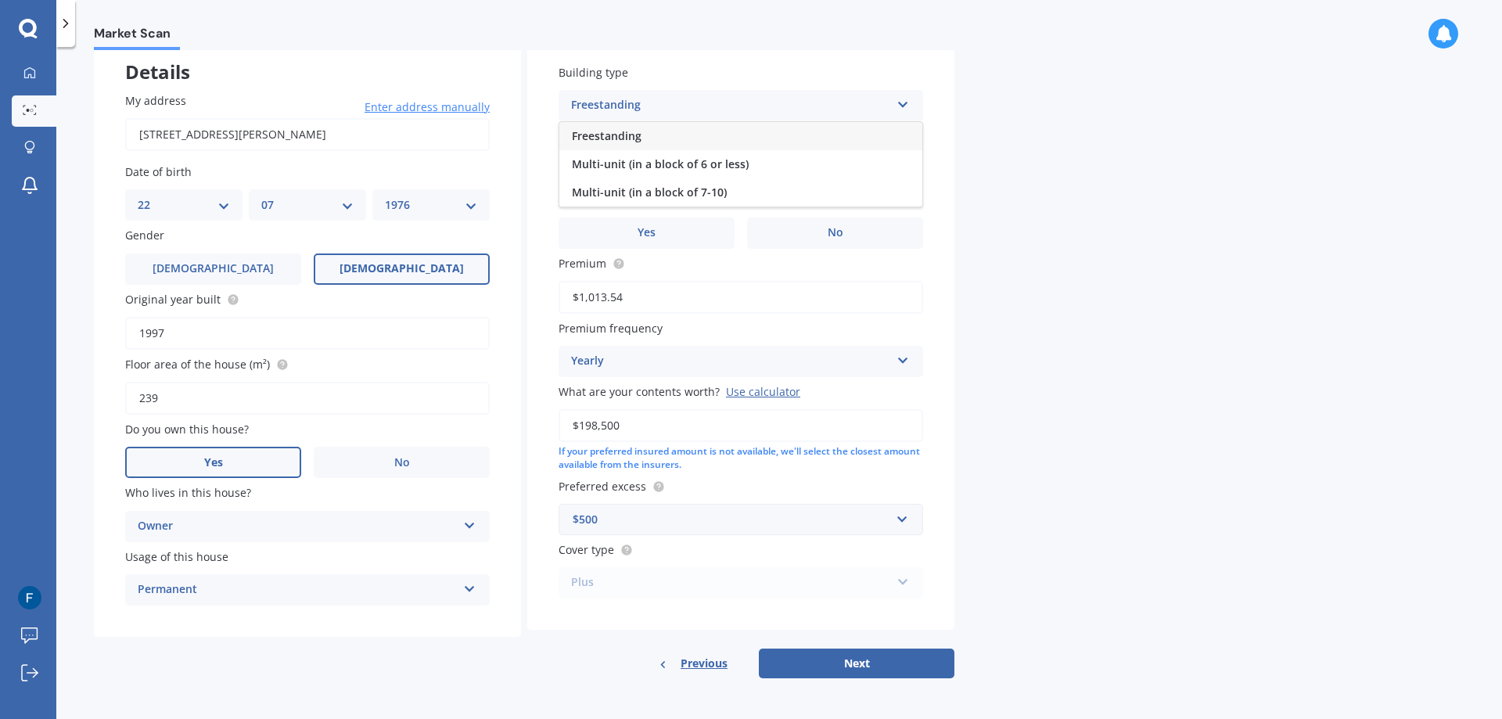
click at [726, 146] on div "Freestanding" at bounding box center [740, 136] width 363 height 28
click at [688, 167] on div "Select alarm" at bounding box center [730, 169] width 319 height 19
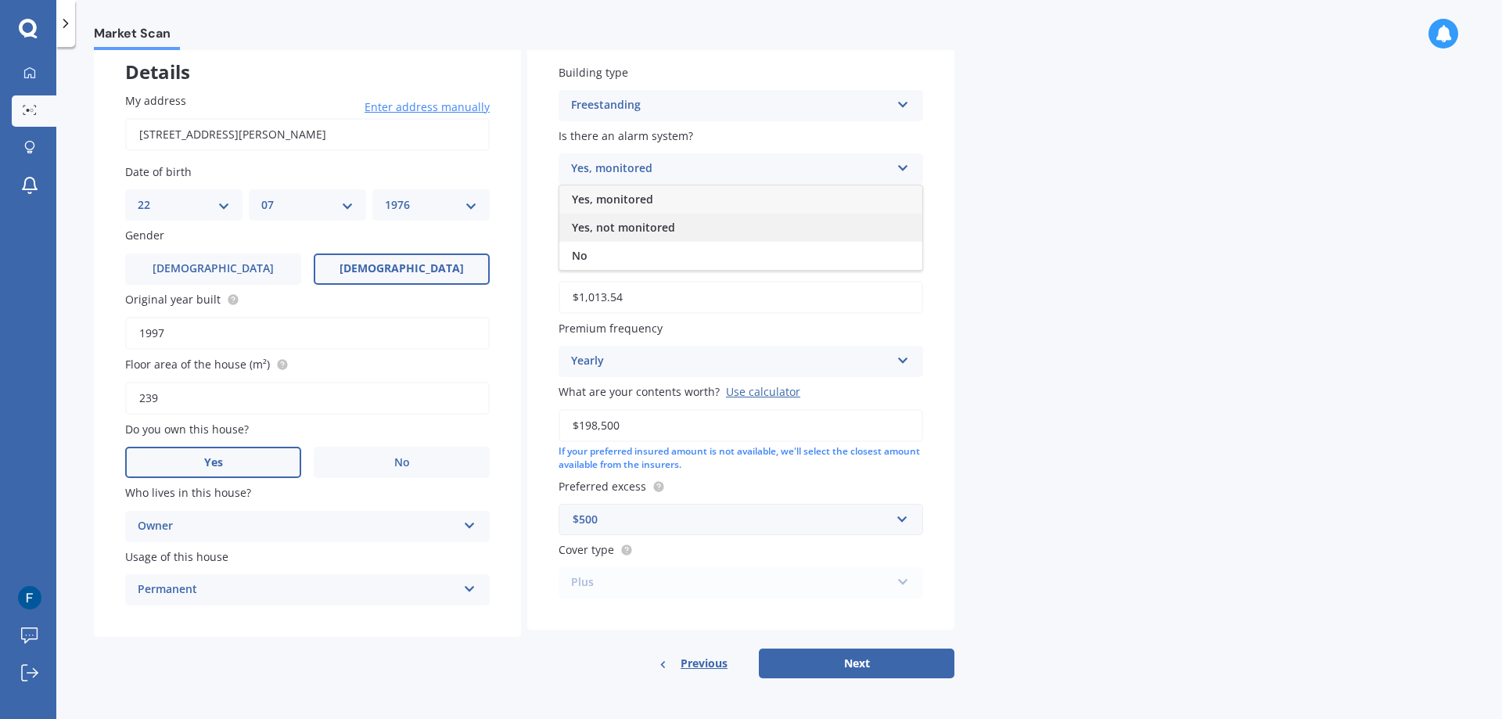
click at [668, 233] on span "Yes, not monitored" at bounding box center [623, 227] width 103 height 15
click at [688, 232] on label "Yes" at bounding box center [646, 232] width 176 height 31
click at [0, 0] on input "Yes" at bounding box center [0, 0] width 0 height 0
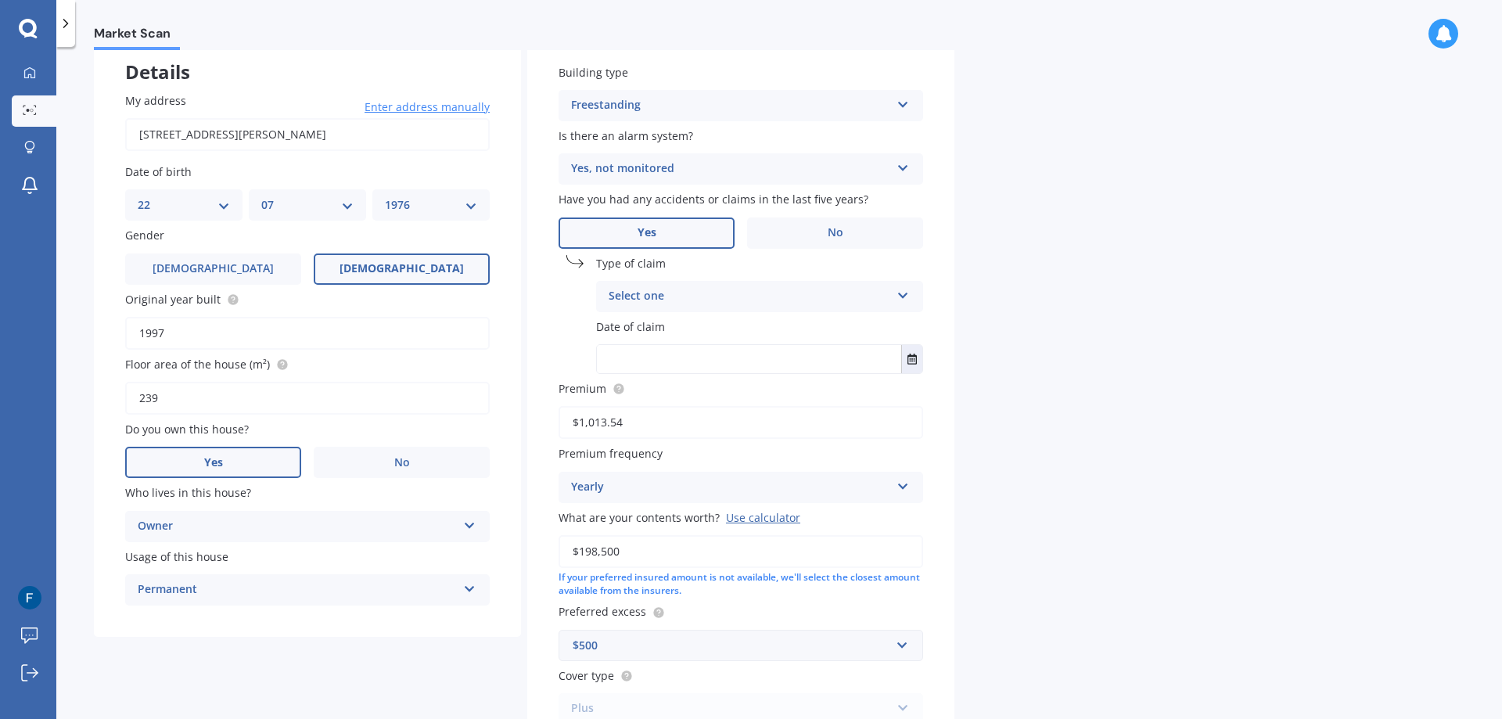
click at [662, 299] on div "Select one" at bounding box center [750, 296] width 282 height 19
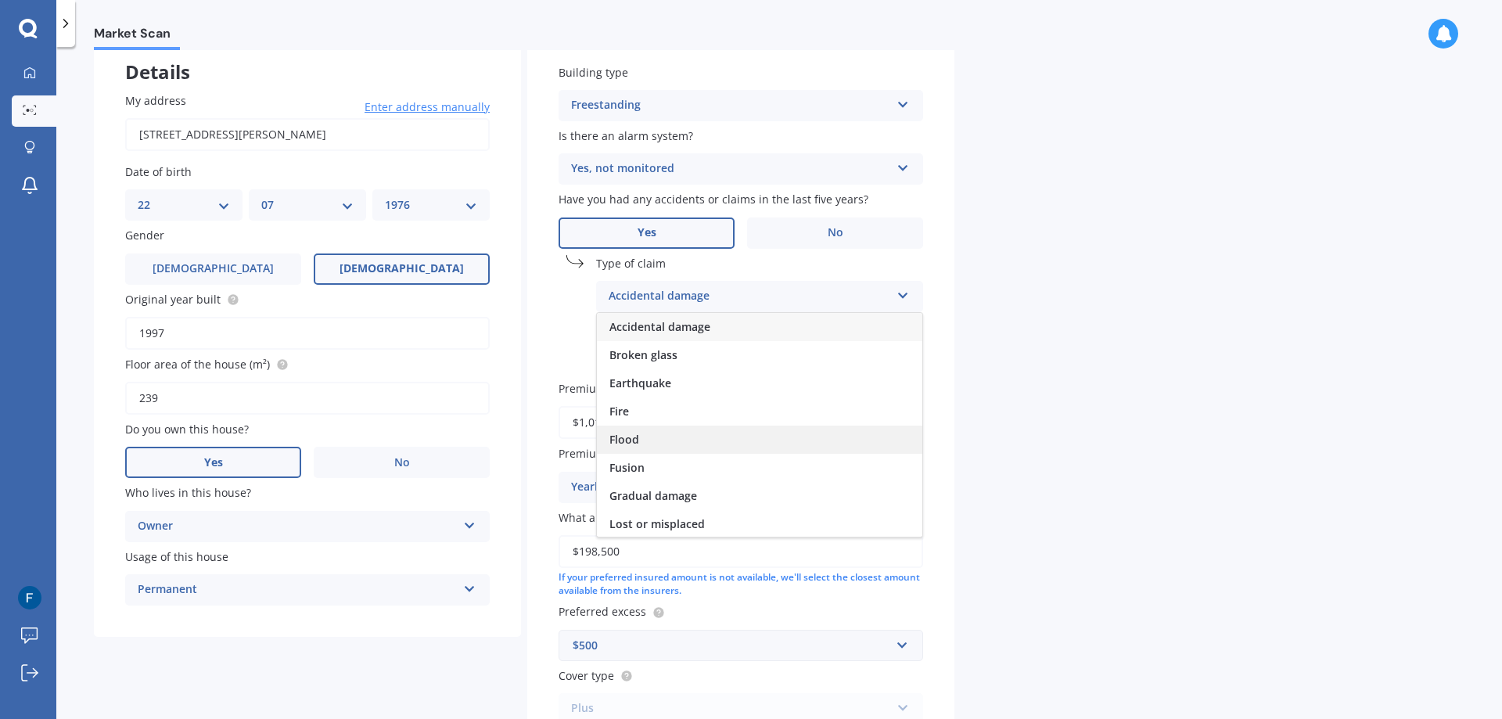
click at [637, 443] on span "Flood" at bounding box center [624, 439] width 30 height 15
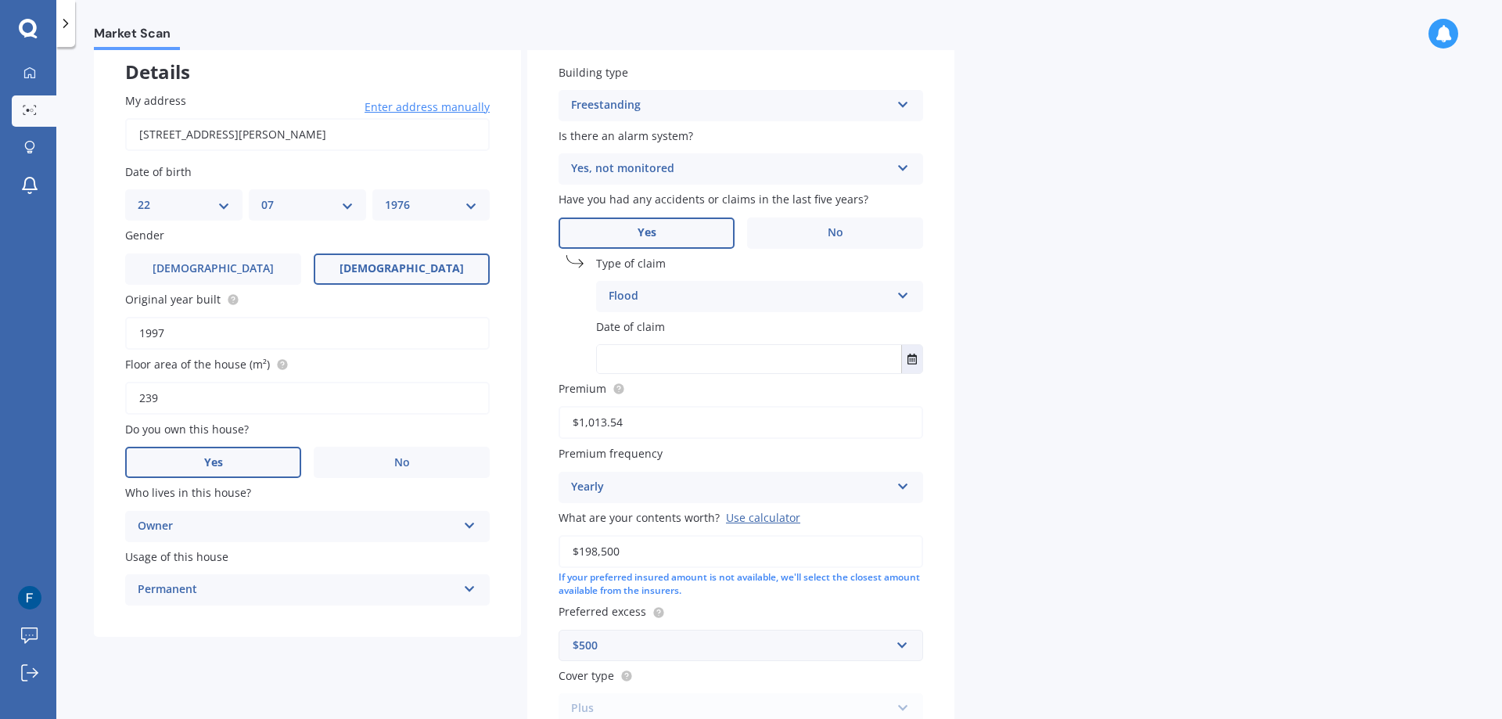
click at [687, 362] on input "text" at bounding box center [749, 359] width 304 height 28
click at [786, 341] on div "Date of claim [DATE] [DATE] [DATE] Mo Tu We Th Fr Sa Su 28 29 30 31 01 02 03 04…" at bounding box center [740, 346] width 364 height 56
click at [704, 343] on div "Date of claim [DATE] [DATE] [DATE] Mo Tu We Th Fr Sa Su 28 29 30 31 01 02 03 04…" at bounding box center [740, 346] width 364 height 56
click at [706, 360] on input "[DATE]" at bounding box center [749, 359] width 304 height 28
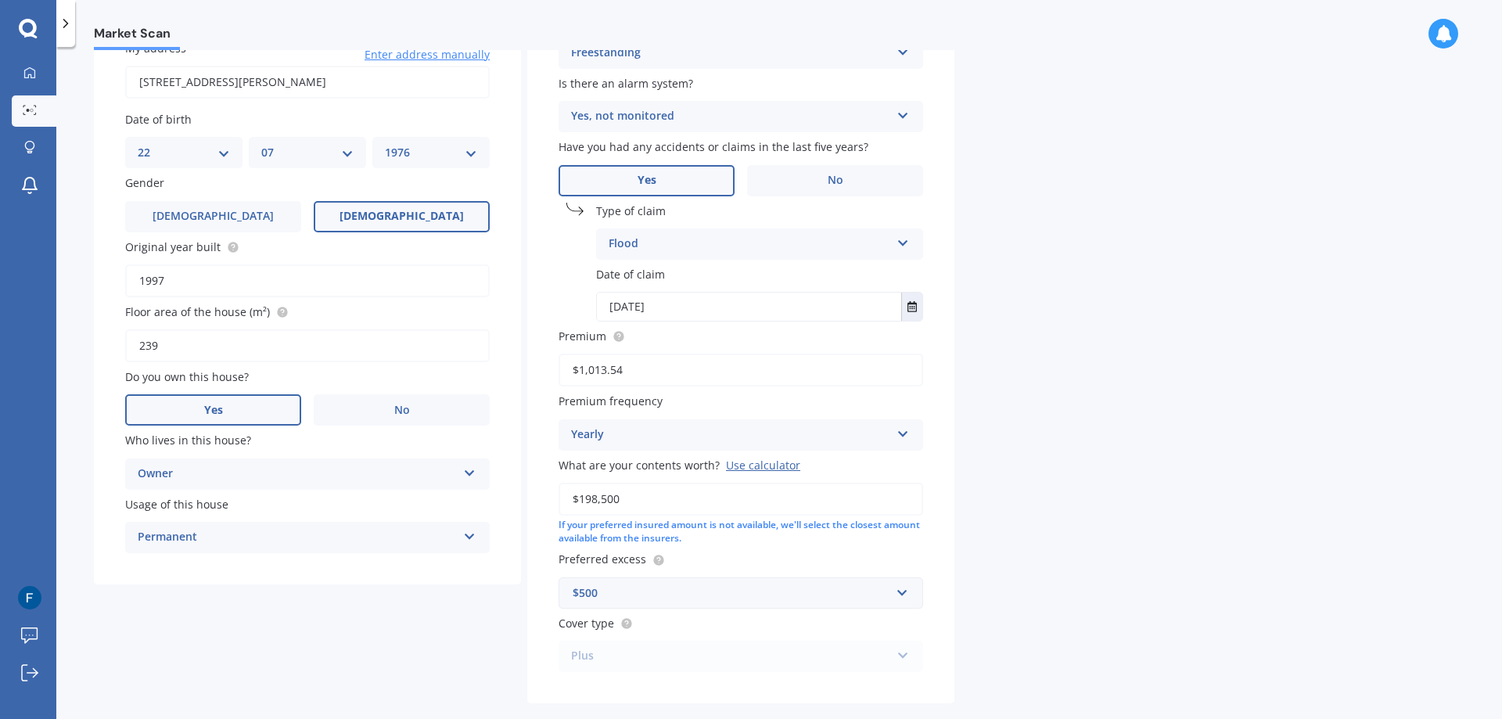
scroll to position [171, 0]
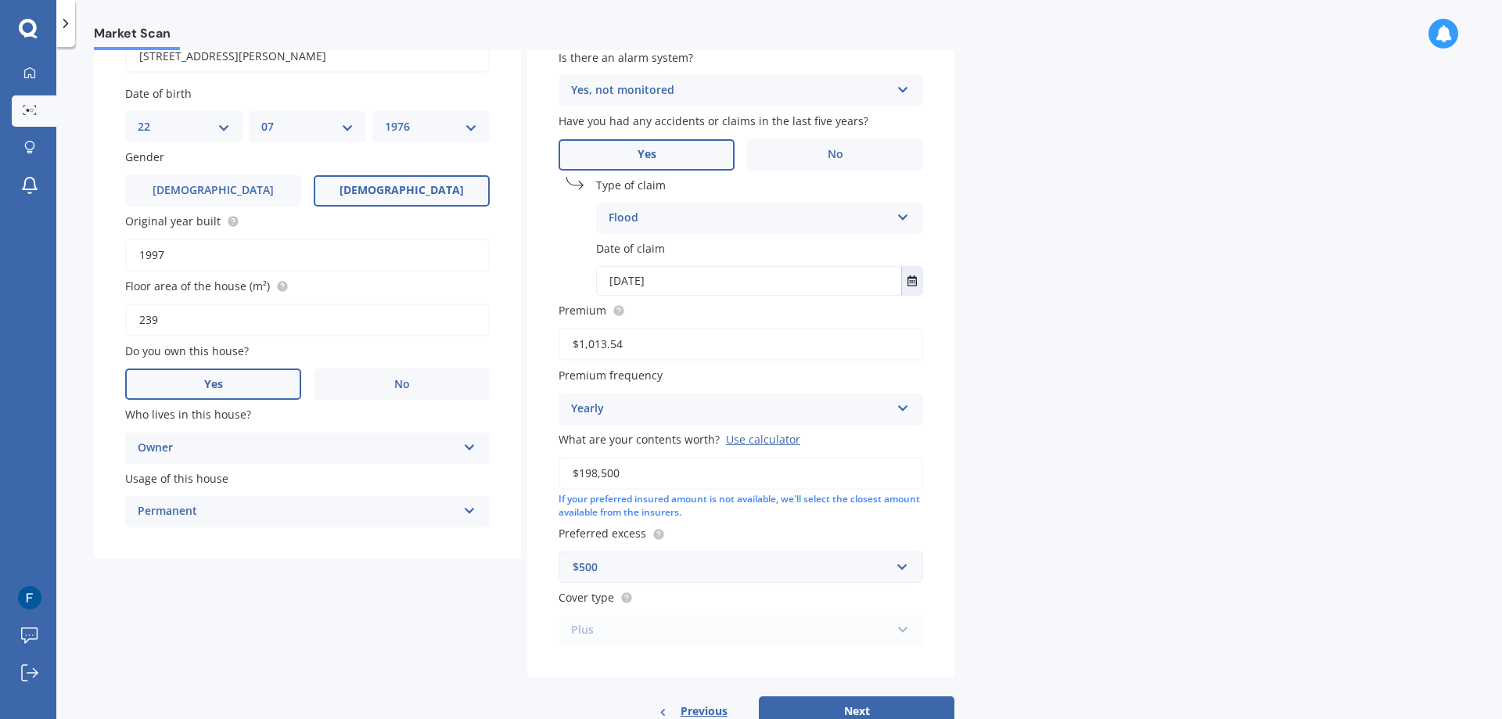
type input "[DATE]"
drag, startPoint x: 656, startPoint y: 474, endPoint x: 529, endPoint y: 469, distance: 127.6
click at [529, 469] on div "Building type Freestanding Freestanding Multi-unit (in a block of 6 or less) Mu…" at bounding box center [740, 316] width 427 height 723
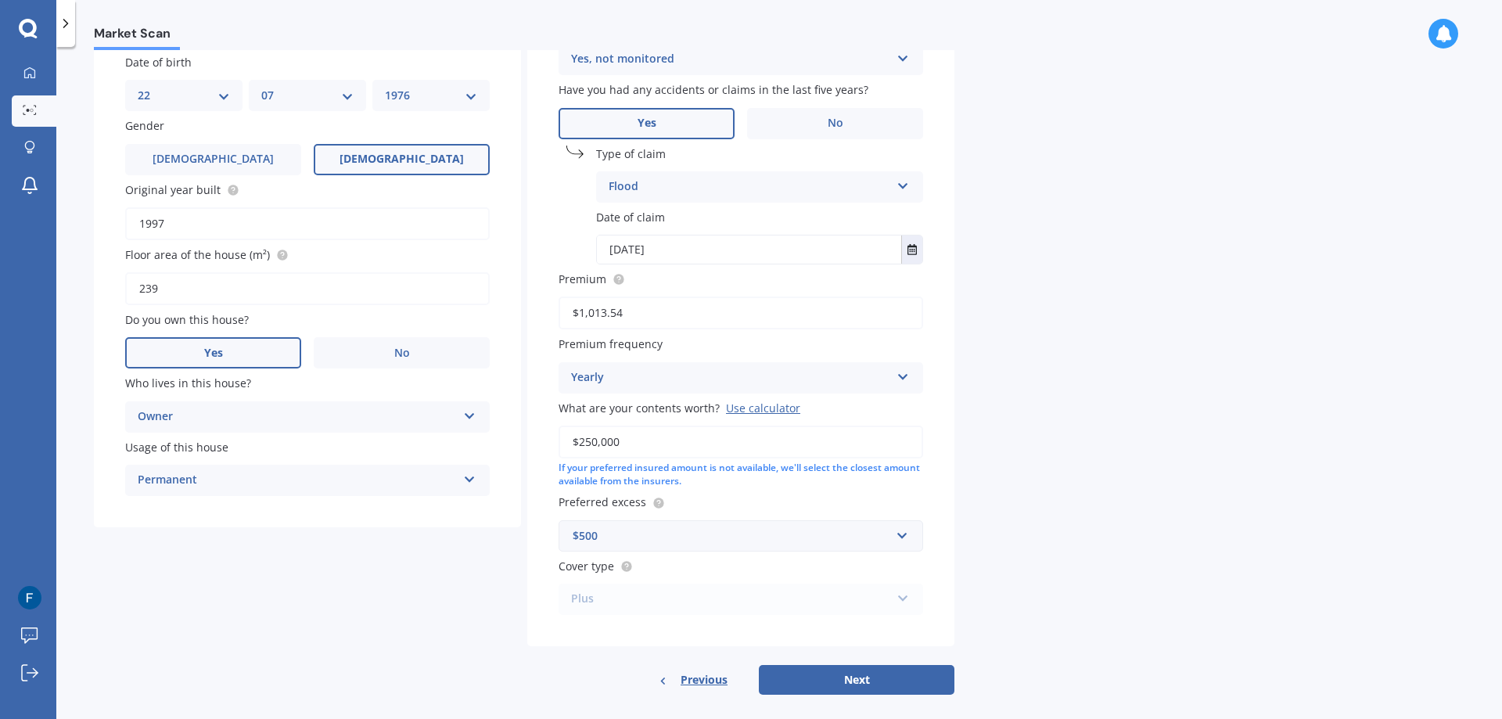
scroll to position [219, 0]
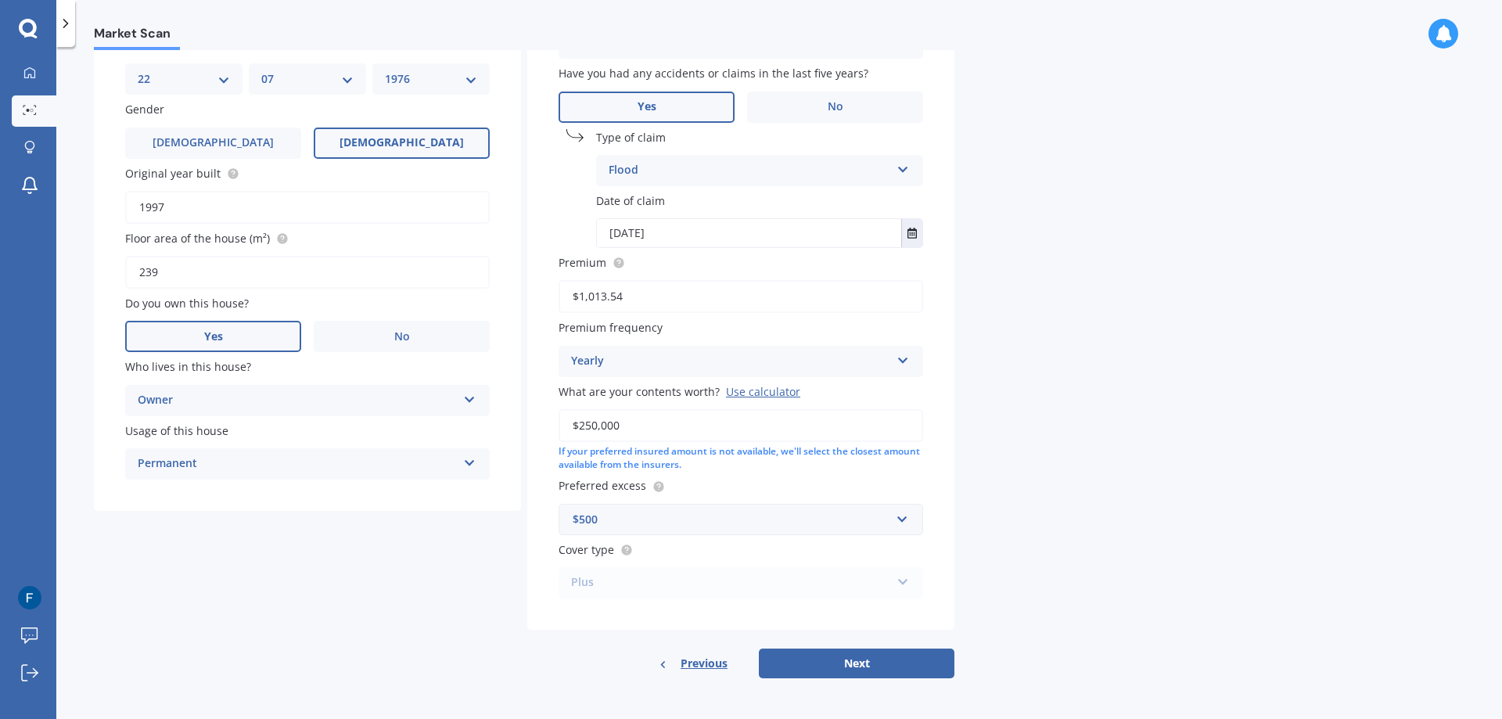
type input "$250,000"
click at [815, 580] on div "Plus Standard Plus Premium" at bounding box center [740, 582] width 364 height 31
click at [861, 656] on button "Next" at bounding box center [857, 663] width 196 height 30
select select "22"
select select "07"
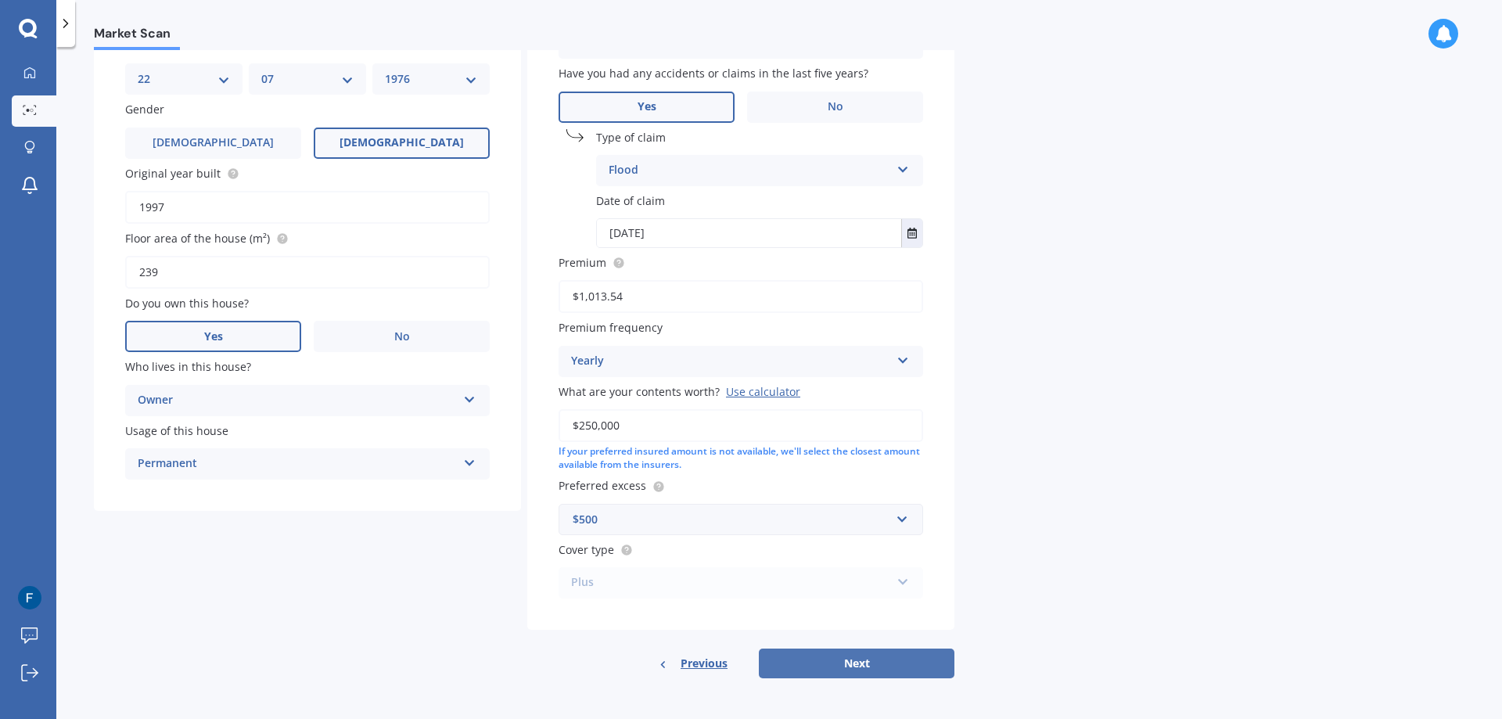
select select "1976"
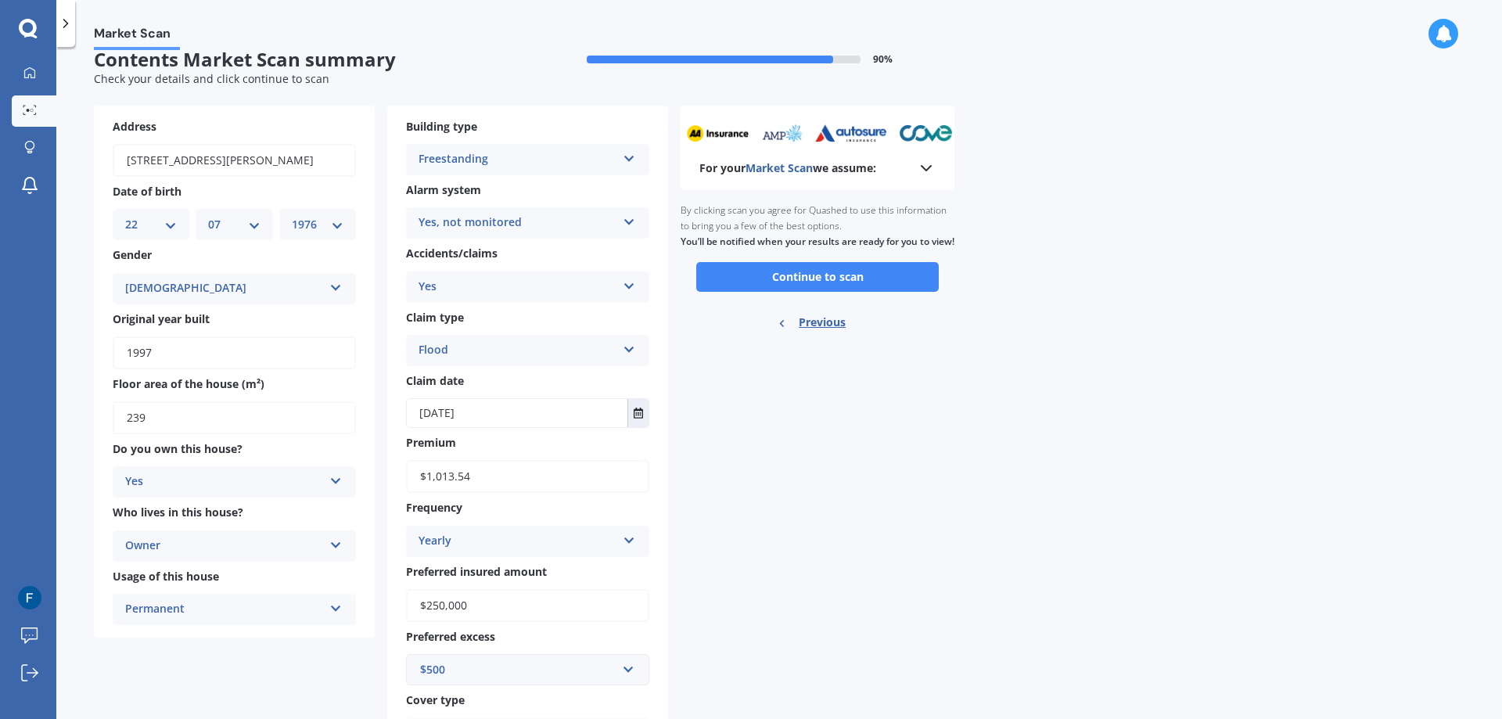
scroll to position [0, 0]
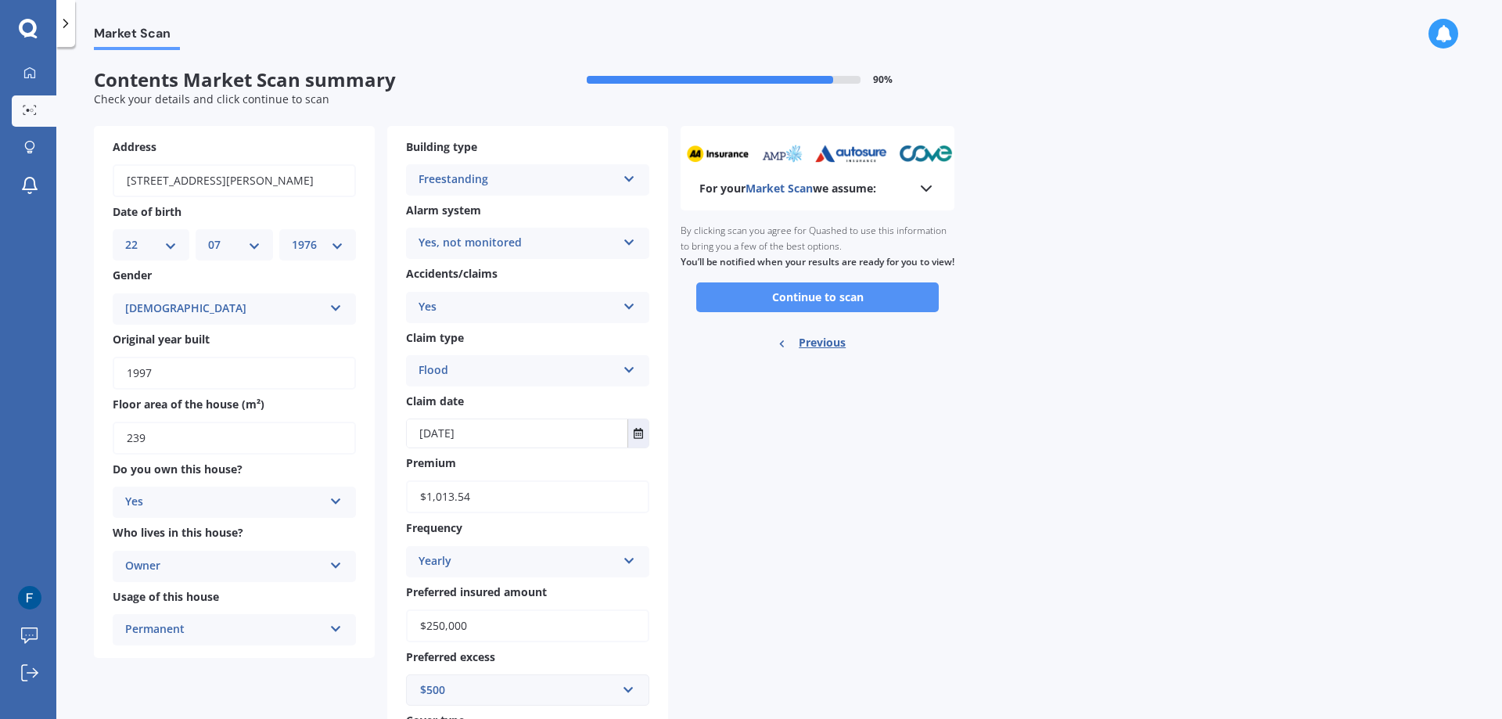
click at [795, 312] on button "Continue to scan" at bounding box center [817, 297] width 242 height 30
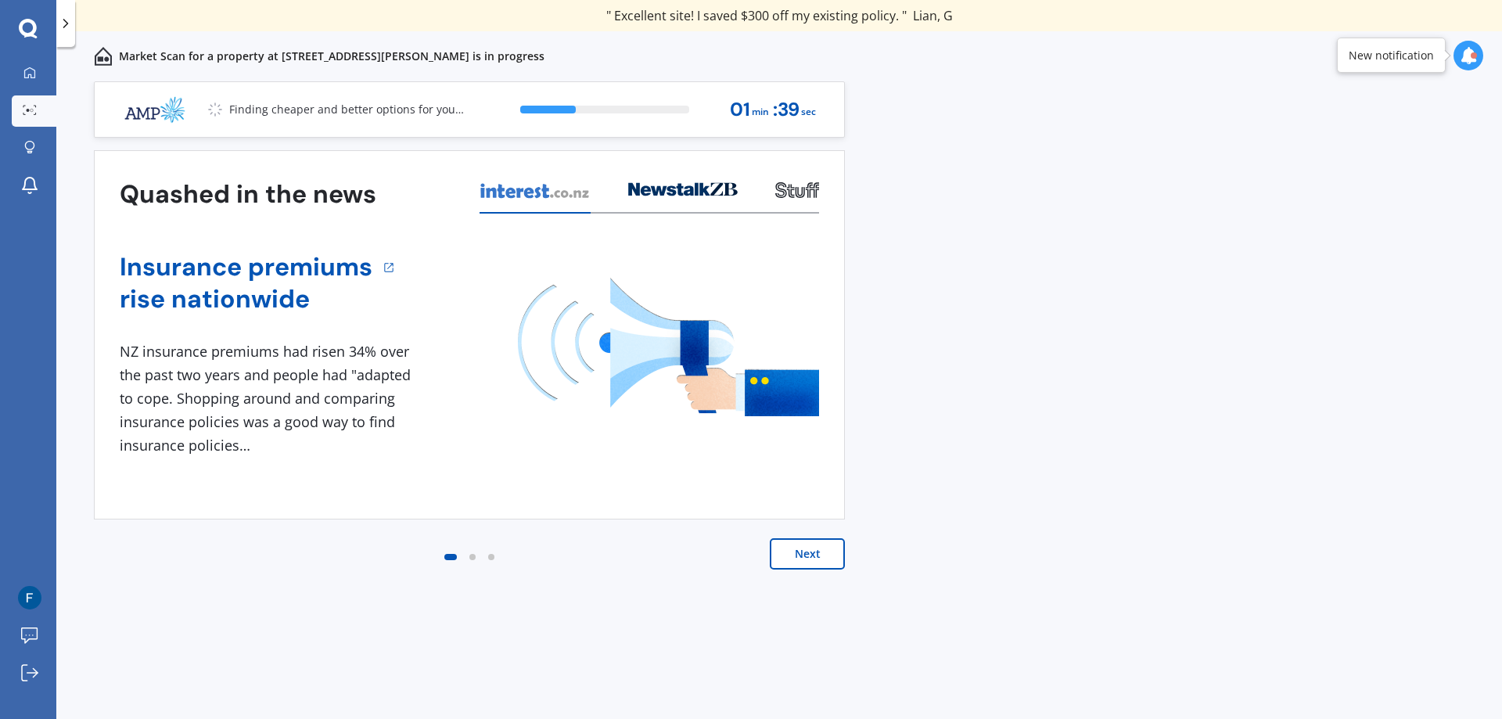
click at [806, 544] on button "Next" at bounding box center [807, 553] width 75 height 31
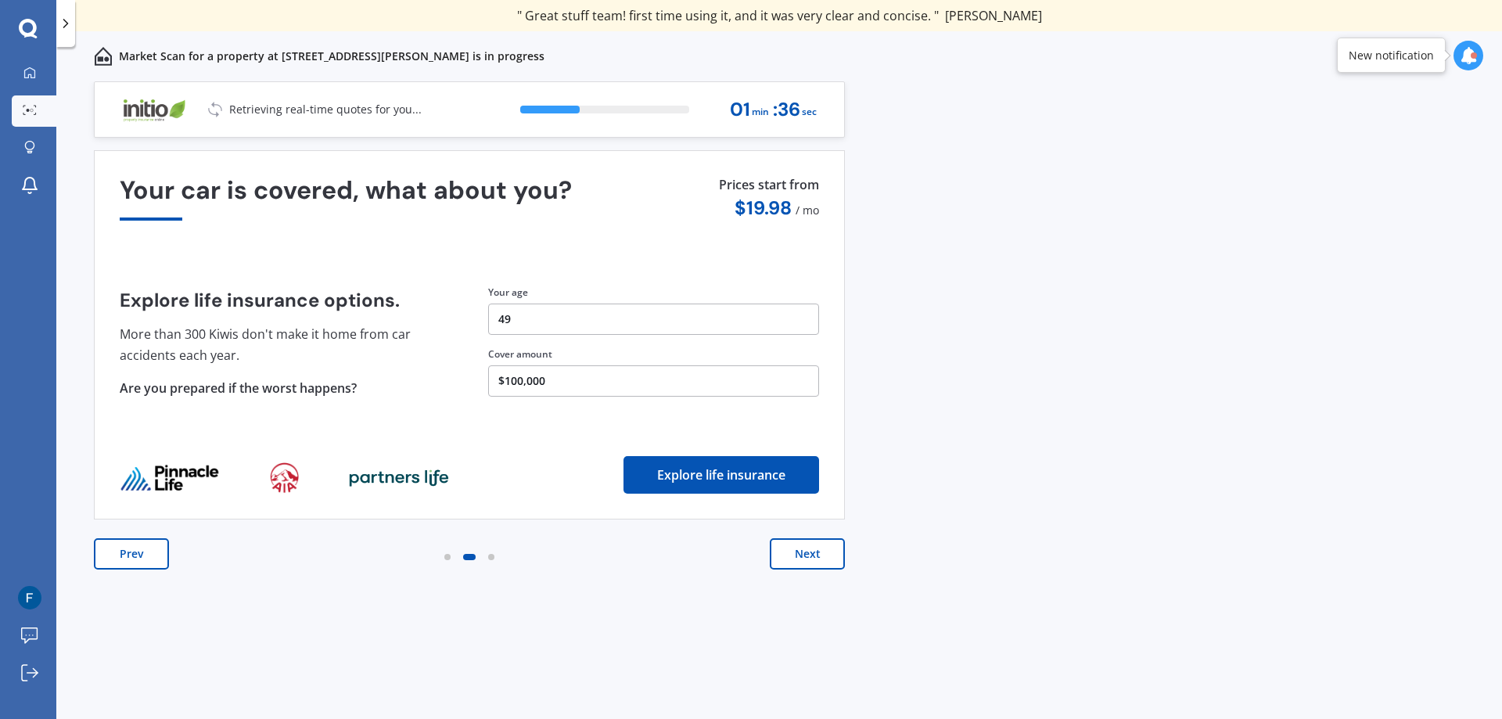
click at [818, 545] on button "Next" at bounding box center [807, 553] width 75 height 31
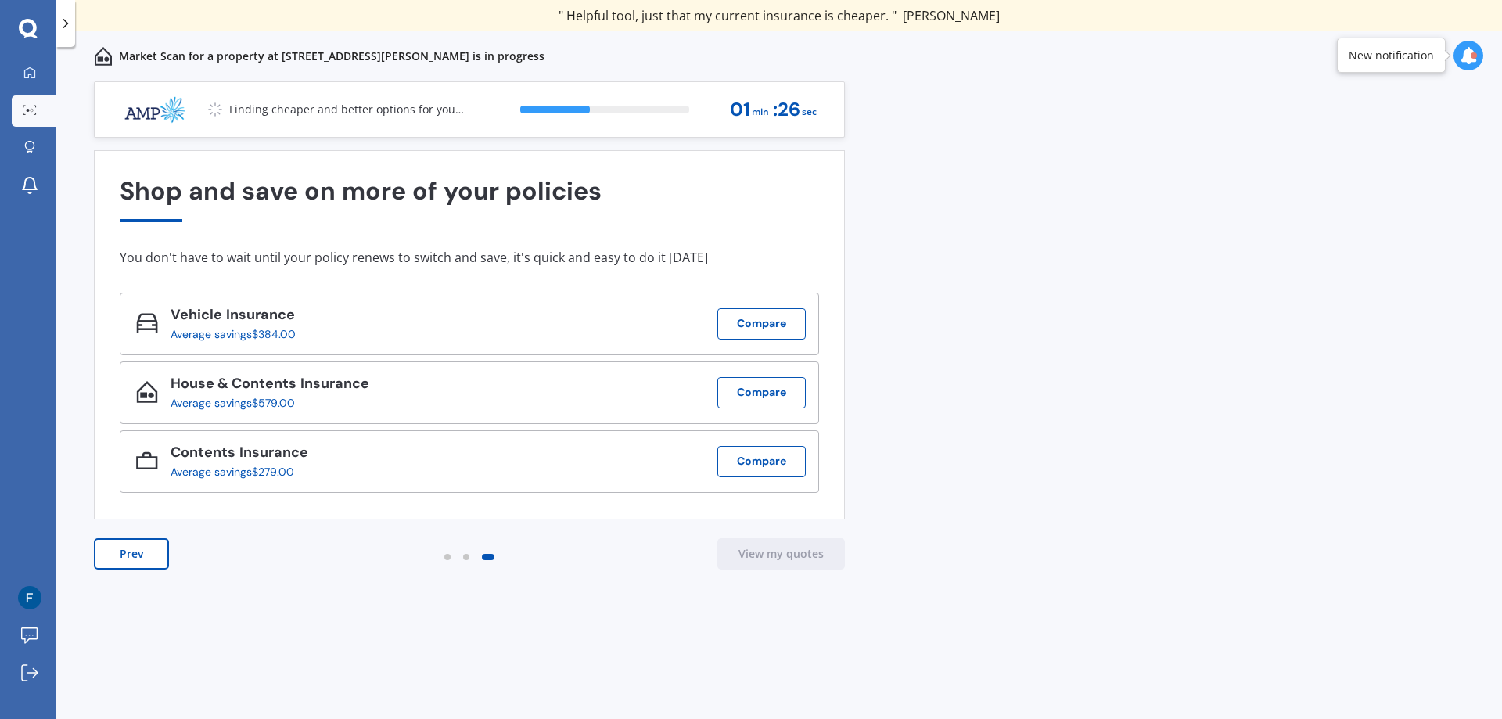
click at [1377, 54] on div "New notification" at bounding box center [1390, 56] width 85 height 16
click at [1474, 53] on div at bounding box center [1473, 55] width 6 height 6
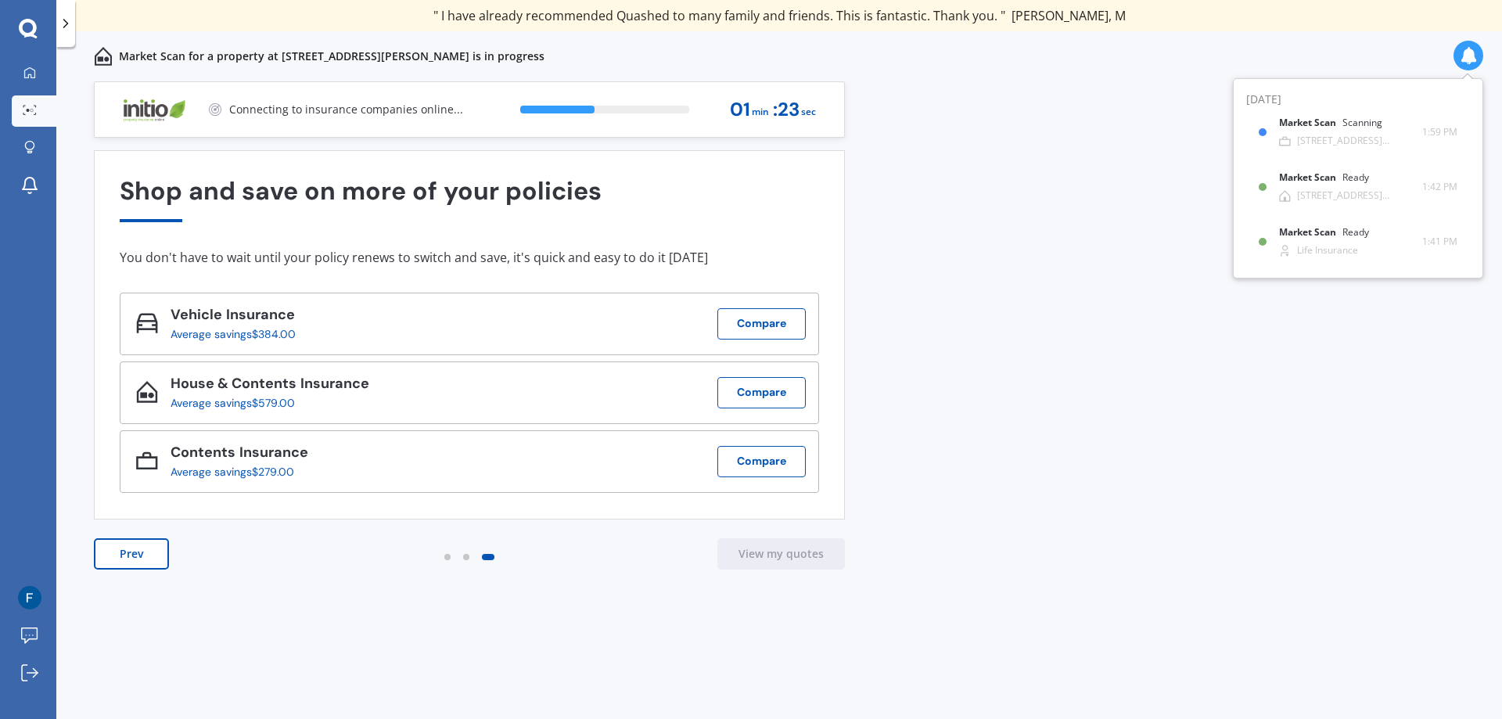
click at [1383, 38] on div "Market Scan for a property at [STREET_ADDRESS][PERSON_NAME] is in progress" at bounding box center [778, 56] width 1445 height 50
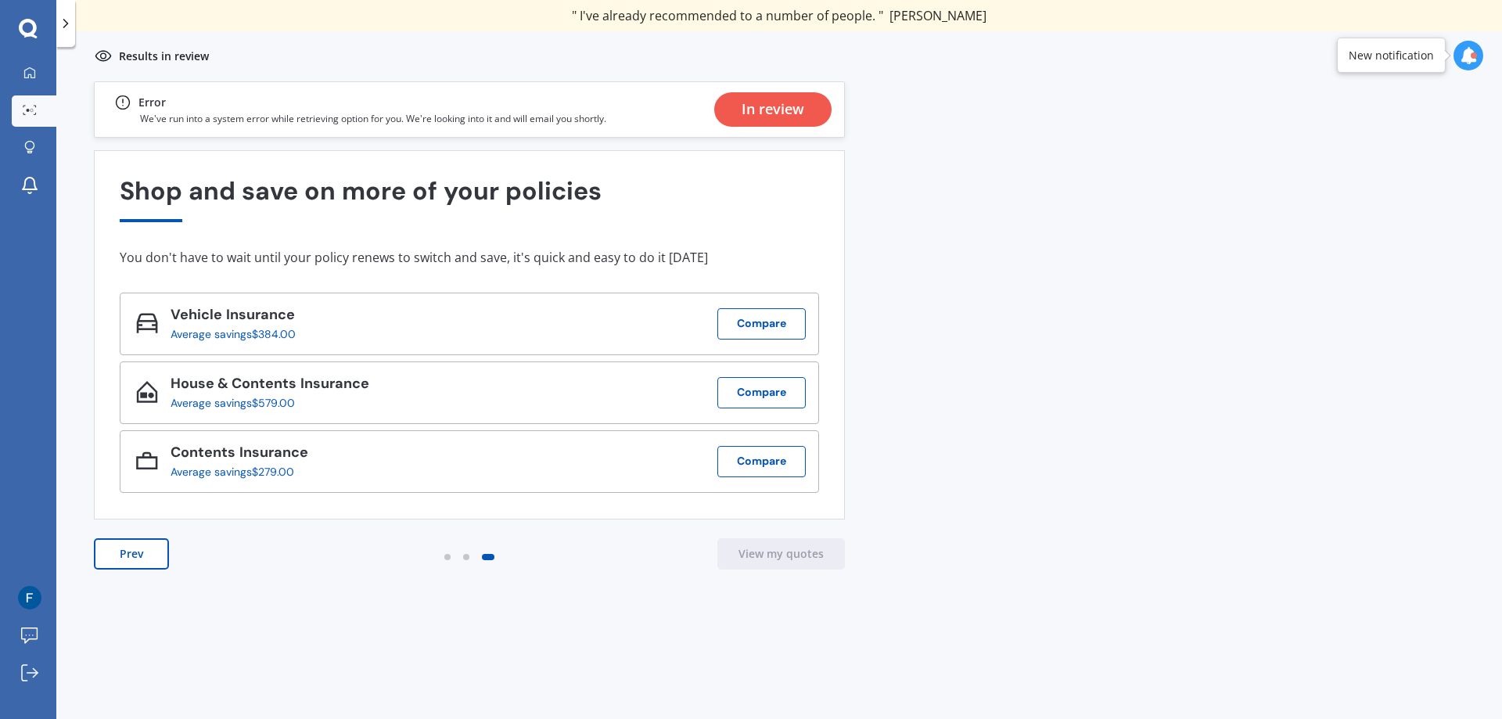
click at [772, 110] on div "In review" at bounding box center [772, 109] width 63 height 34
click at [781, 462] on button "Compare" at bounding box center [761, 461] width 88 height 31
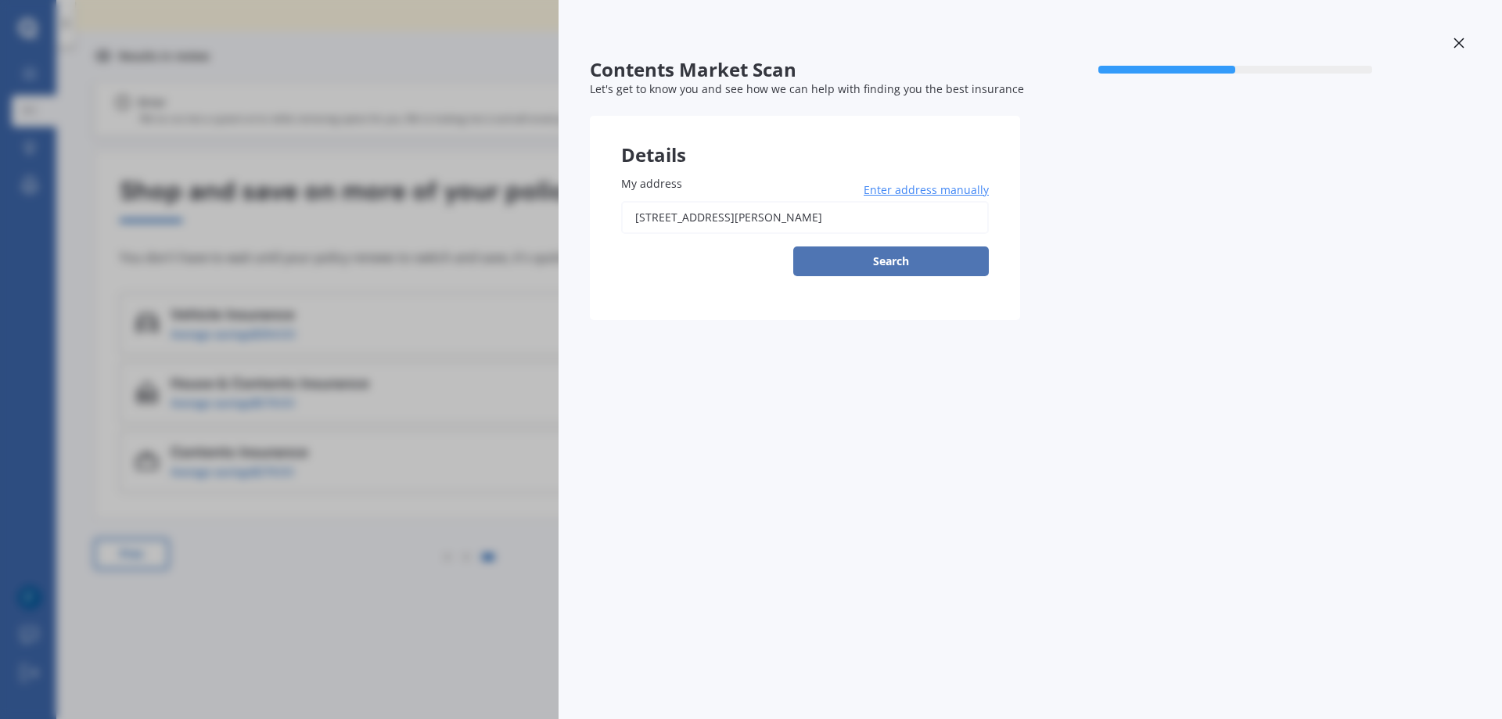
click at [863, 270] on button "Search" at bounding box center [891, 261] width 196 height 30
click at [753, 217] on input "[STREET_ADDRESS][PERSON_NAME]" at bounding box center [805, 217] width 368 height 33
type input "[STREET_ADDRESS][PERSON_NAME]"
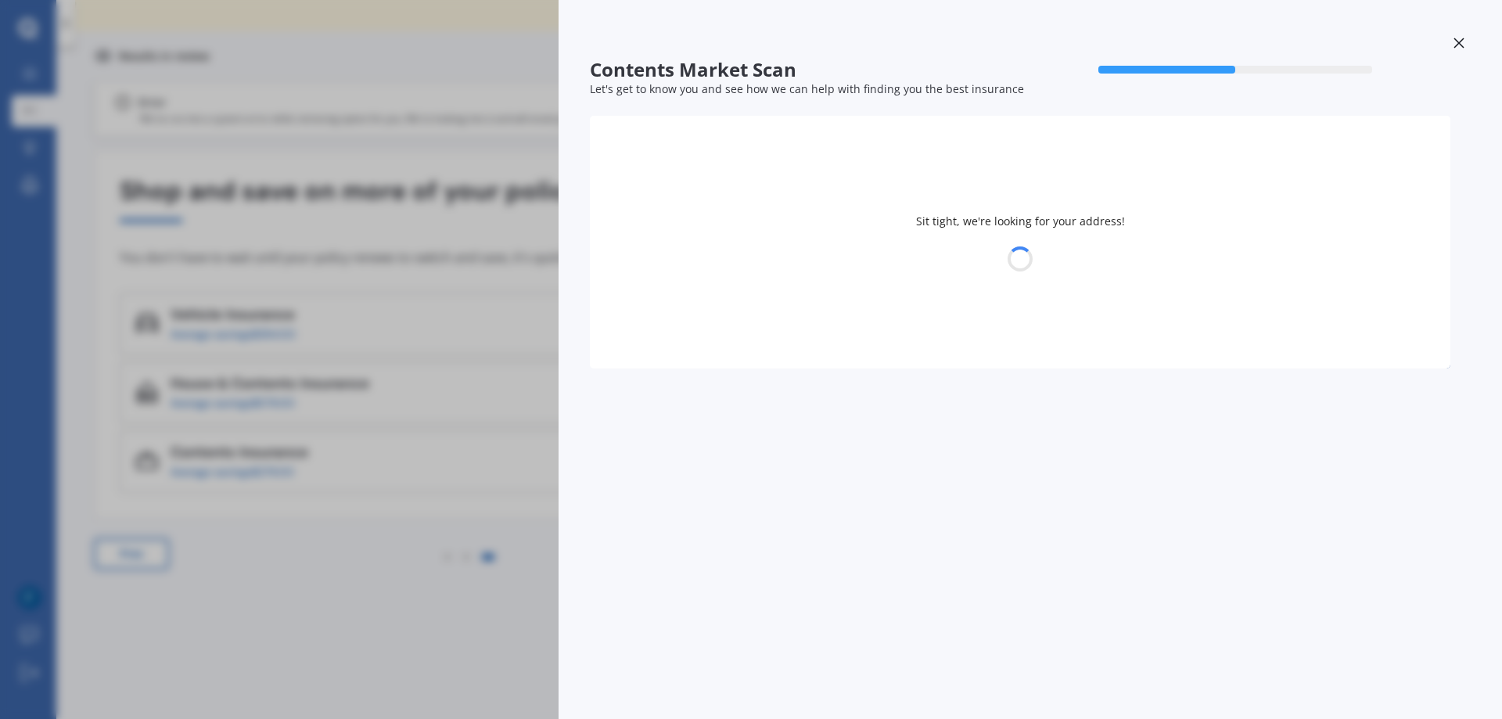
select select "22"
select select "07"
select select "1976"
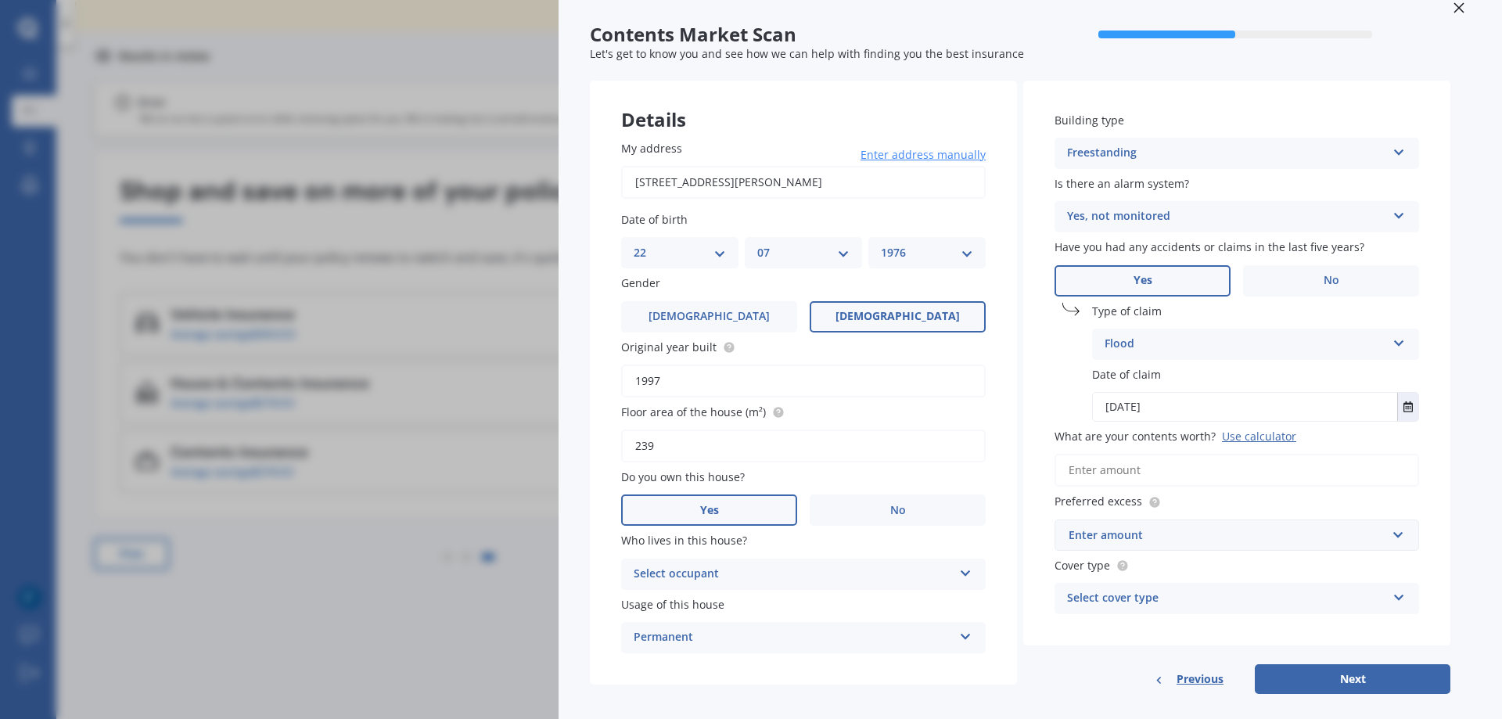
scroll to position [54, 0]
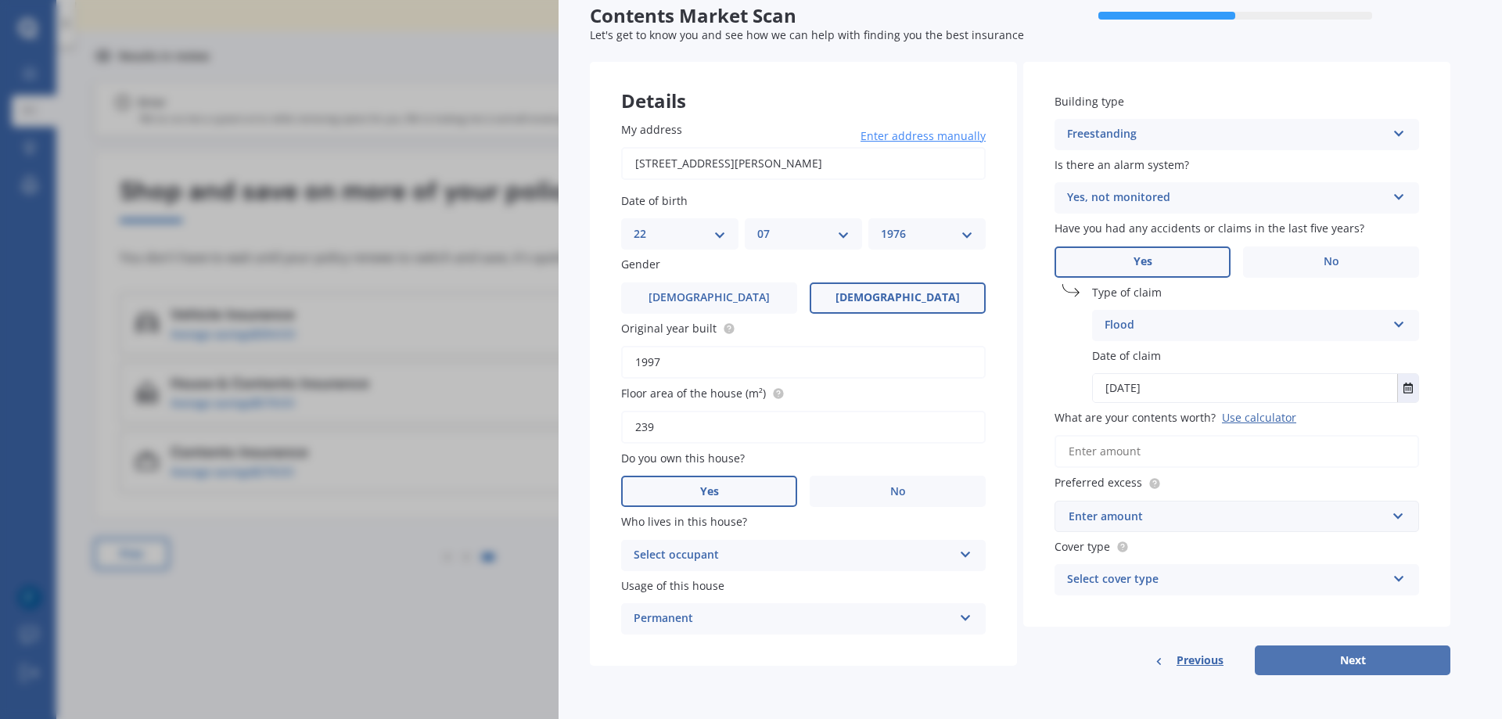
click at [1330, 657] on button "Next" at bounding box center [1353, 660] width 196 height 30
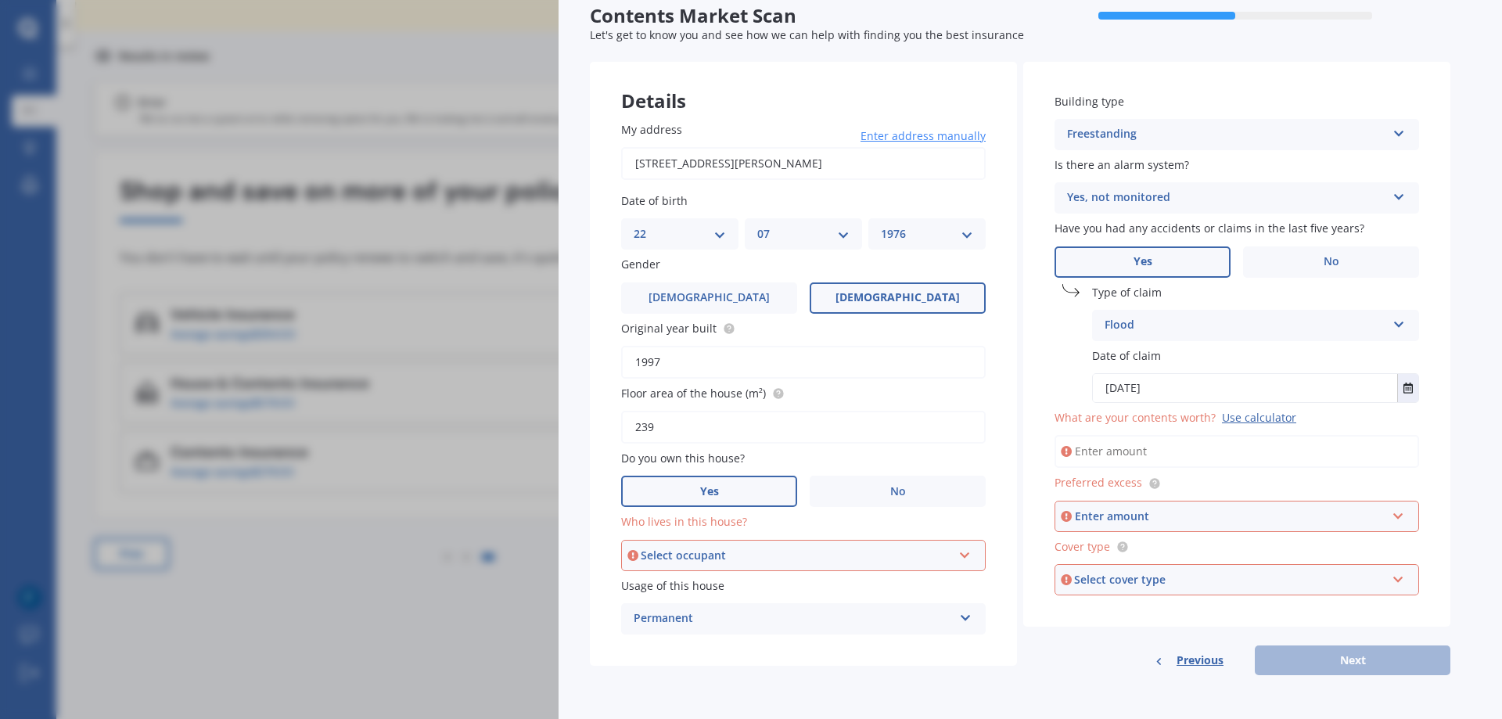
click at [753, 551] on div "Select occupant" at bounding box center [796, 555] width 311 height 17
click at [731, 582] on div "Owner" at bounding box center [803, 585] width 361 height 28
click at [745, 620] on div "Permanent" at bounding box center [793, 618] width 319 height 19
click at [737, 643] on div "Permanent" at bounding box center [803, 649] width 363 height 28
click at [1147, 458] on input "What are your contents worth? Use calculator" at bounding box center [1236, 451] width 364 height 33
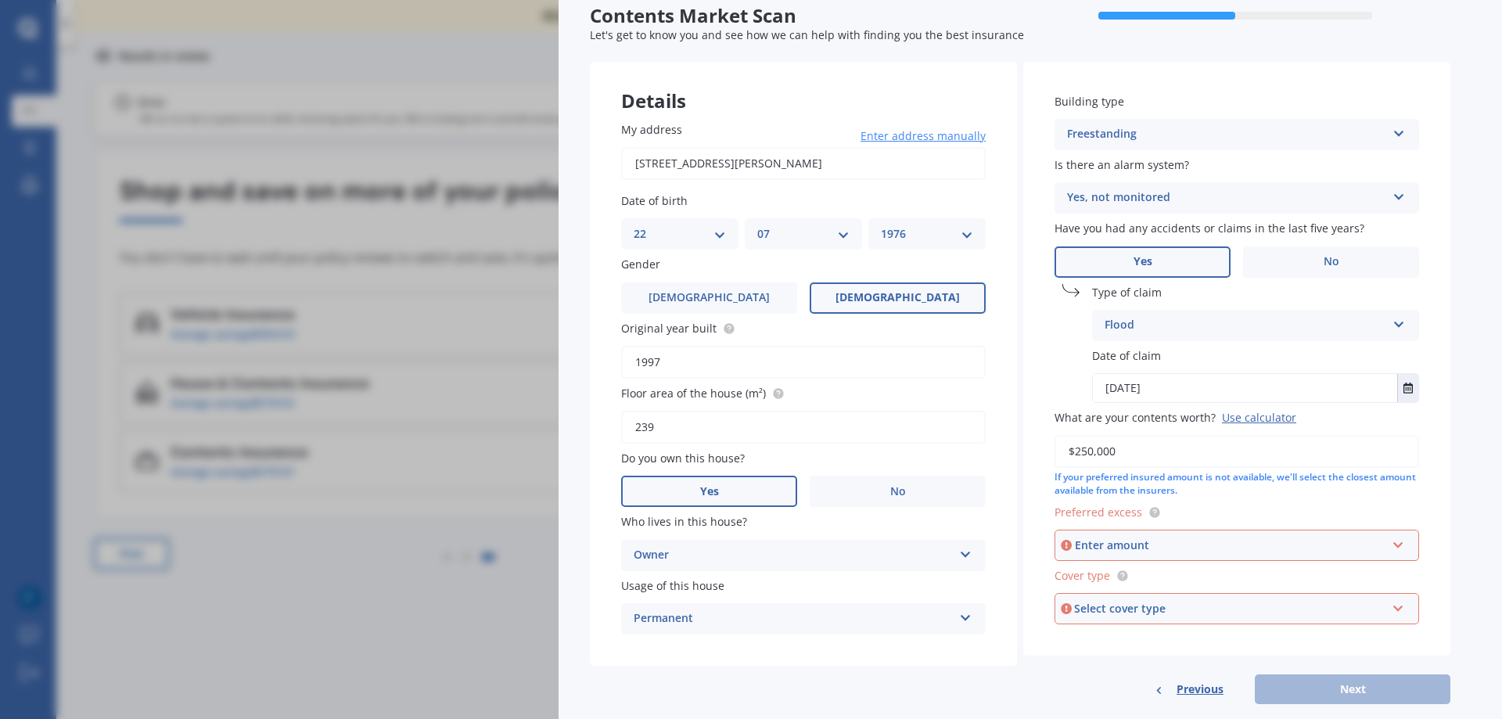
type input "$250,000"
click at [1147, 542] on div "Enter amount" at bounding box center [1230, 545] width 311 height 17
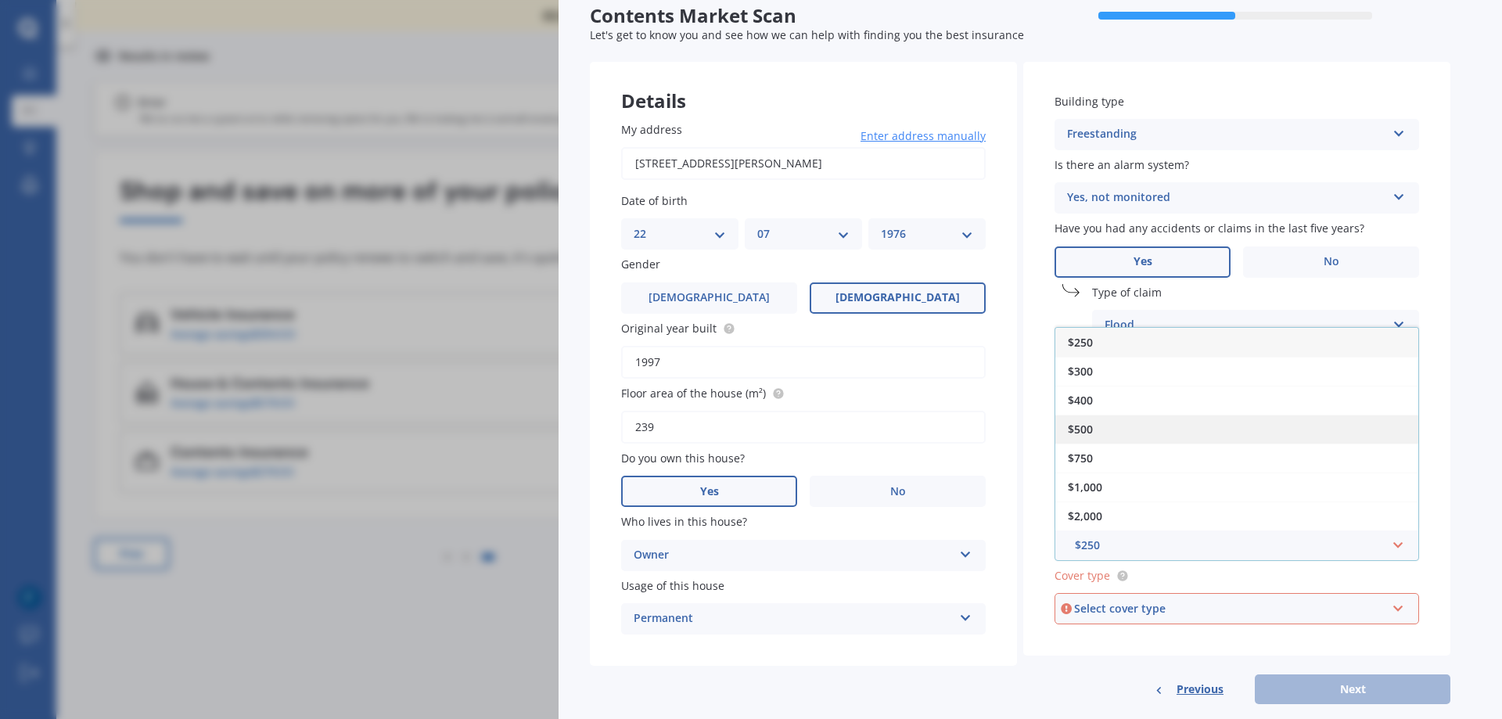
click at [1113, 422] on div "$500" at bounding box center [1236, 429] width 363 height 29
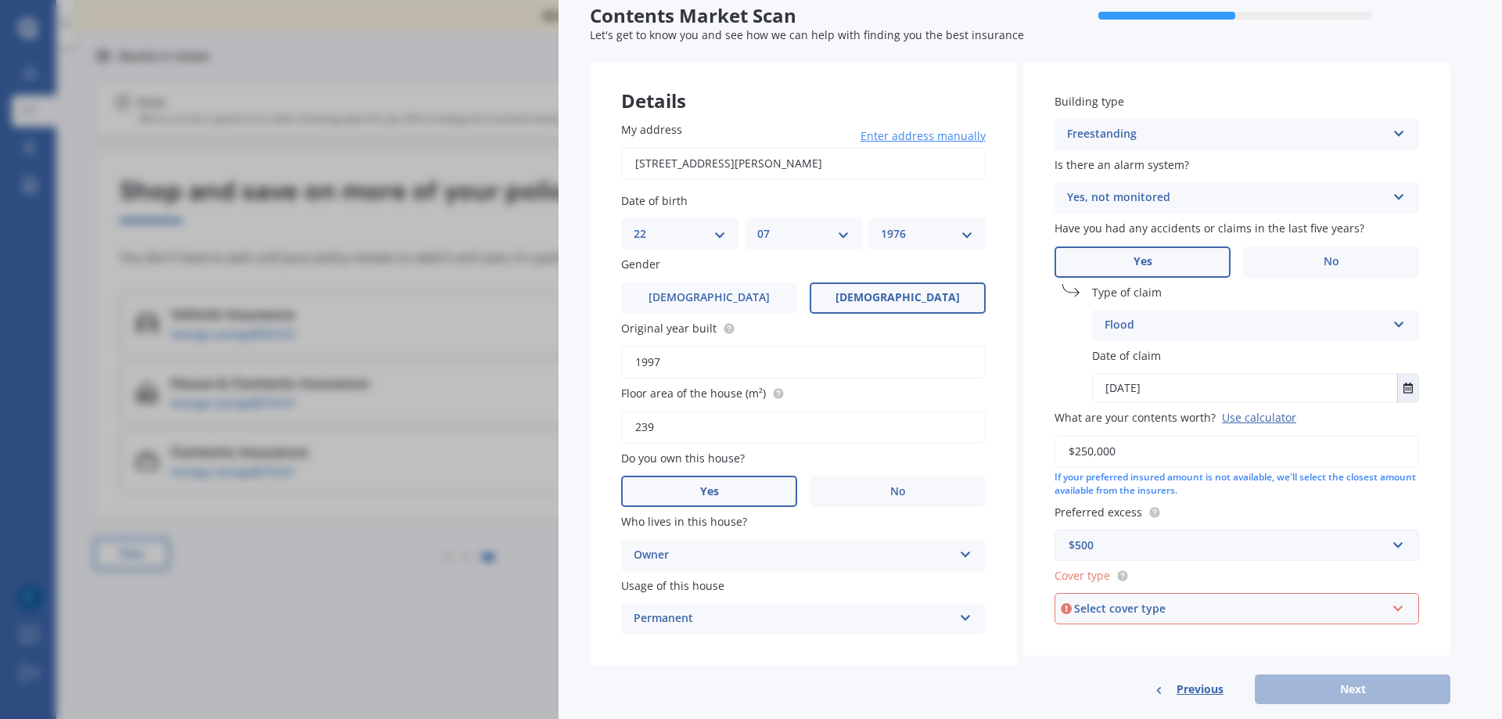
click at [1096, 613] on div "Select cover type" at bounding box center [1229, 608] width 311 height 17
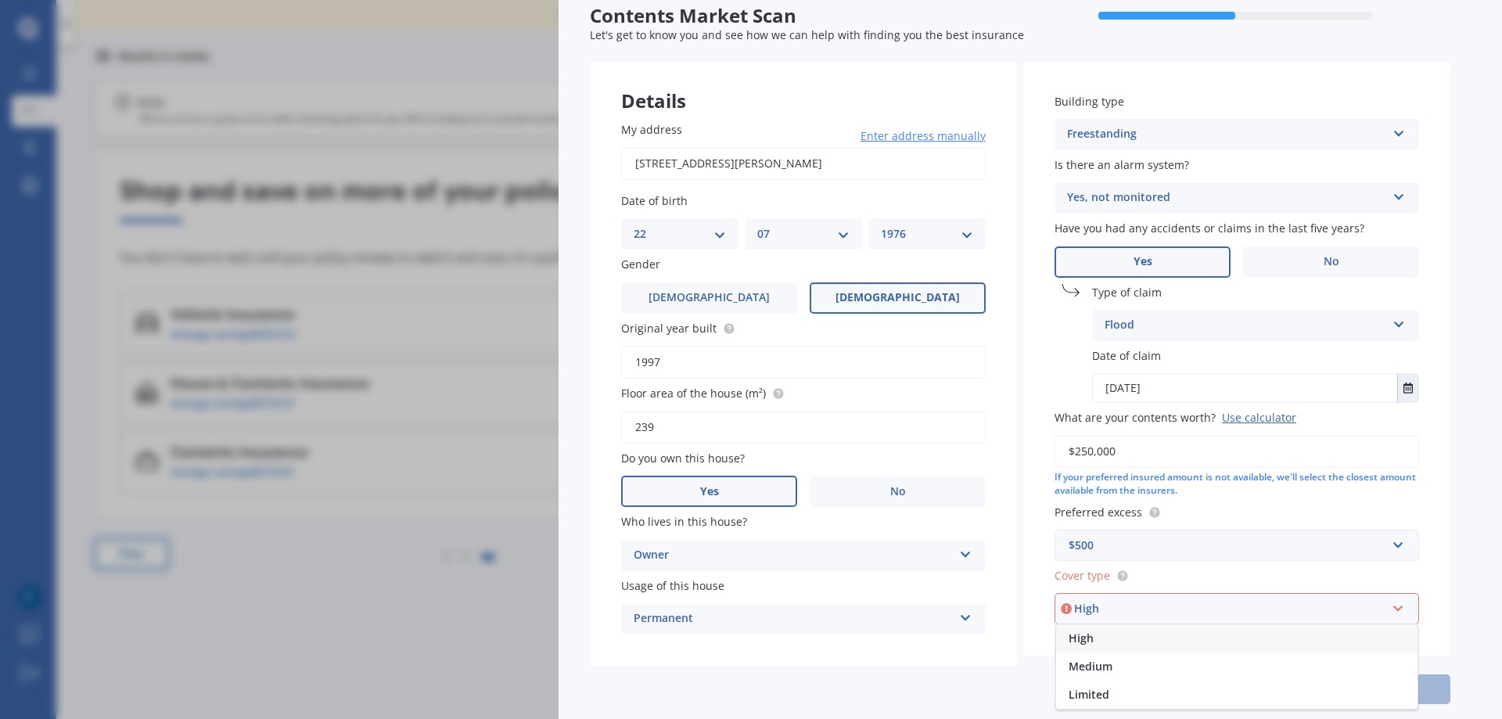
click at [1100, 641] on div "High" at bounding box center [1236, 638] width 361 height 28
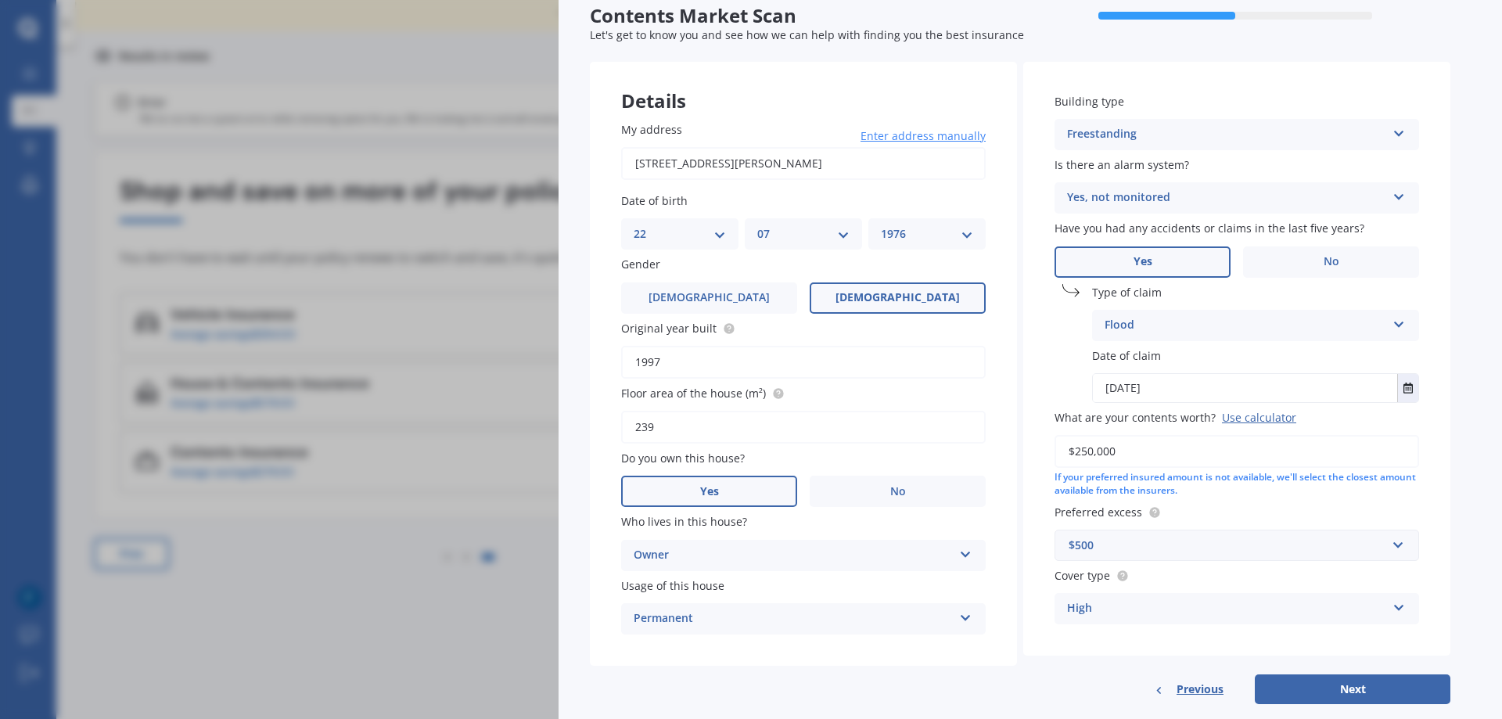
click at [1341, 684] on button "Next" at bounding box center [1353, 689] width 196 height 30
select select "22"
select select "07"
select select "1976"
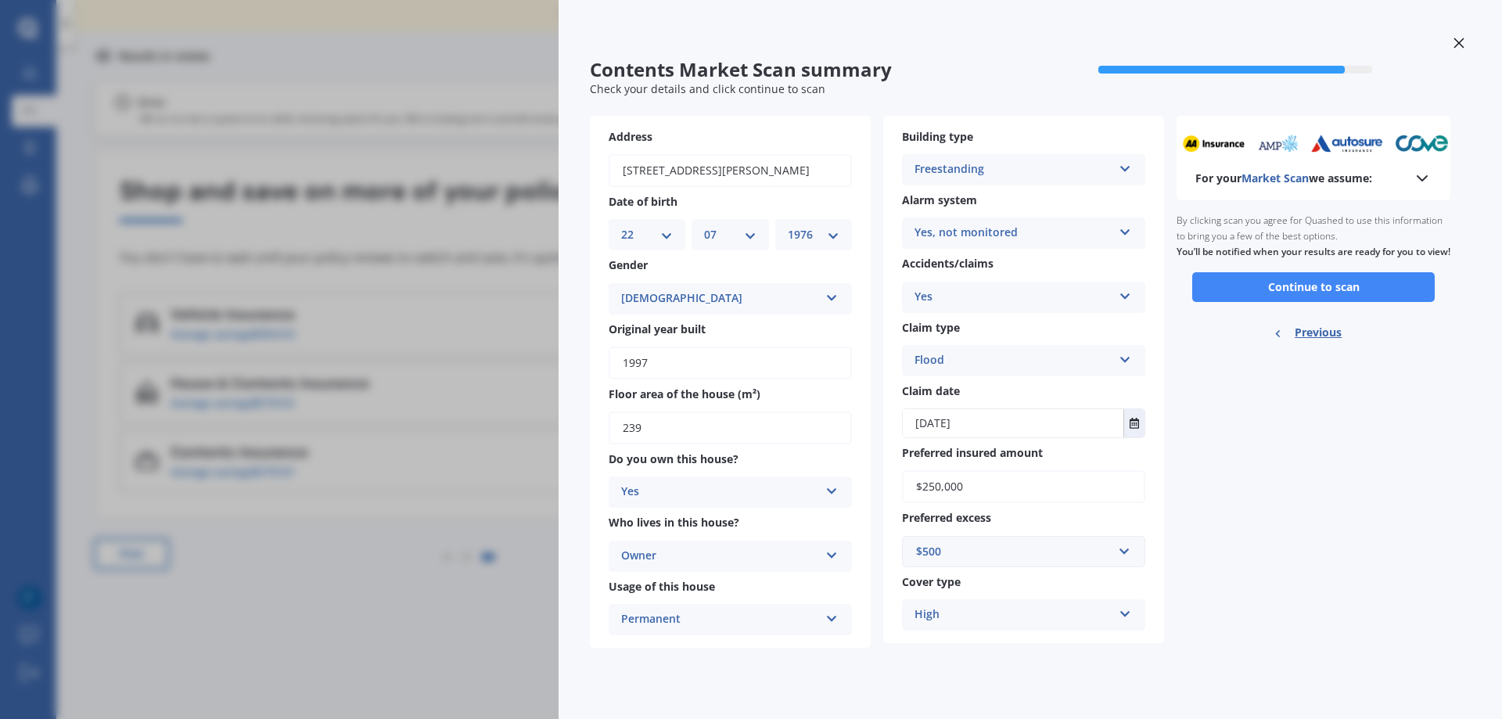
scroll to position [0, 0]
click at [1276, 301] on button "Continue to scan" at bounding box center [1313, 287] width 242 height 30
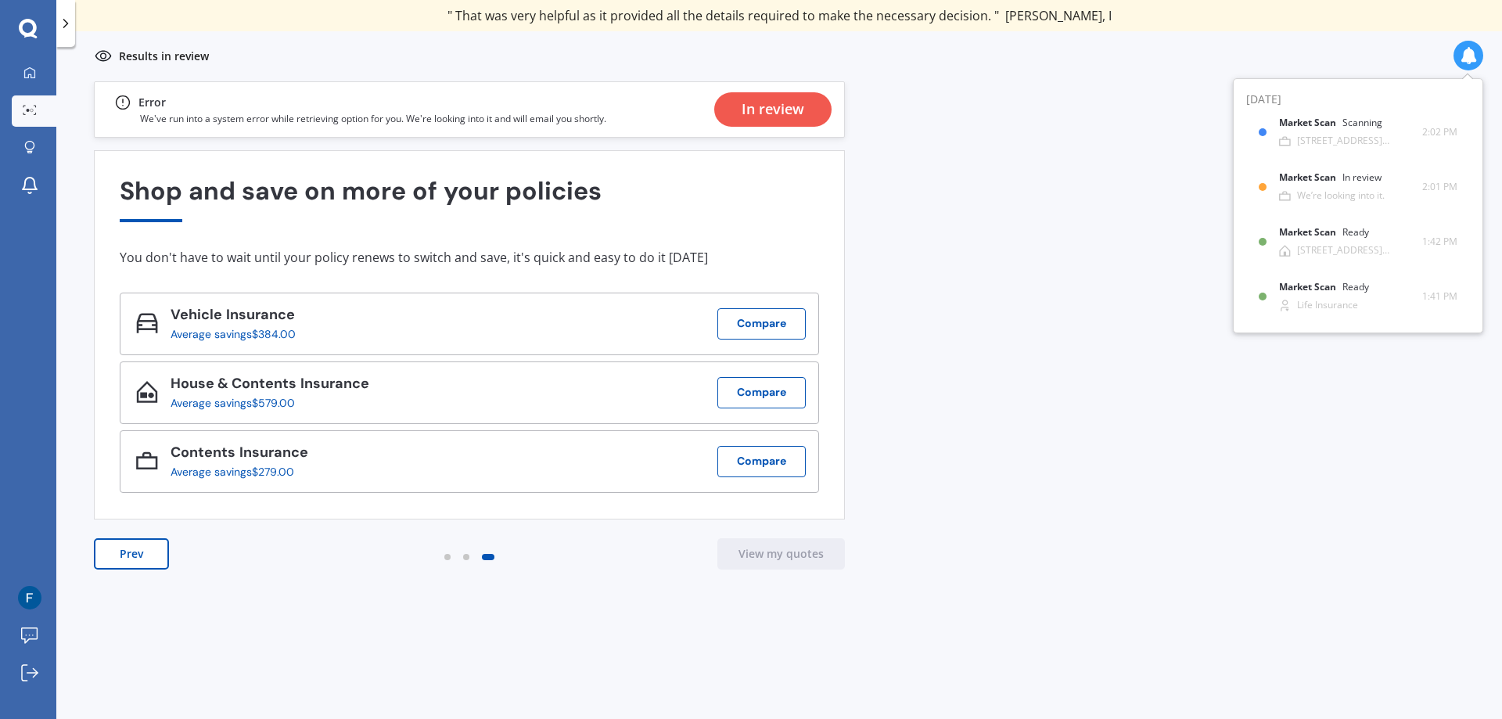
click at [734, 106] on div "In review" at bounding box center [772, 109] width 117 height 34
click at [27, 76] on icon at bounding box center [29, 72] width 13 height 13
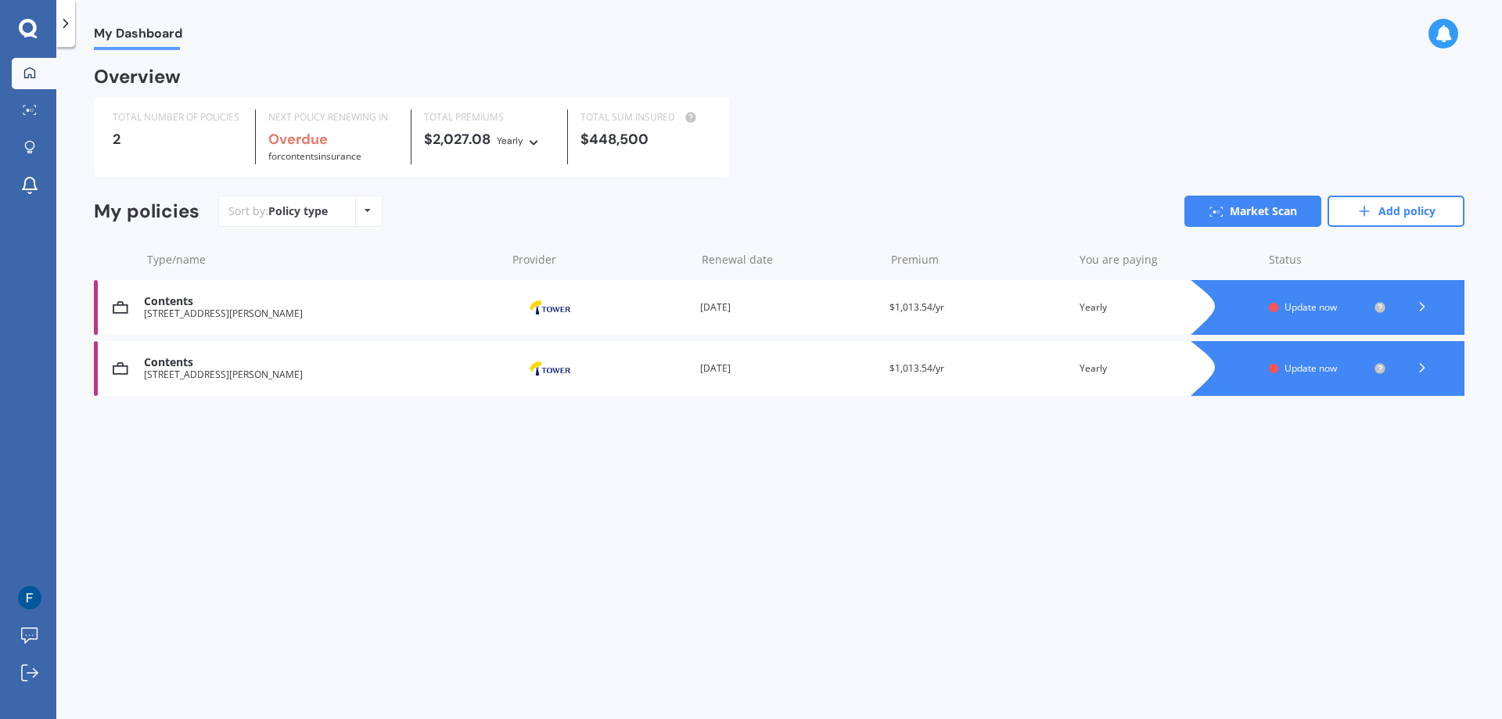
click at [1295, 303] on span "Update now" at bounding box center [1310, 306] width 52 height 13
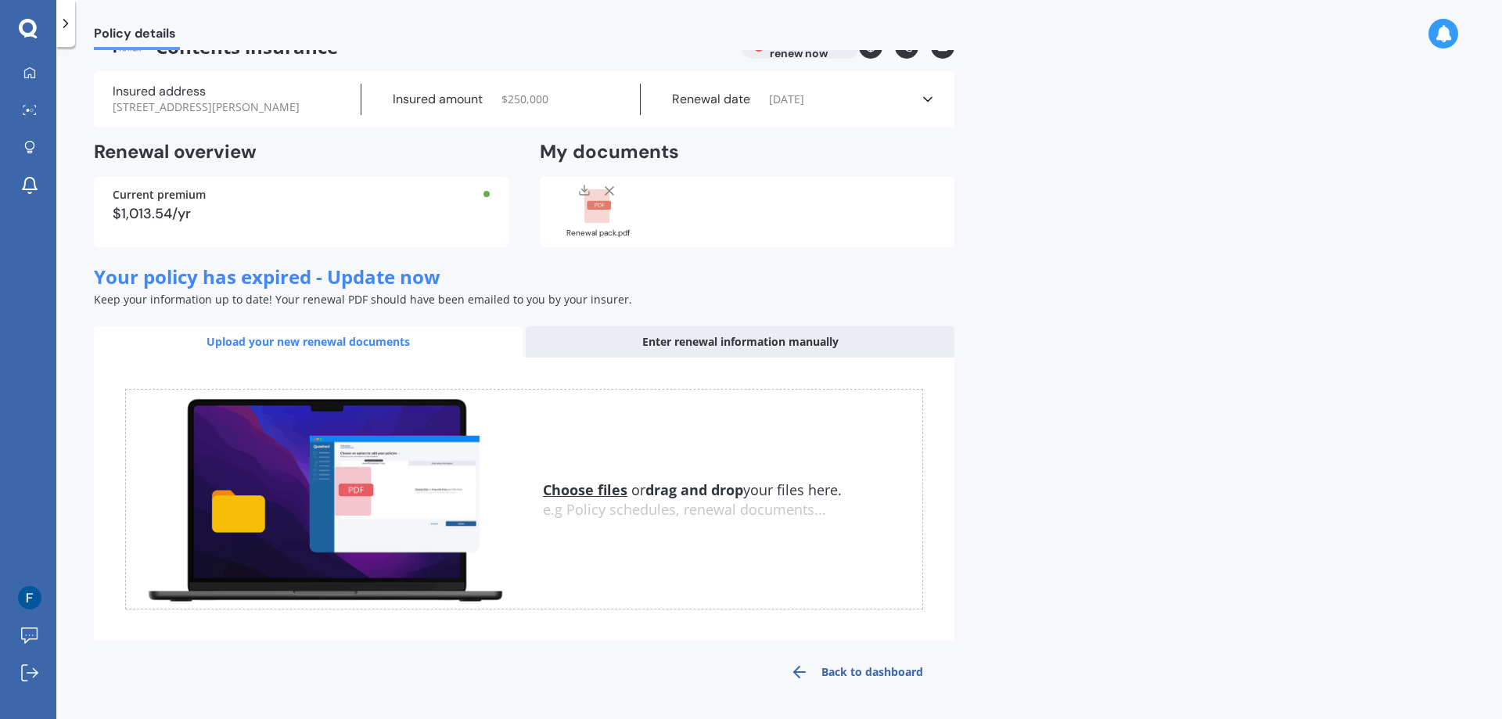
scroll to position [49, 0]
click at [589, 202] on rect at bounding box center [599, 205] width 24 height 9
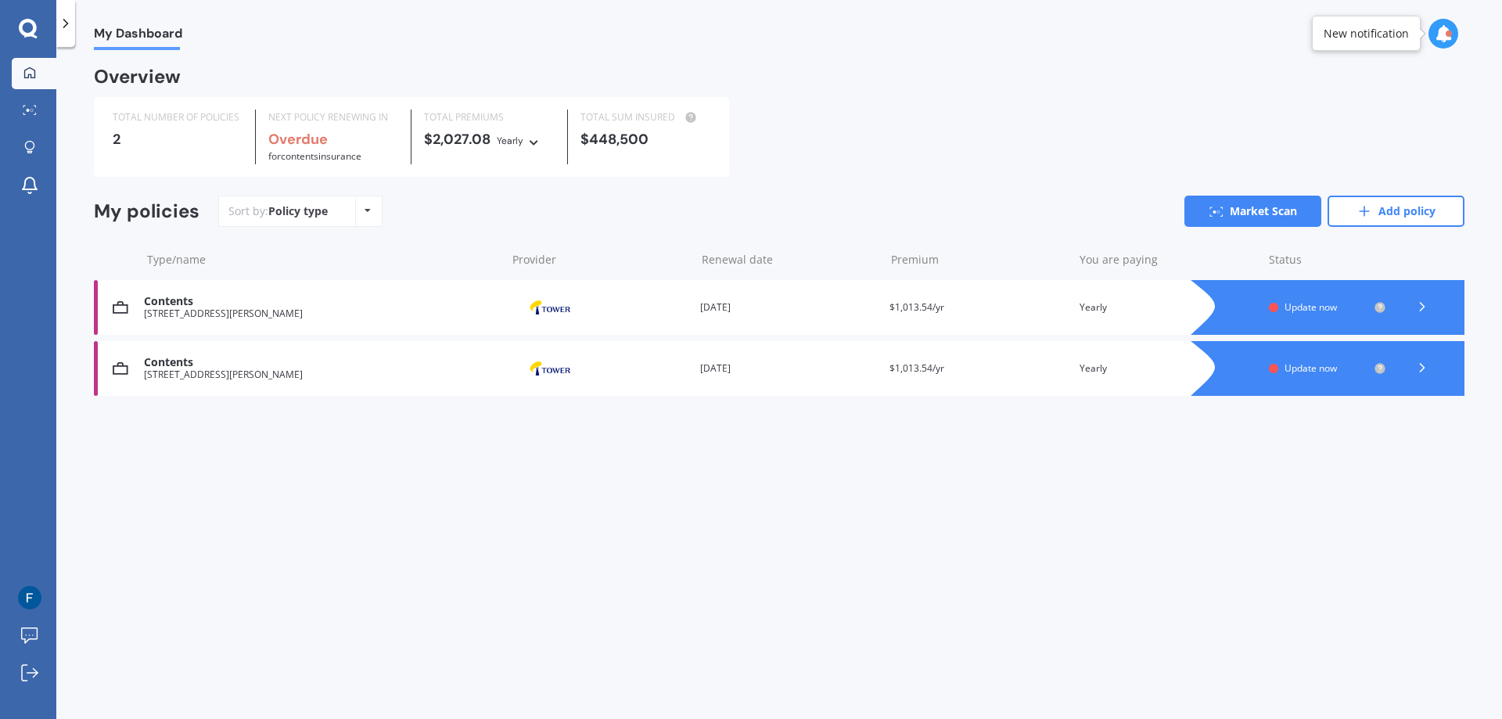
click at [1291, 304] on span "Update now" at bounding box center [1310, 306] width 52 height 13
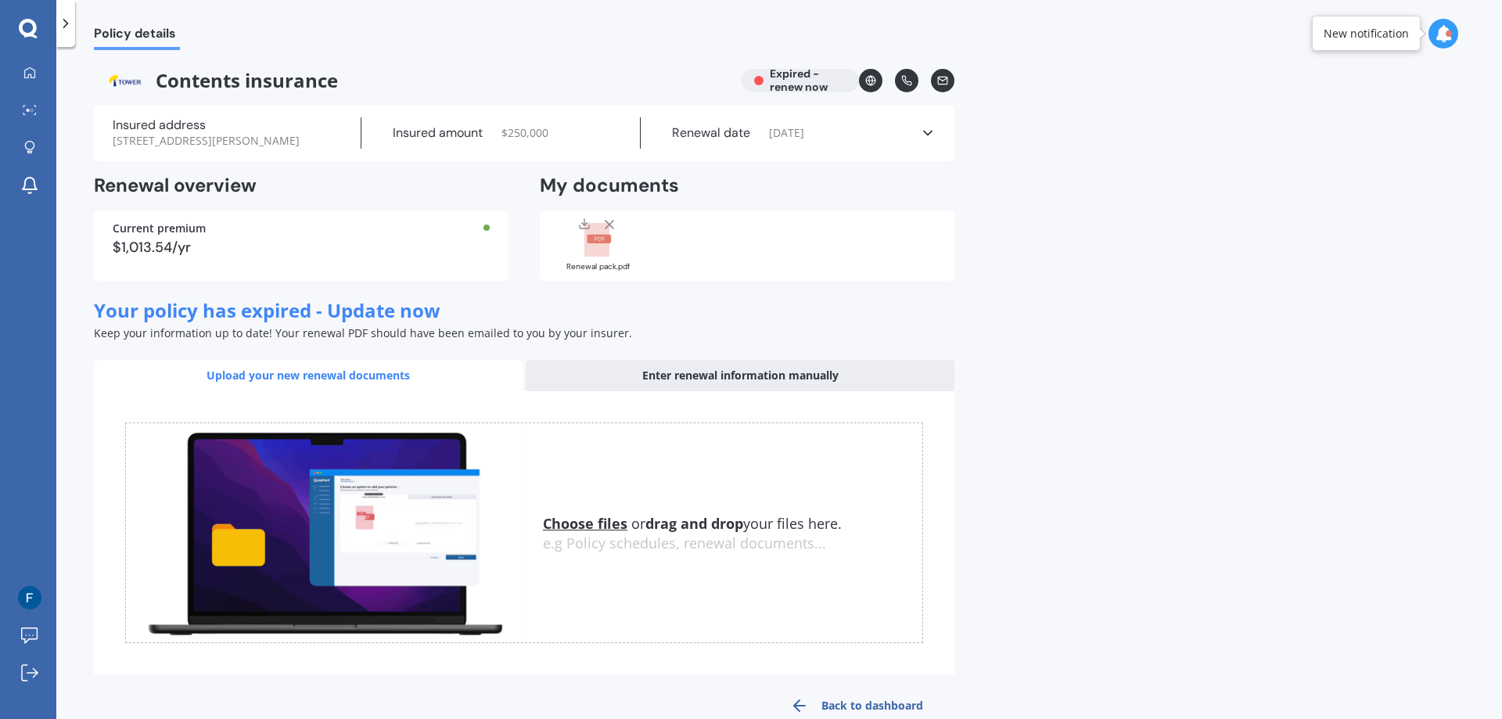
click at [635, 382] on div "Enter renewal information manually" at bounding box center [740, 375] width 429 height 31
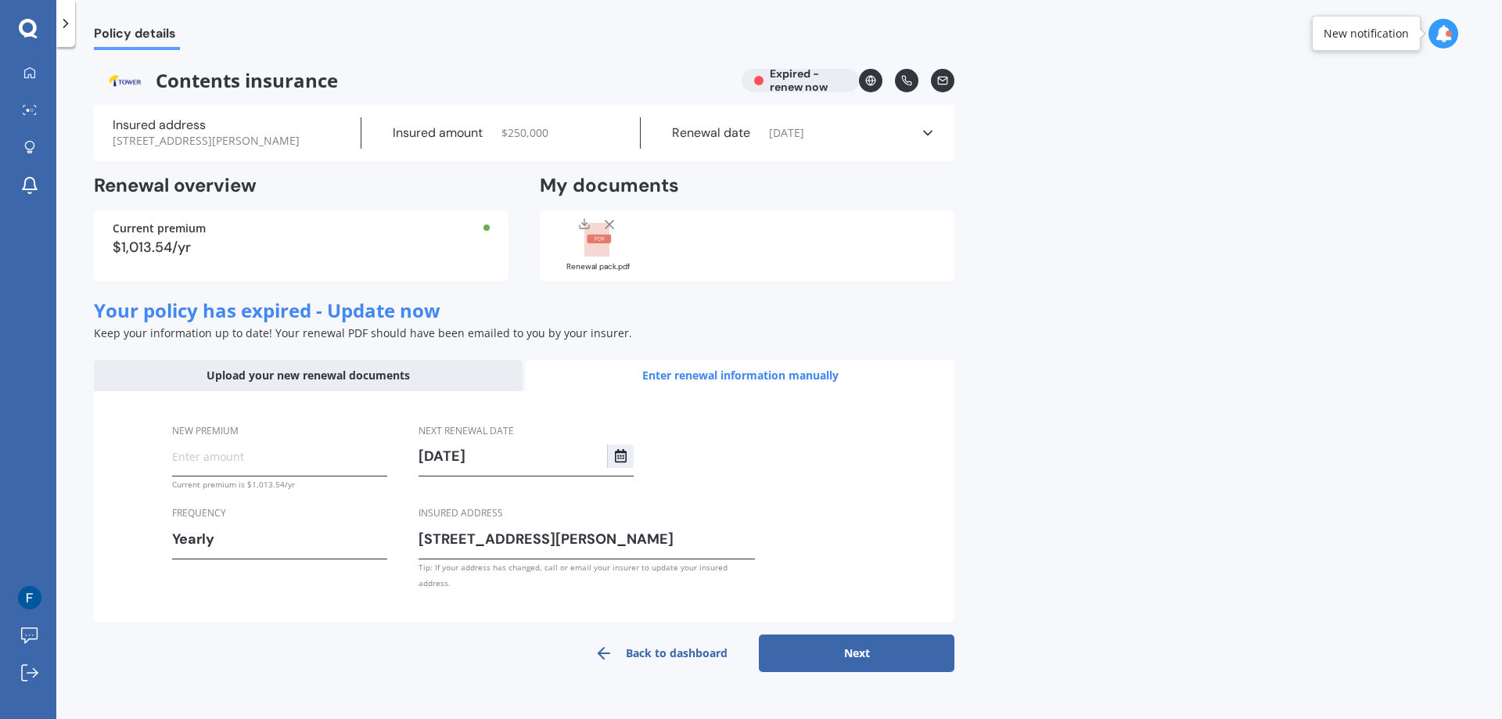
click at [505, 468] on input "[DATE]" at bounding box center [512, 455] width 189 height 23
click at [246, 468] on input "New premium" at bounding box center [279, 455] width 215 height 23
click at [368, 468] on input "New premium" at bounding box center [279, 455] width 215 height 23
type input "$986.59"
click at [809, 654] on button "Next" at bounding box center [857, 653] width 196 height 38
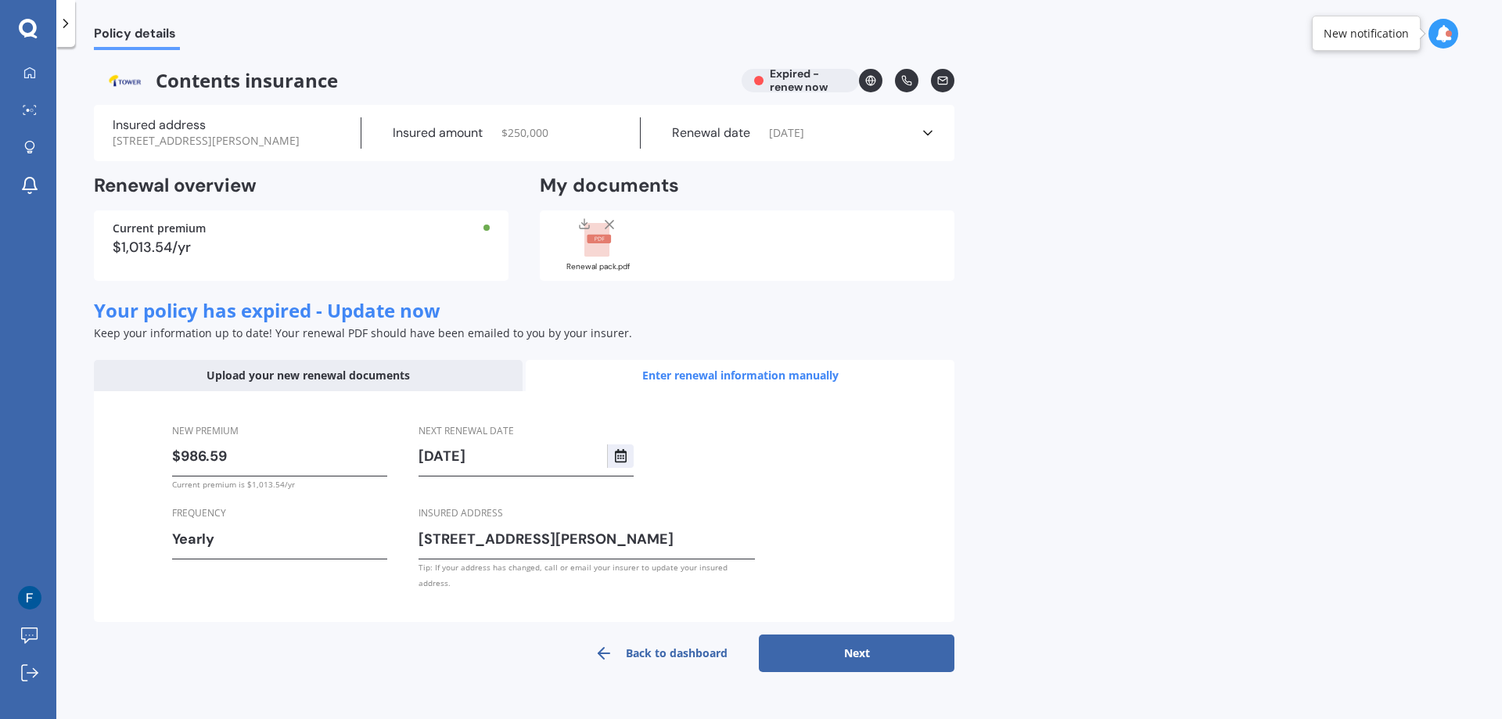
select select "31"
select select "10"
select select "2025"
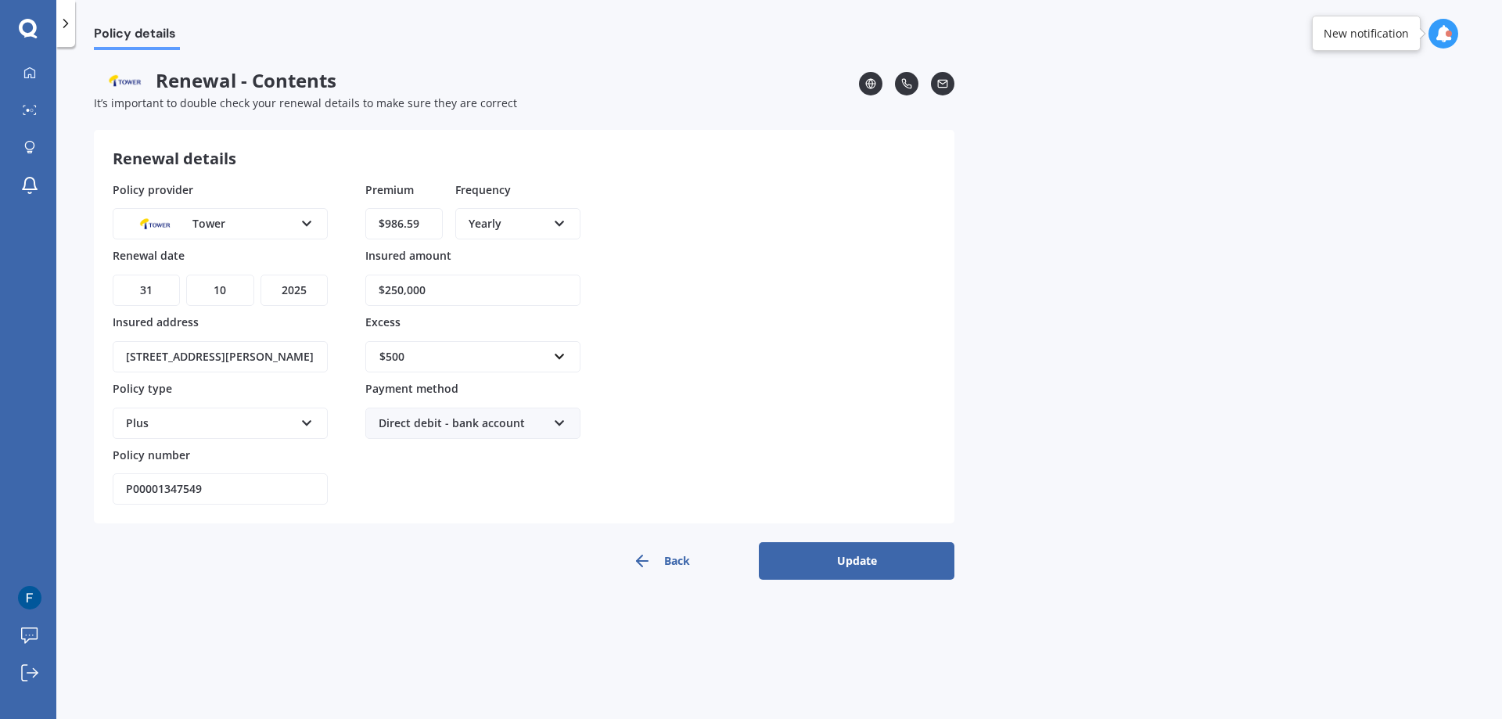
click at [865, 578] on button "Update" at bounding box center [857, 561] width 196 height 38
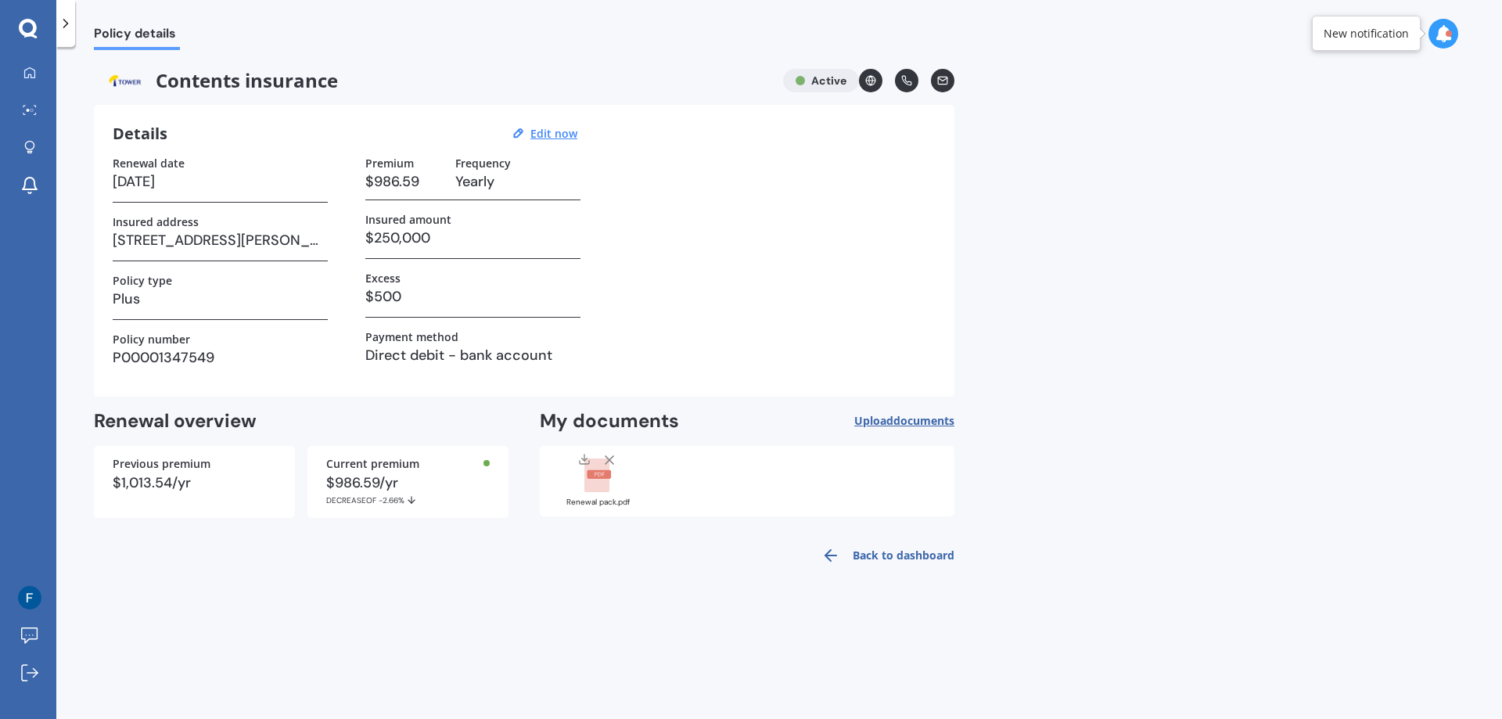
click at [392, 492] on div "$986.59/yr DECREASE OF -2.66%" at bounding box center [407, 491] width 163 height 30
click at [889, 556] on link "Back to dashboard" at bounding box center [883, 556] width 142 height 38
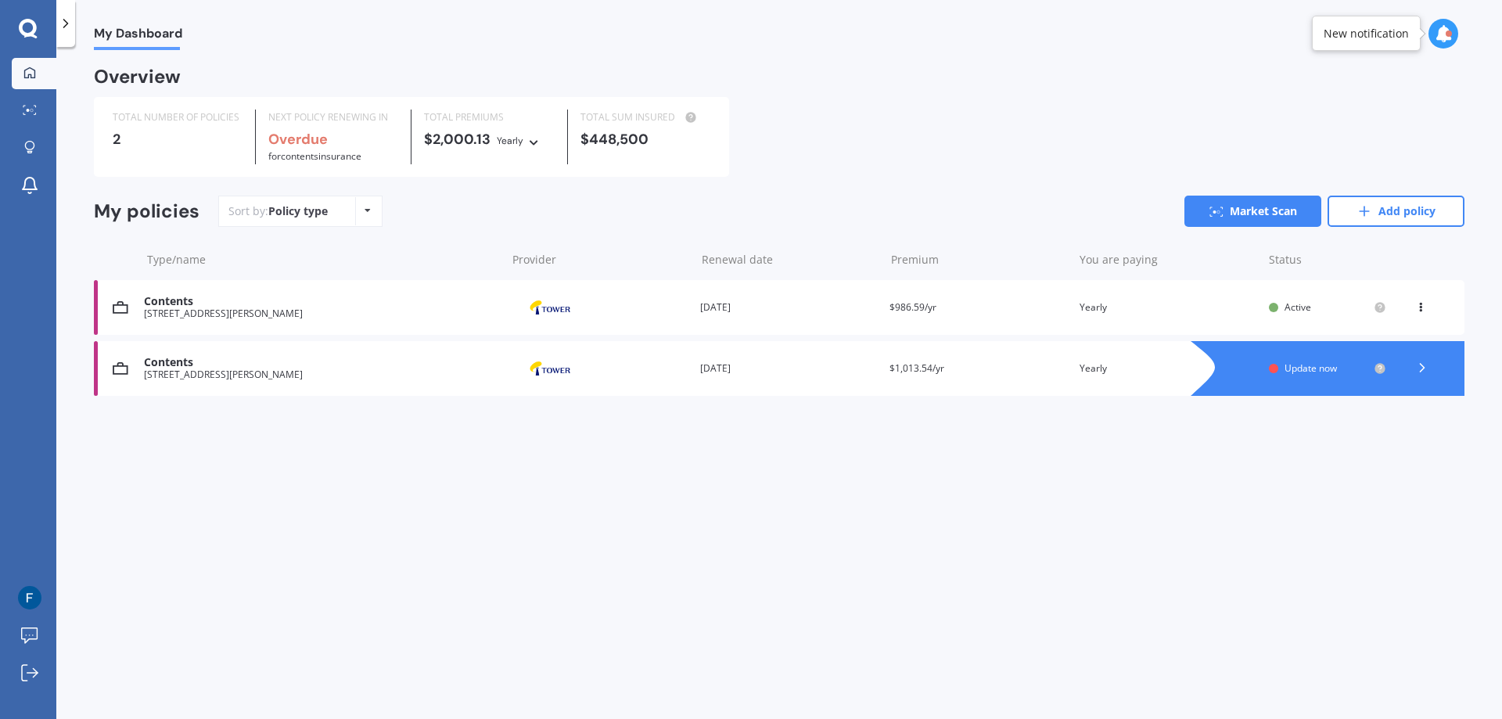
click at [1263, 309] on div "Contents [STREET_ADDRESS][PERSON_NAME] Provider Renewal date [DATE] Premium $98…" at bounding box center [779, 307] width 1370 height 55
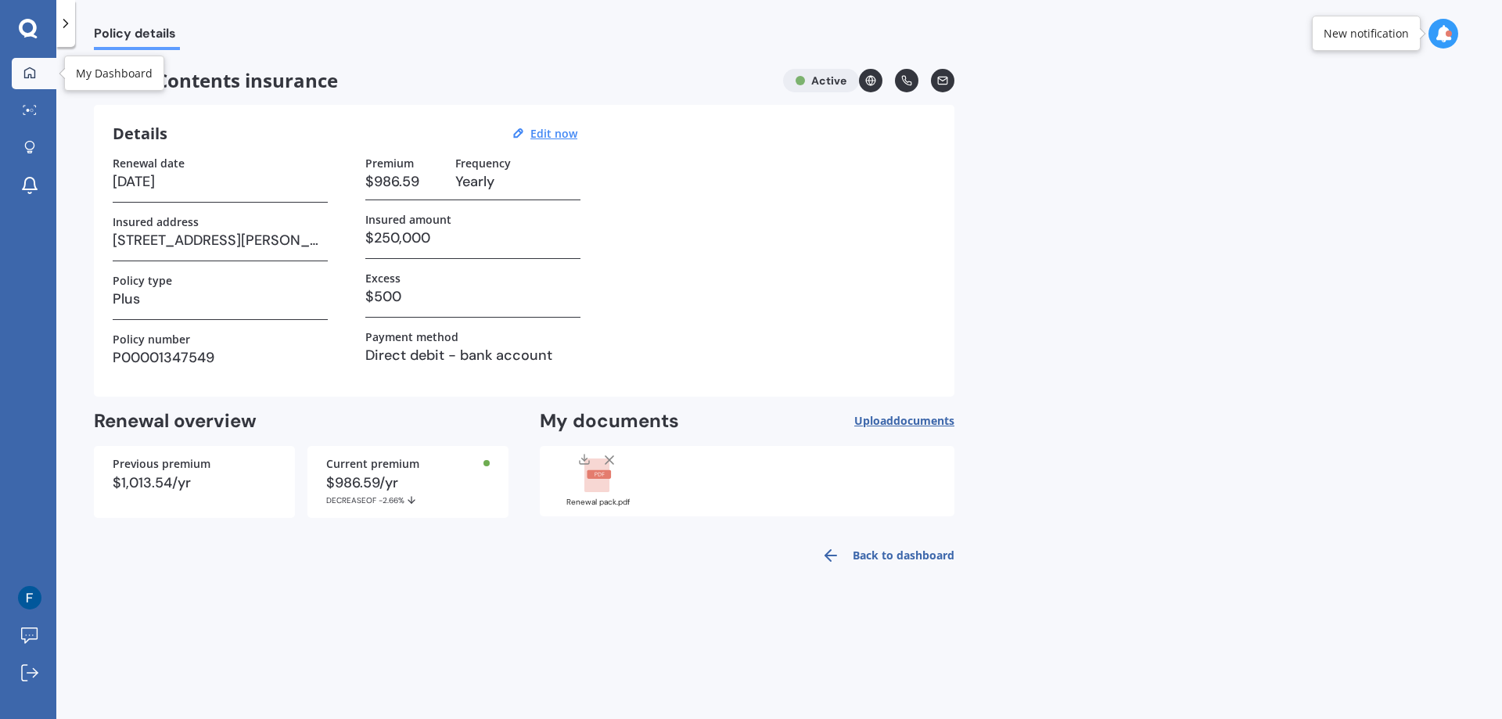
click at [23, 70] on div at bounding box center [29, 73] width 23 height 14
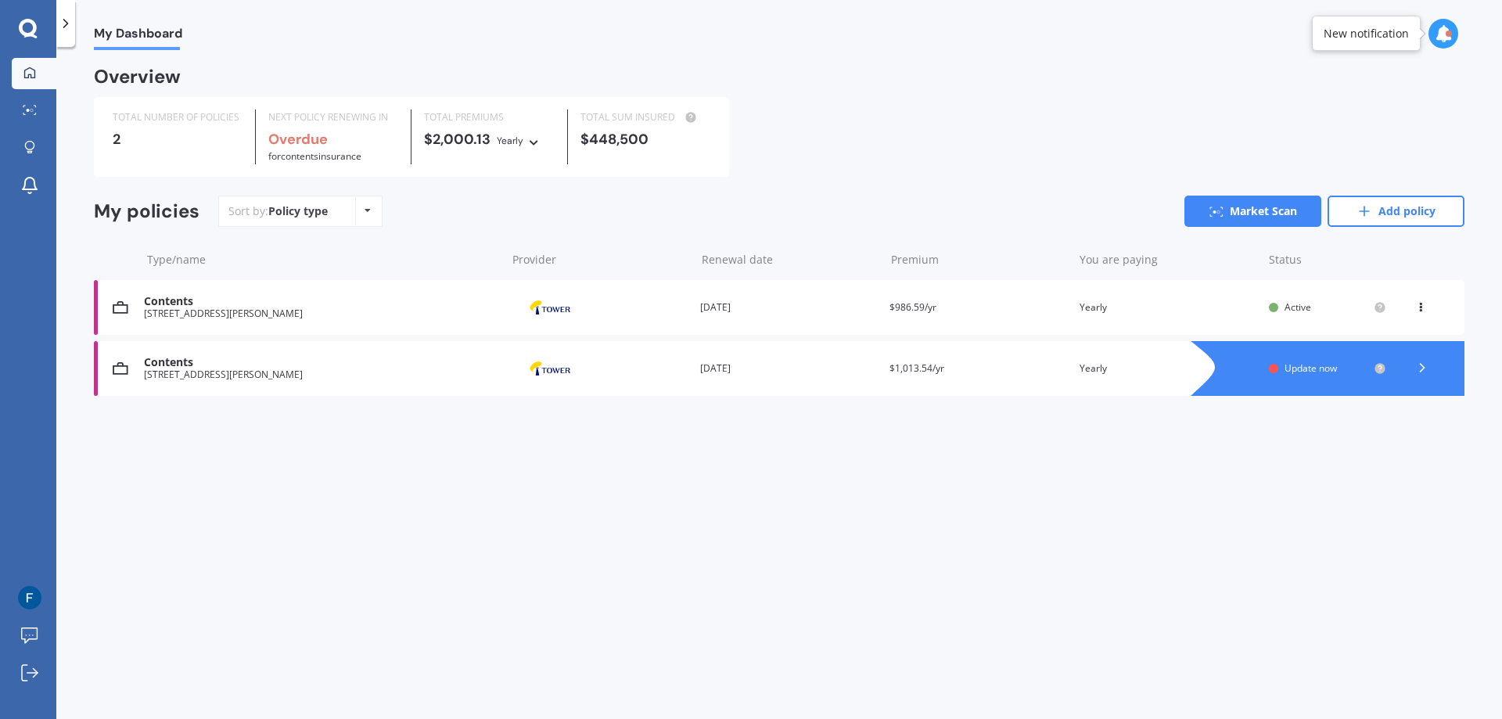
click at [1303, 311] on span "Active" at bounding box center [1297, 306] width 27 height 13
click at [1233, 306] on div "You are paying Yearly" at bounding box center [1167, 308] width 177 height 16
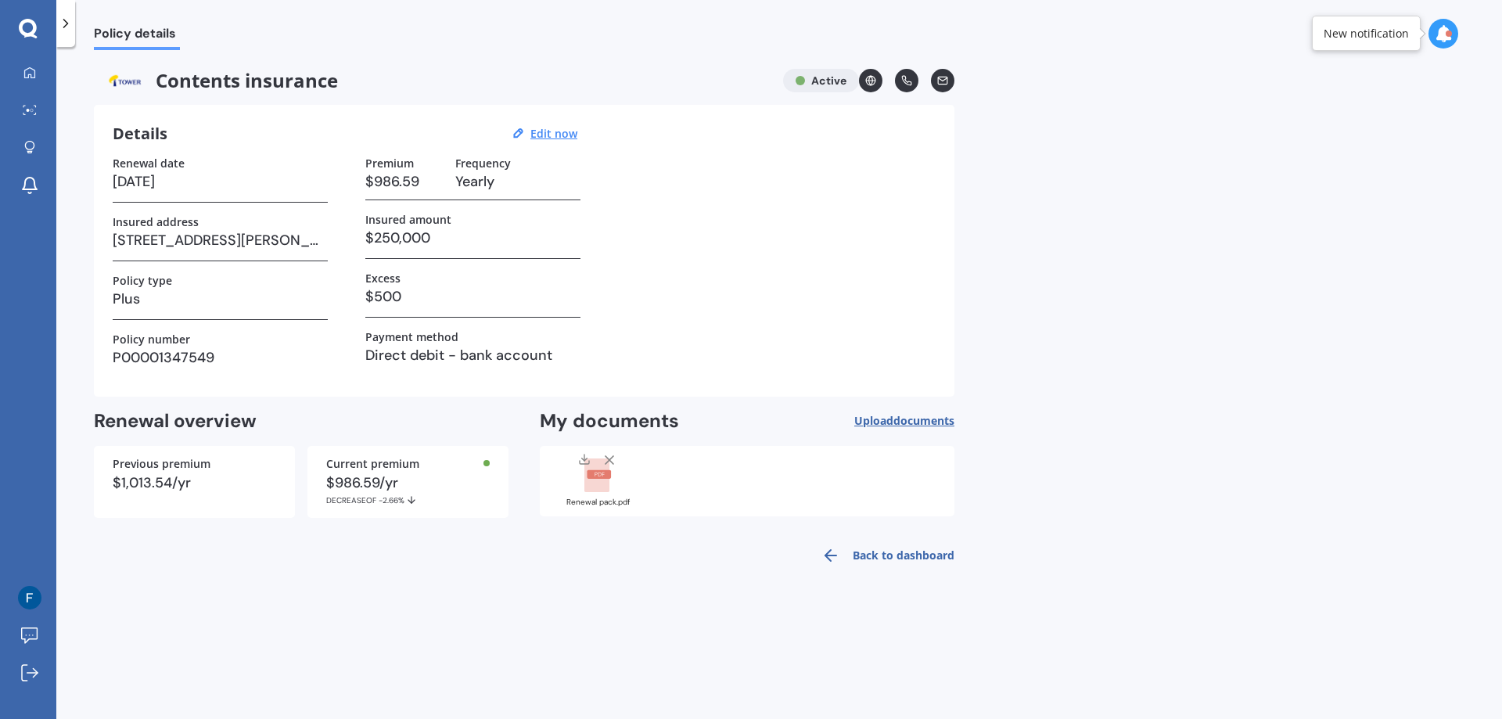
click at [1362, 23] on div "New notification" at bounding box center [1366, 33] width 109 height 35
click at [1382, 38] on div "New notification" at bounding box center [1365, 34] width 85 height 16
click at [1450, 34] on div at bounding box center [1448, 34] width 6 height 6
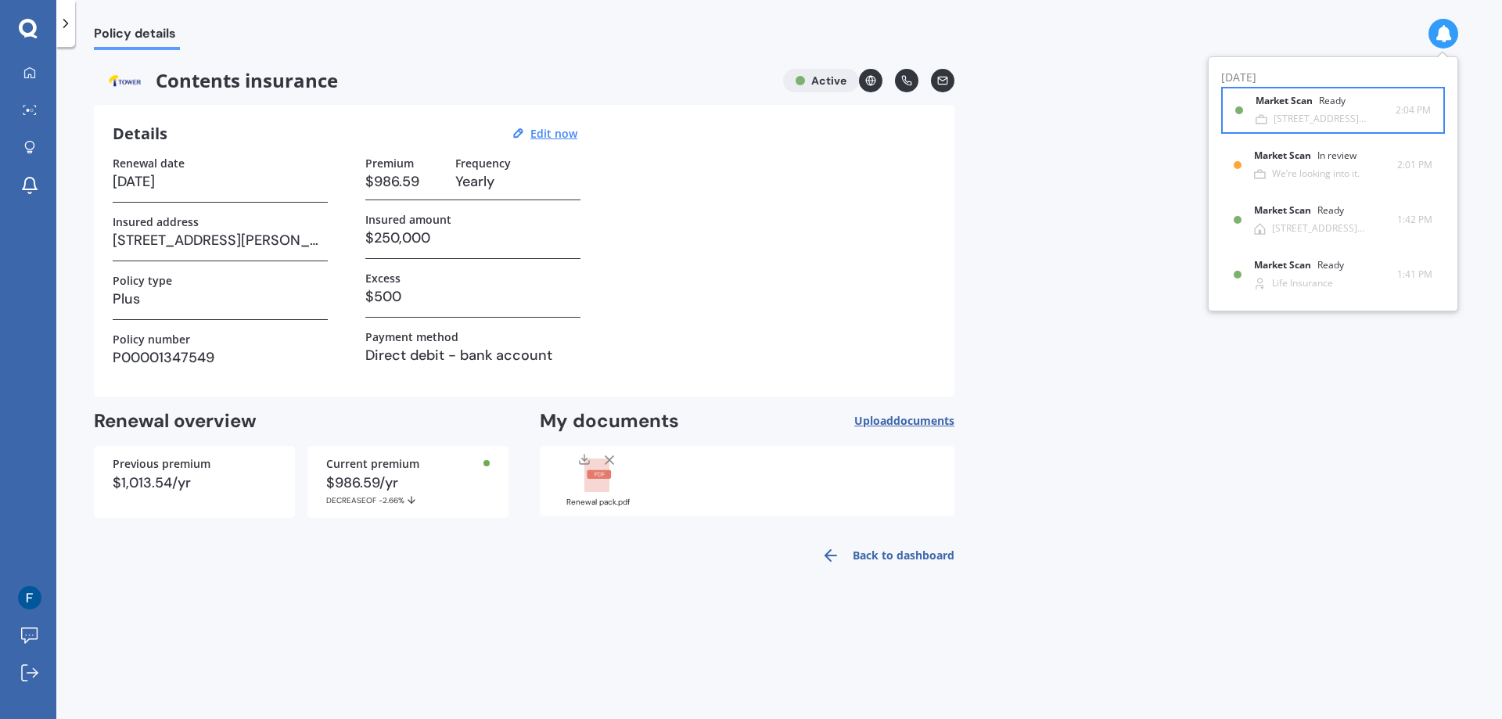
click at [1338, 111] on div "Market Scan Ready" at bounding box center [1309, 103] width 109 height 17
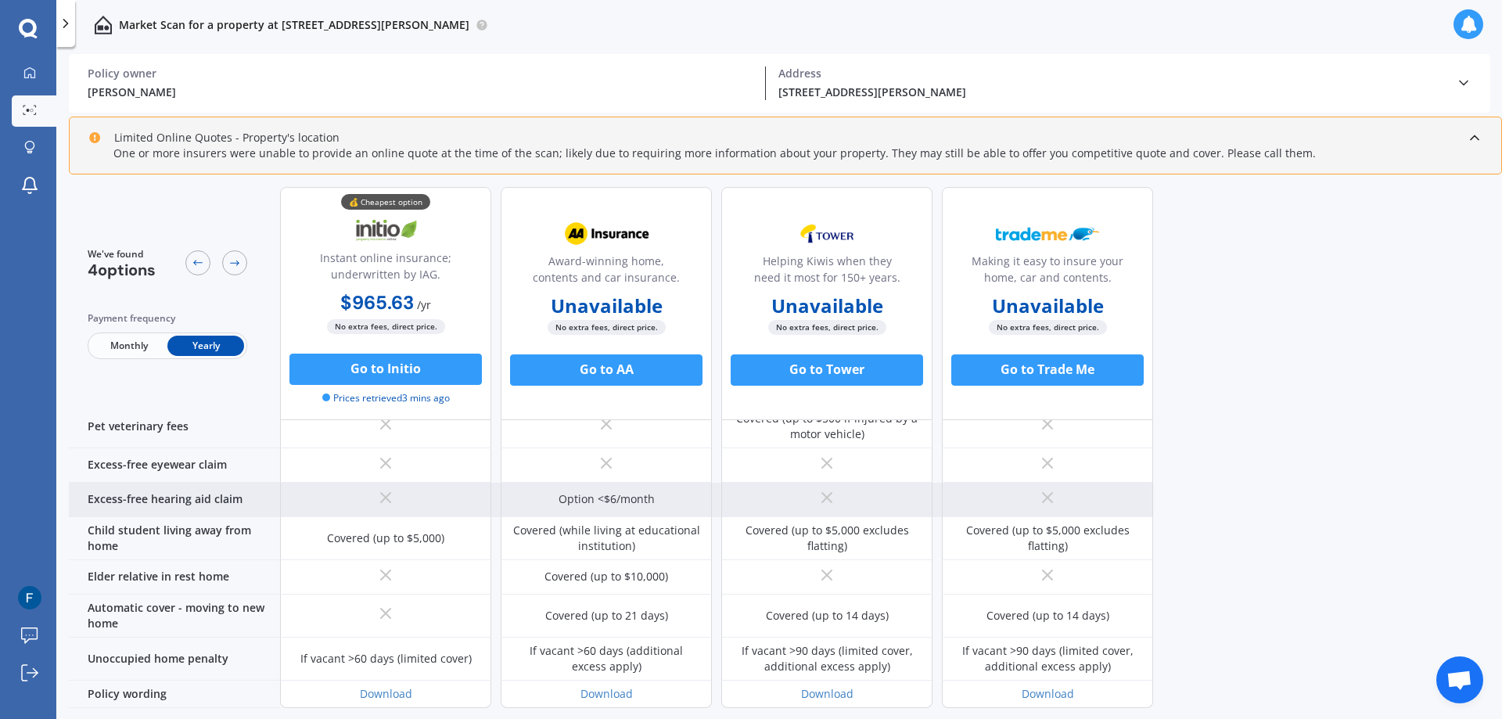
scroll to position [864, 0]
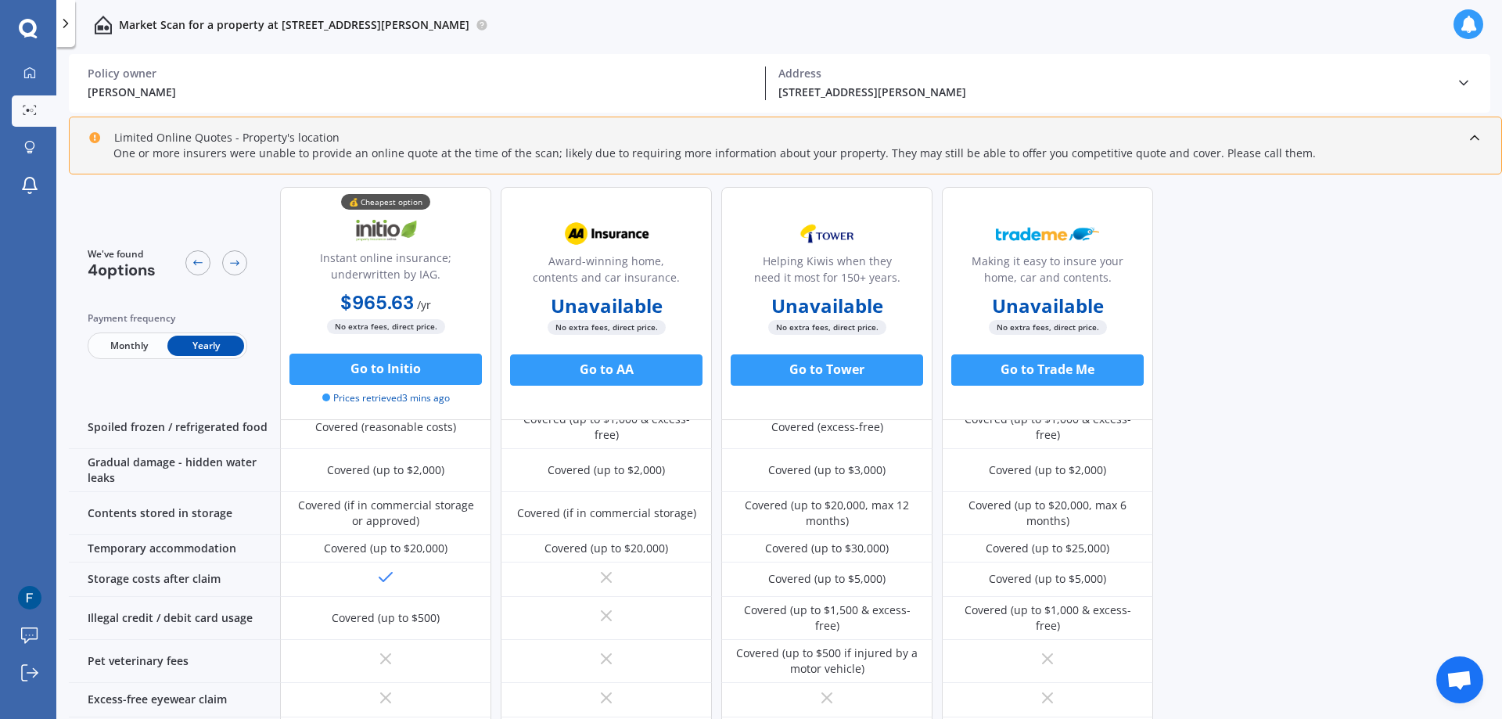
click at [24, 24] on icon at bounding box center [28, 29] width 19 height 20
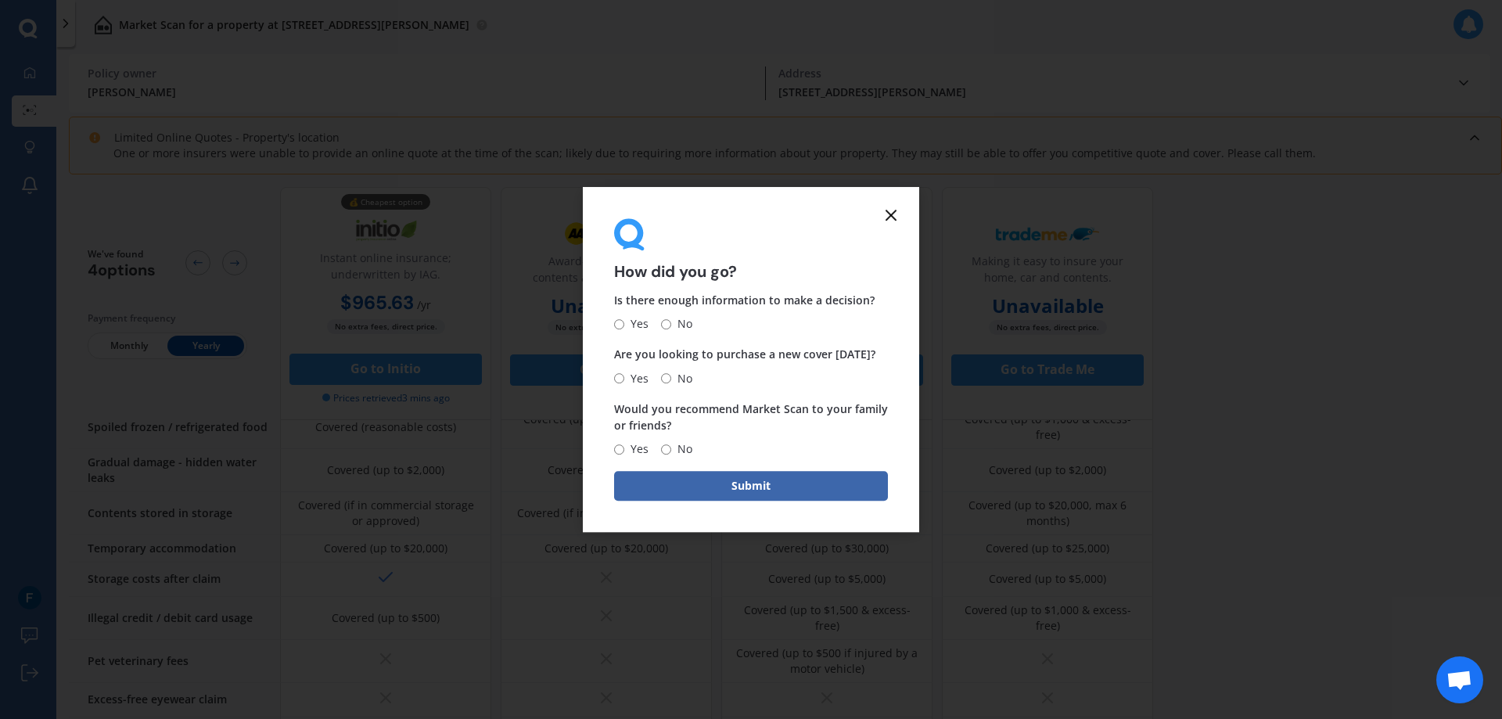
click at [620, 326] on input "Yes" at bounding box center [619, 324] width 10 height 10
radio input "true"
click at [666, 376] on input "No" at bounding box center [666, 378] width 10 height 10
radio input "true"
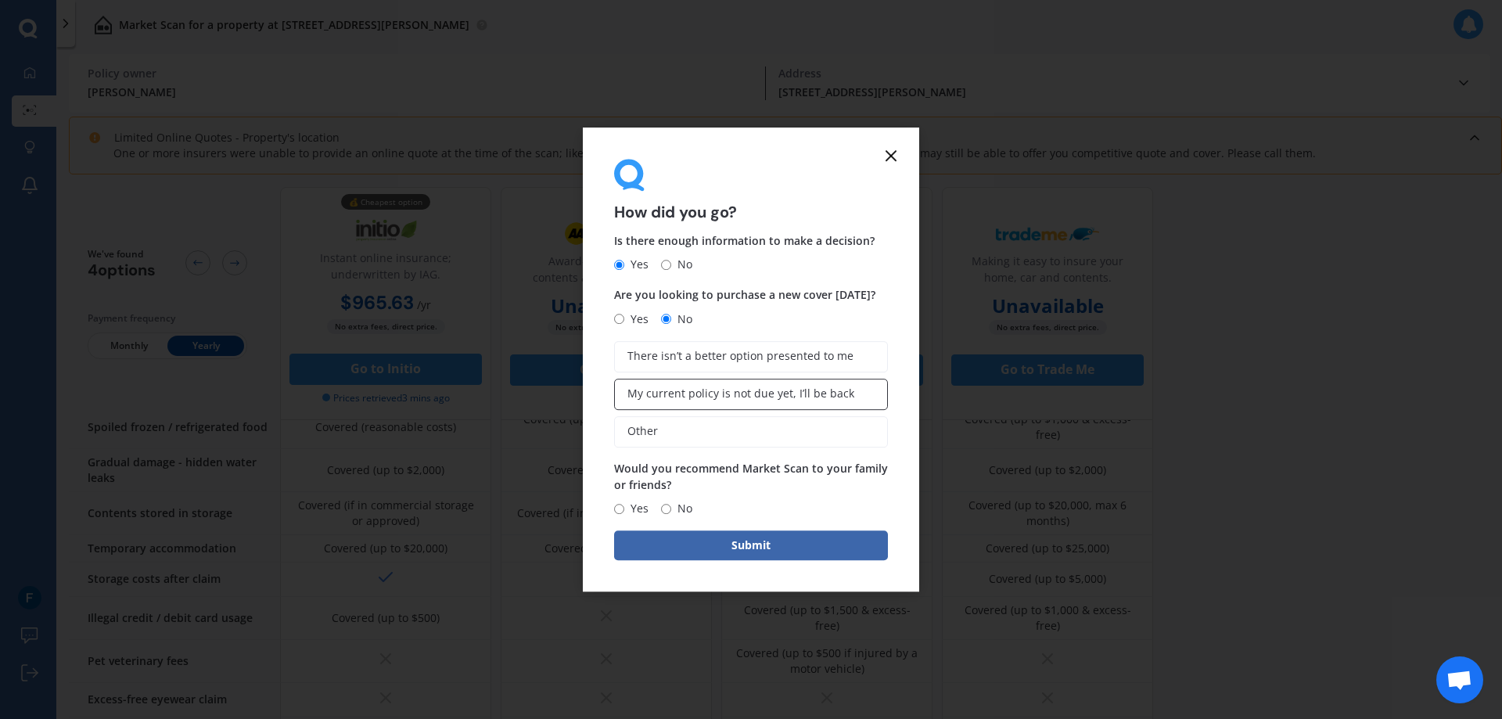
click at [724, 397] on span "My current policy is not due yet, I’ll be back" at bounding box center [740, 393] width 227 height 13
click at [0, 0] on input "My current policy is not due yet, I’ll be back" at bounding box center [0, 0] width 0 height 0
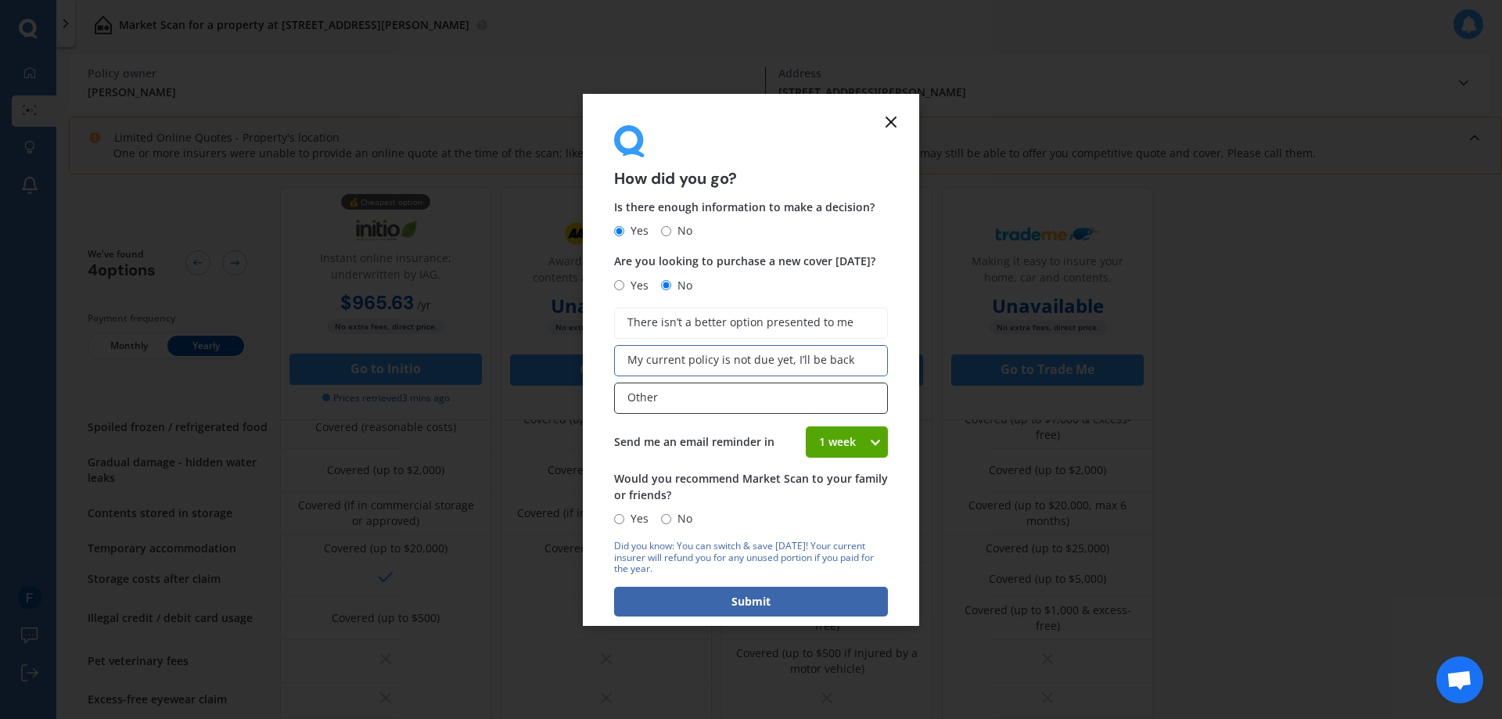
click at [674, 387] on label "Other" at bounding box center [751, 397] width 274 height 31
click at [0, 0] on input "Other" at bounding box center [0, 0] width 0 height 0
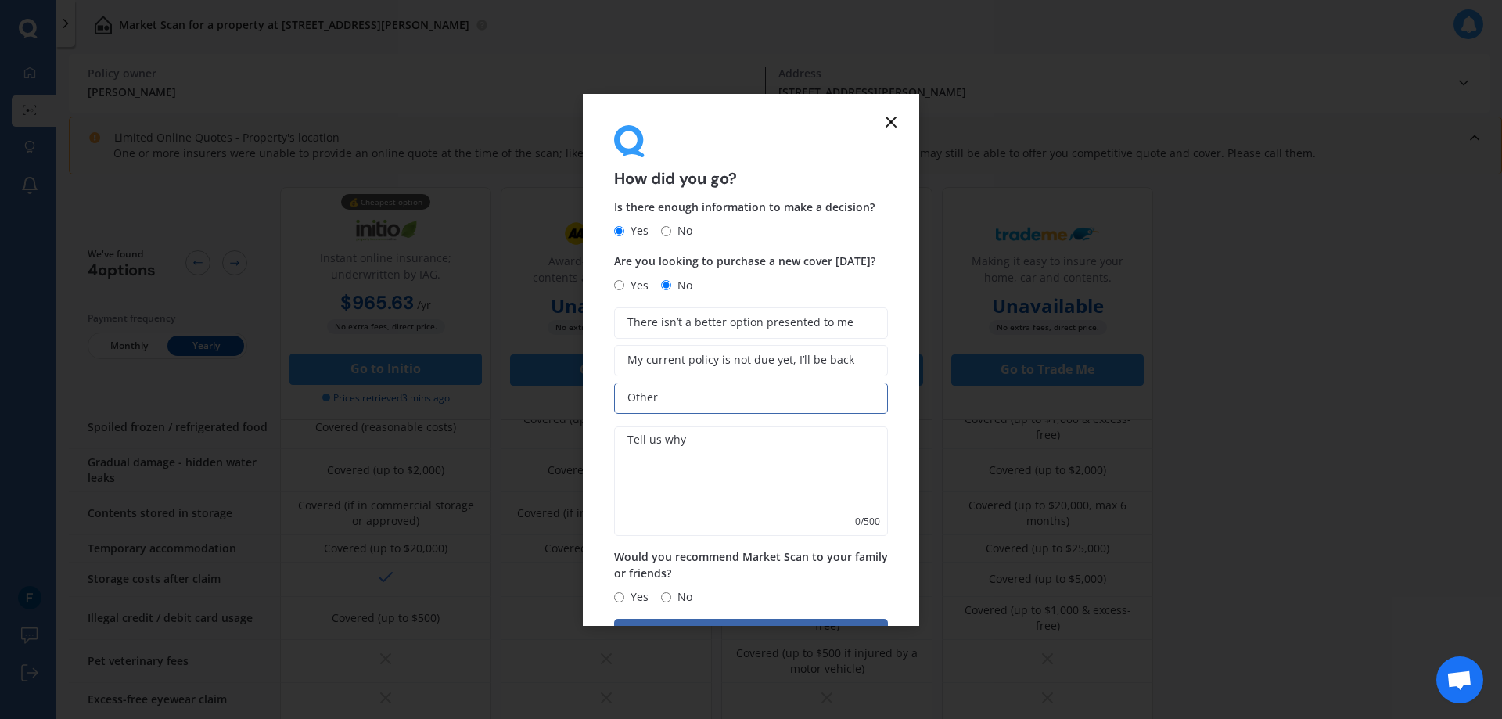
click at [896, 123] on icon at bounding box center [891, 122] width 19 height 19
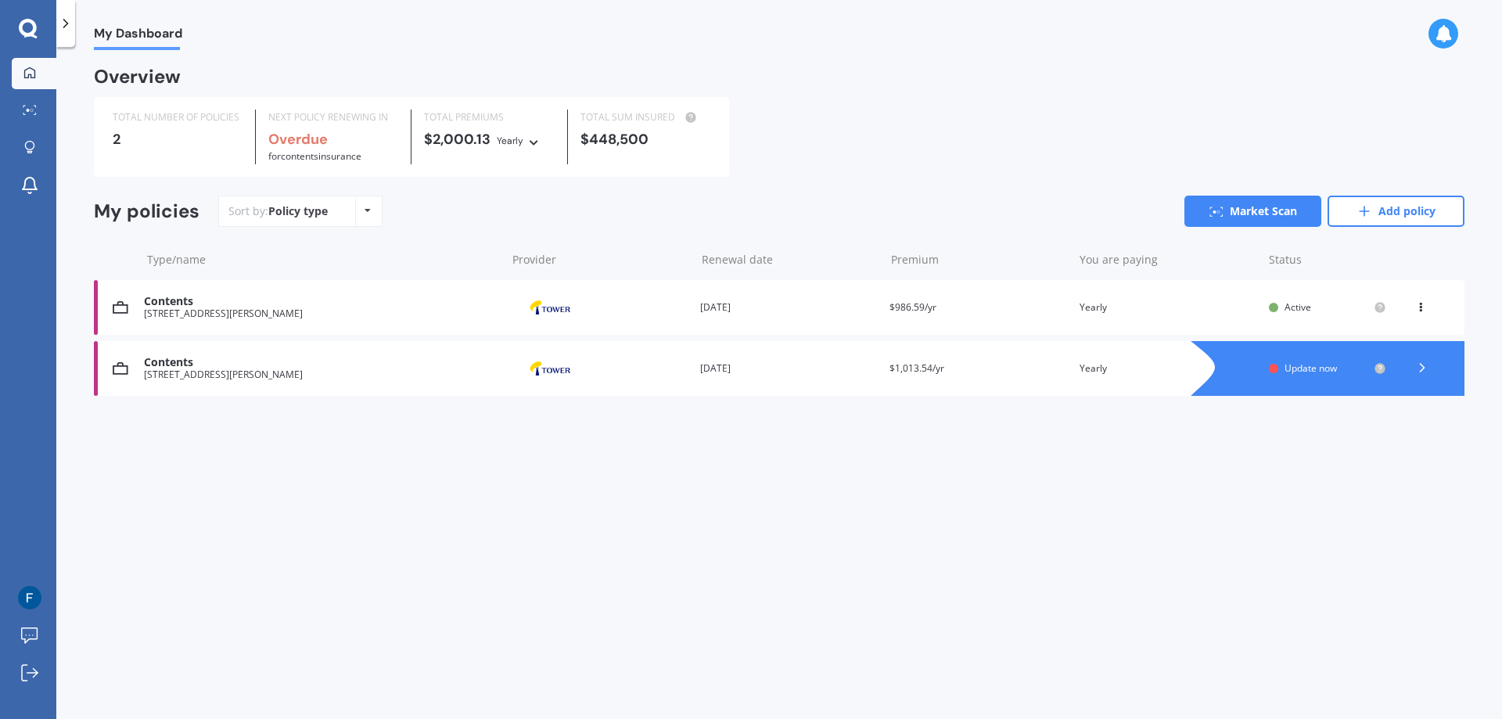
drag, startPoint x: 163, startPoint y: 367, endPoint x: 276, endPoint y: 453, distance: 141.7
click at [276, 453] on div "My Dashboard Overview TOTAL NUMBER OF POLICIES 2 NEXT POLICY RENEWING IN Overdu…" at bounding box center [778, 386] width 1445 height 672
click at [265, 372] on div "[STREET_ADDRESS][PERSON_NAME]" at bounding box center [321, 374] width 354 height 11
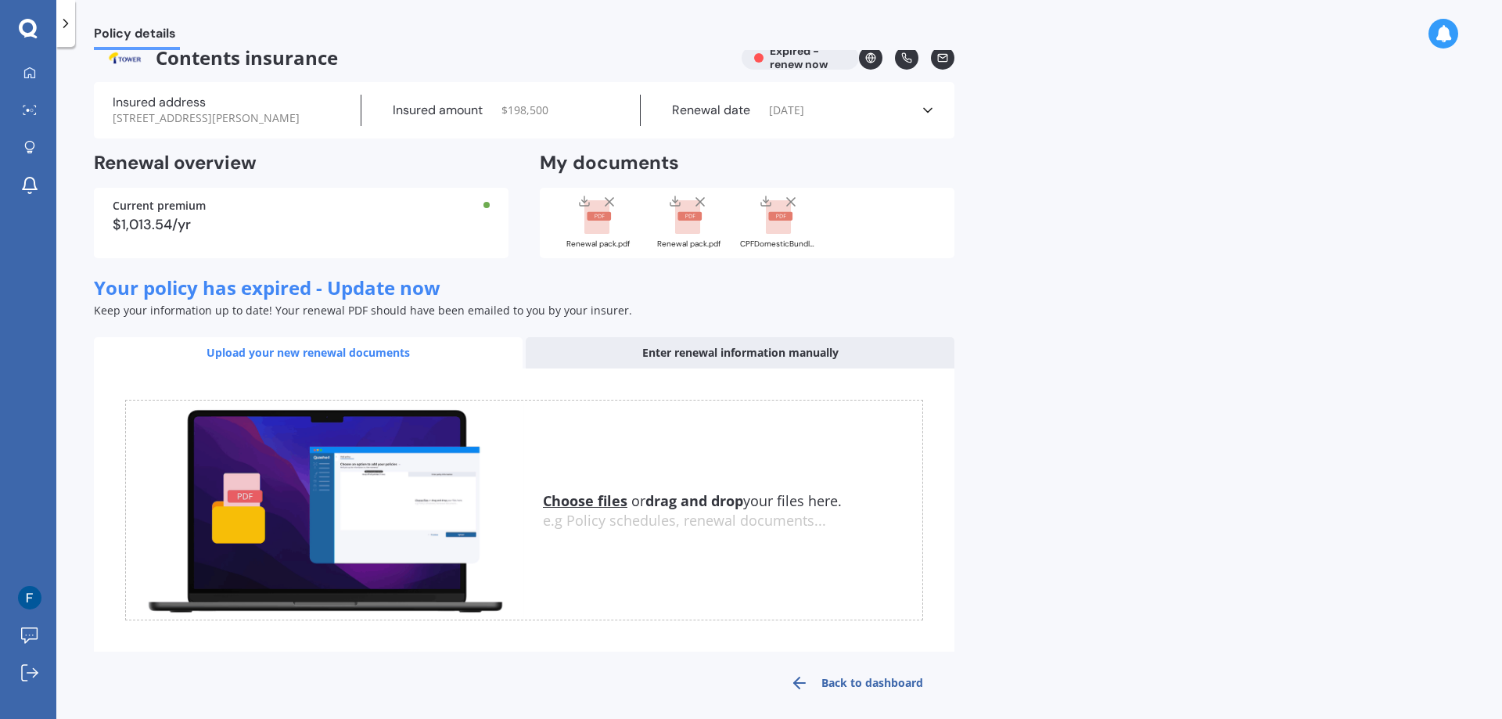
scroll to position [34, 0]
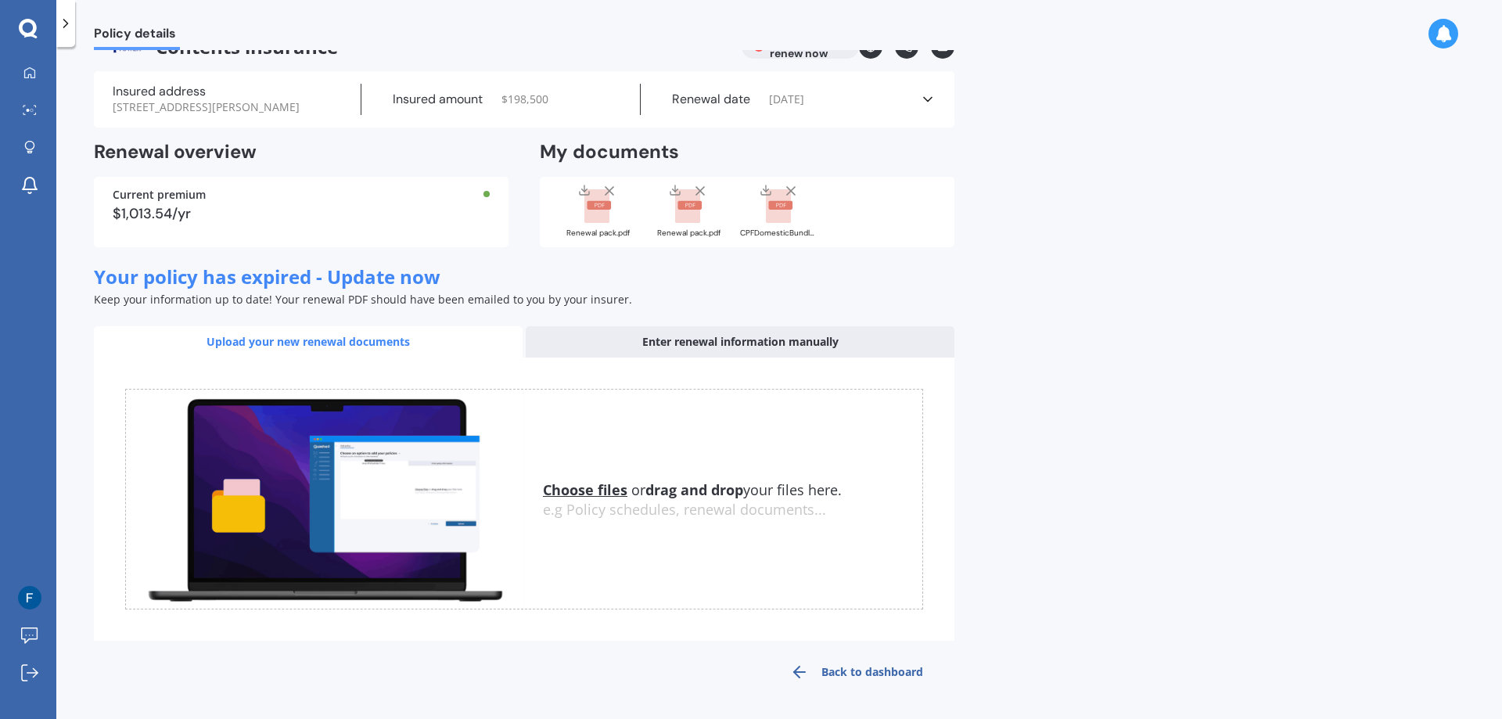
click at [830, 668] on link "Back to dashboard" at bounding box center [857, 672] width 196 height 38
